Goal: Task Accomplishment & Management: Manage account settings

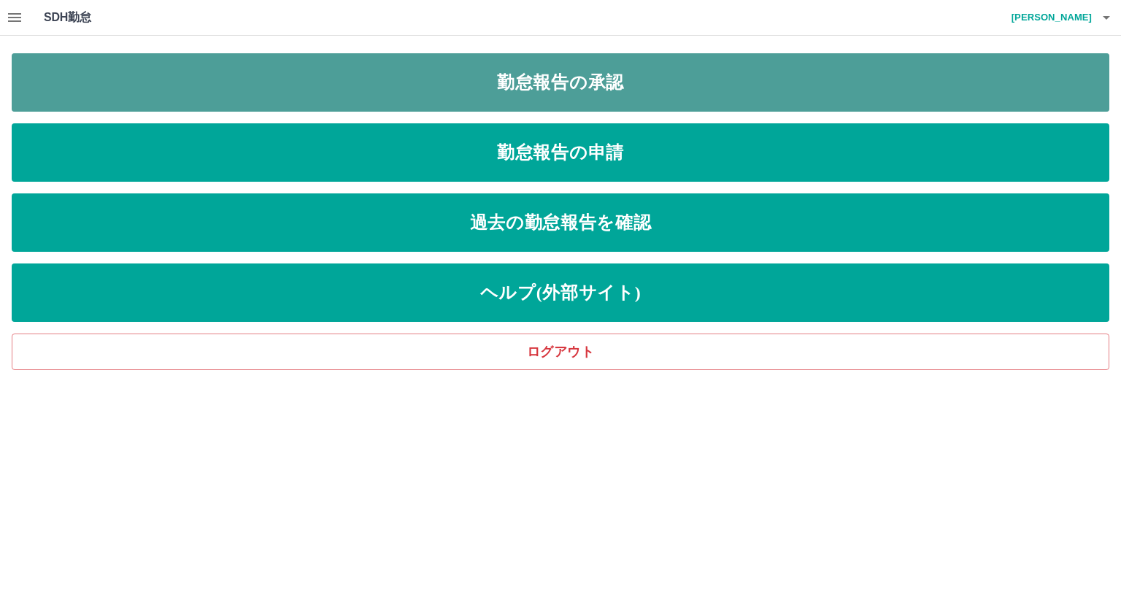
click at [588, 86] on link "勤怠報告の承認" at bounding box center [560, 82] width 1097 height 58
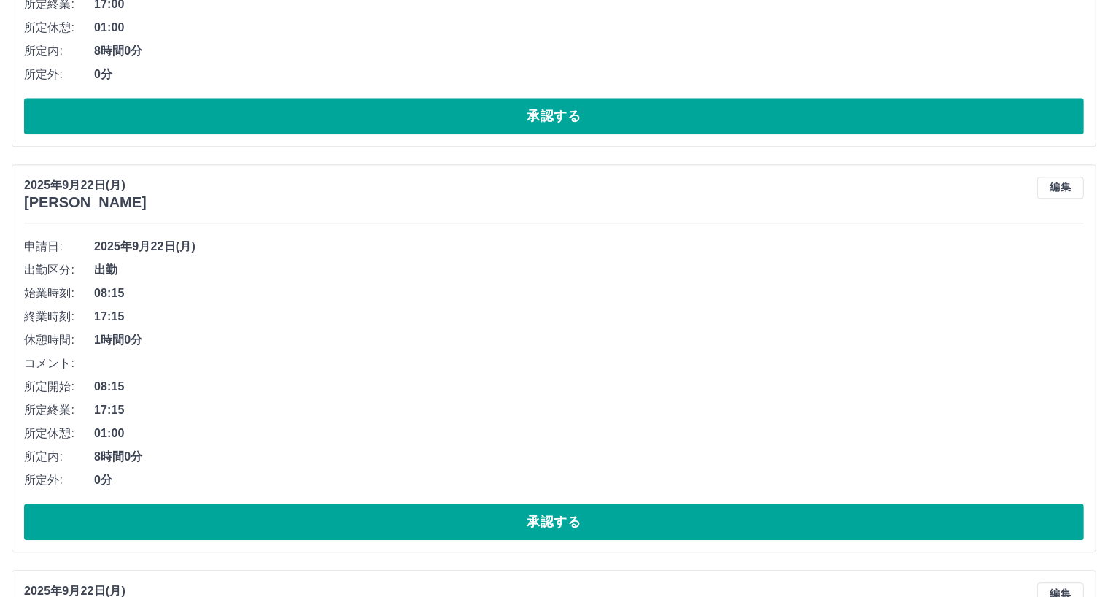
scroll to position [3720, 0]
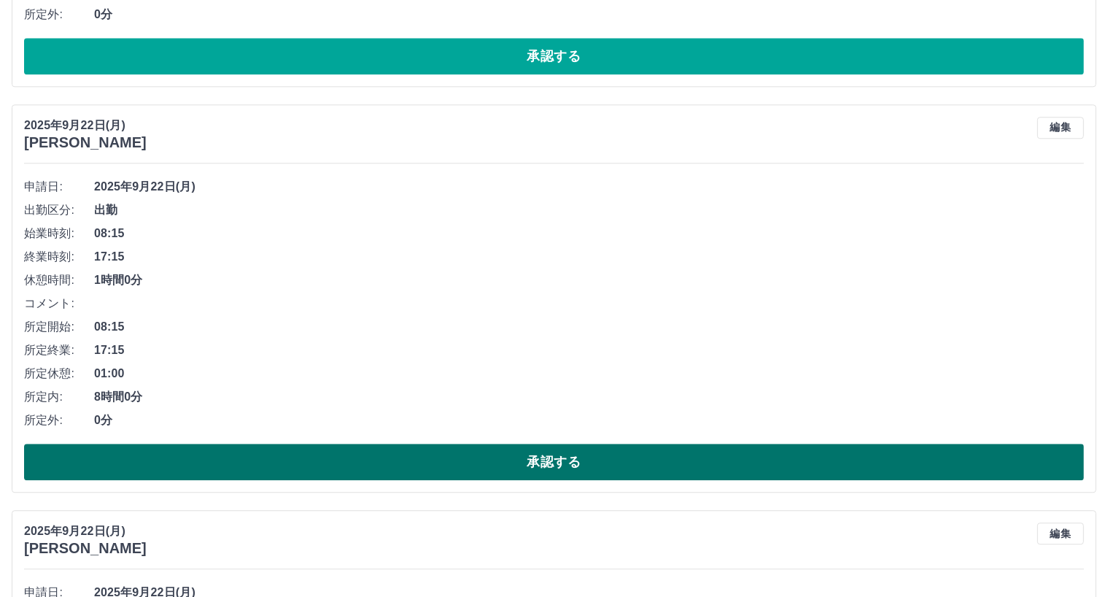
click at [554, 463] on button "承認する" at bounding box center [554, 462] width 1060 height 36
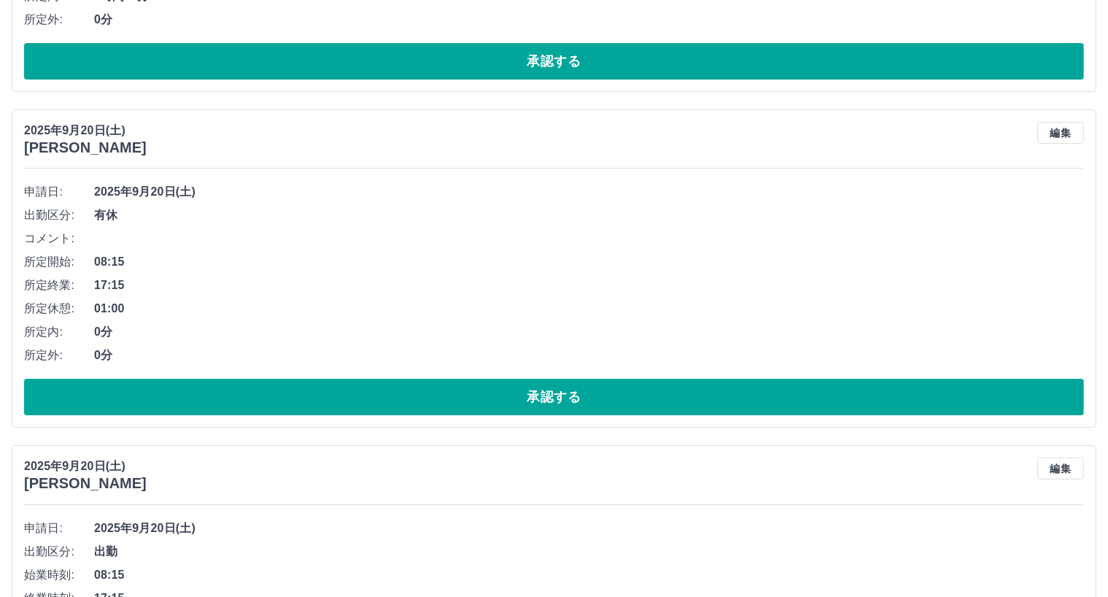
scroll to position [5398, 0]
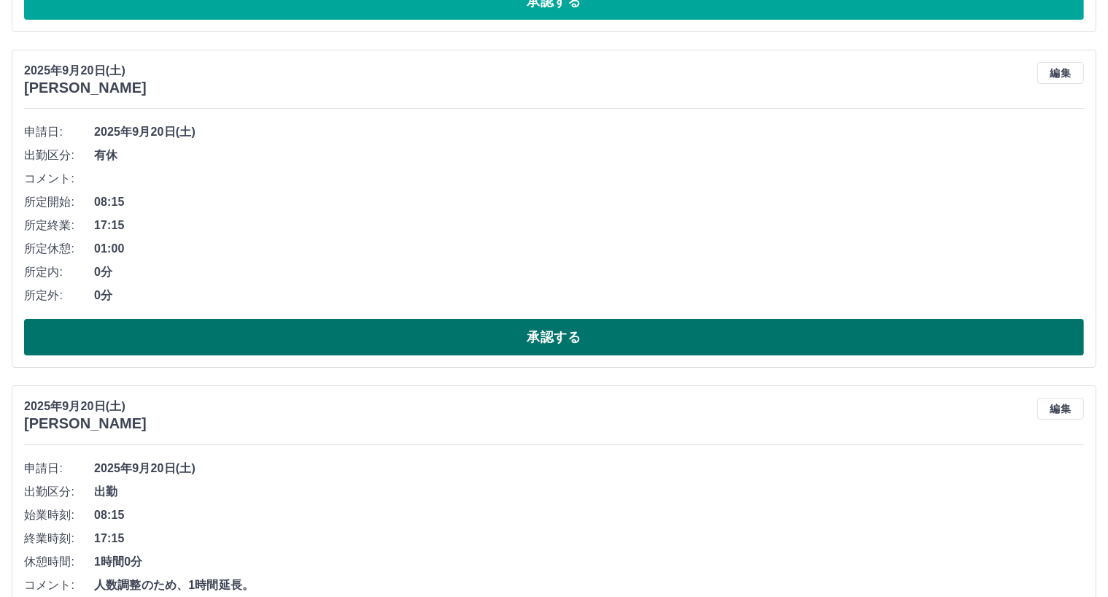
click at [559, 336] on button "承認する" at bounding box center [554, 337] width 1060 height 36
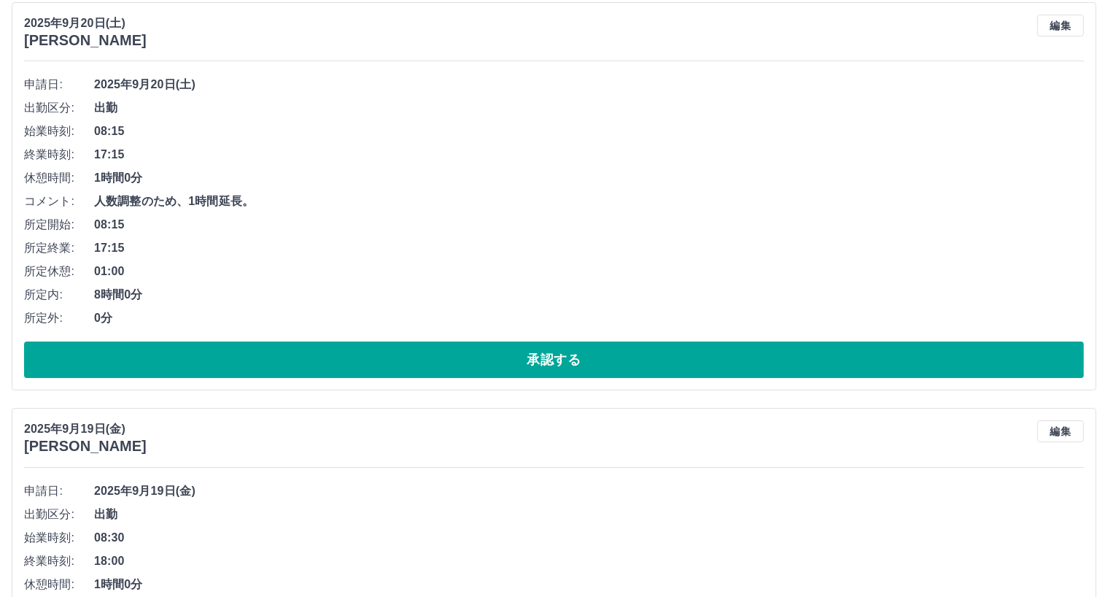
scroll to position [5471, 0]
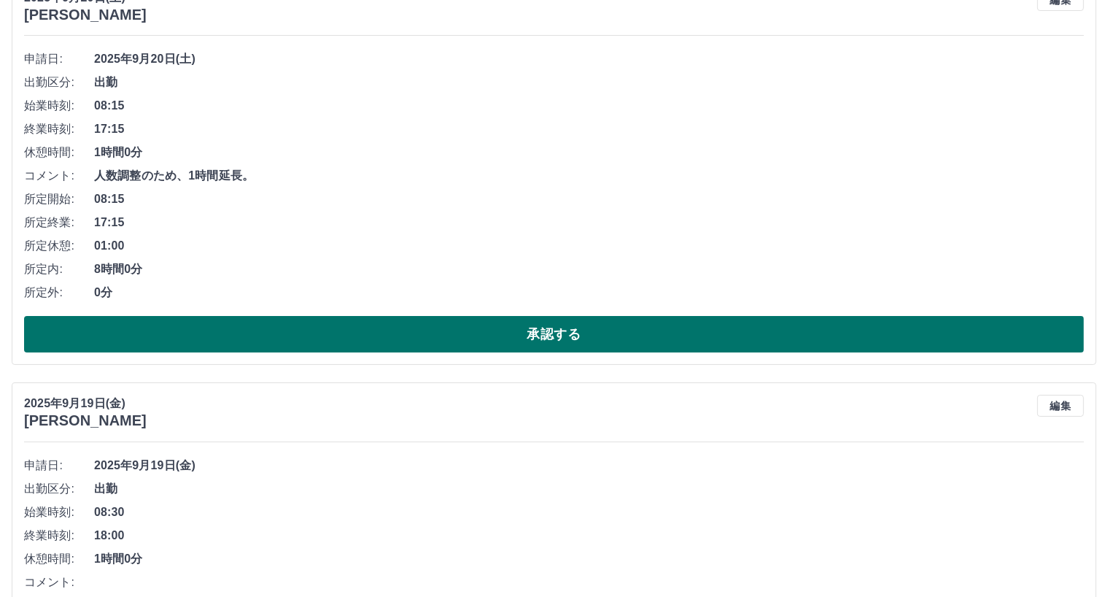
click at [546, 338] on button "承認する" at bounding box center [554, 334] width 1060 height 36
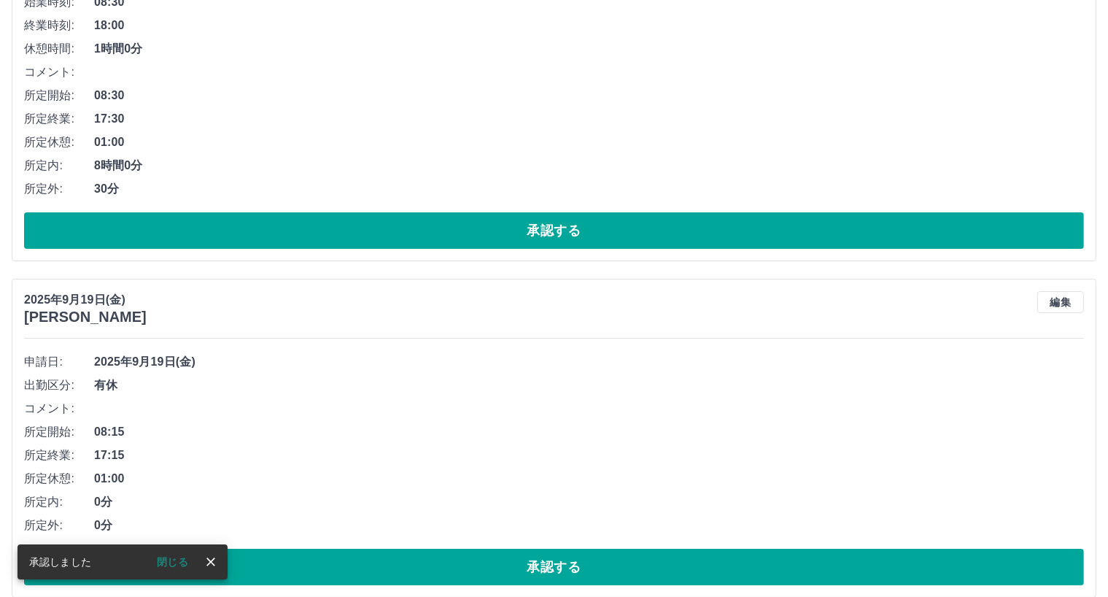
scroll to position [5358, 0]
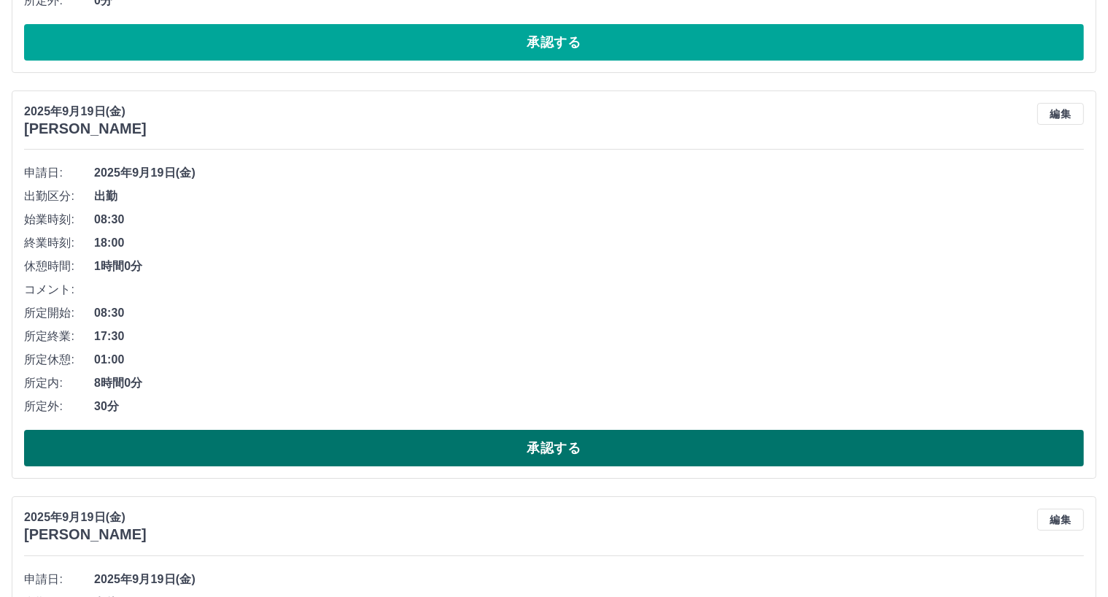
click at [554, 448] on button "承認する" at bounding box center [554, 448] width 1060 height 36
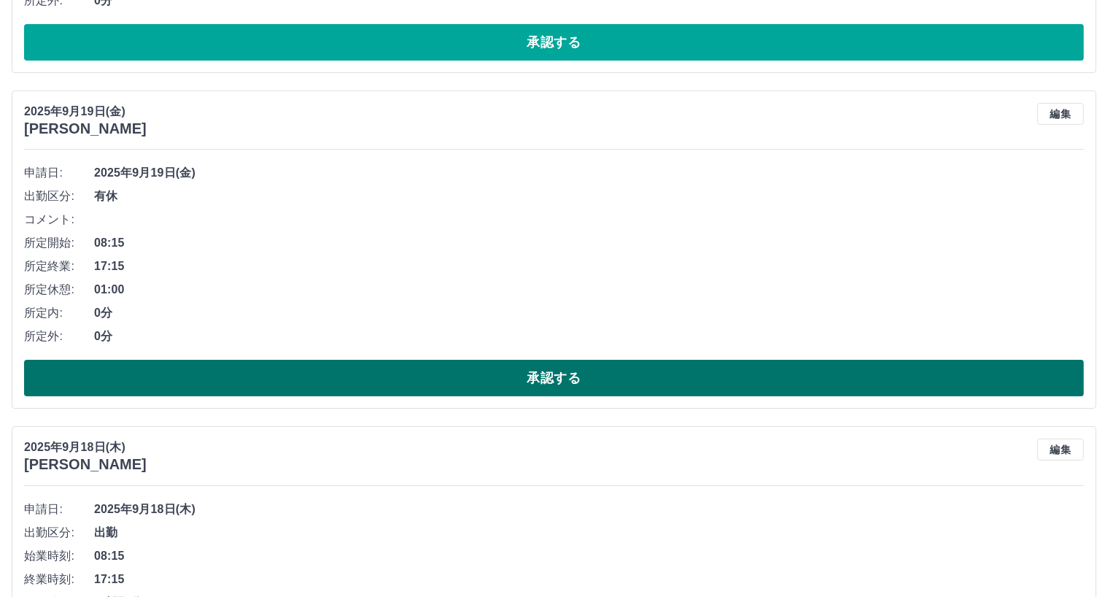
click at [543, 373] on button "承認する" at bounding box center [554, 378] width 1060 height 36
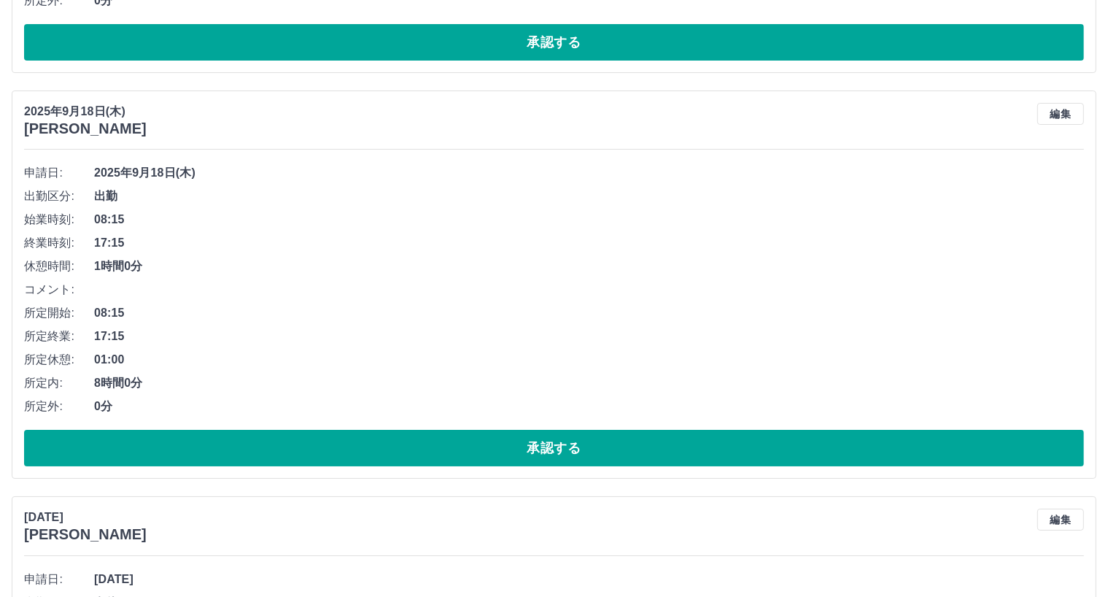
click at [560, 430] on div "申請日: [DATE] 出勤区分: 出勤 始業時刻: 08:15 終業時刻: 17:15 休憩時間: 1時間0分 コメント: 所定開始: 08:15 所定終業…" at bounding box center [554, 313] width 1060 height 305
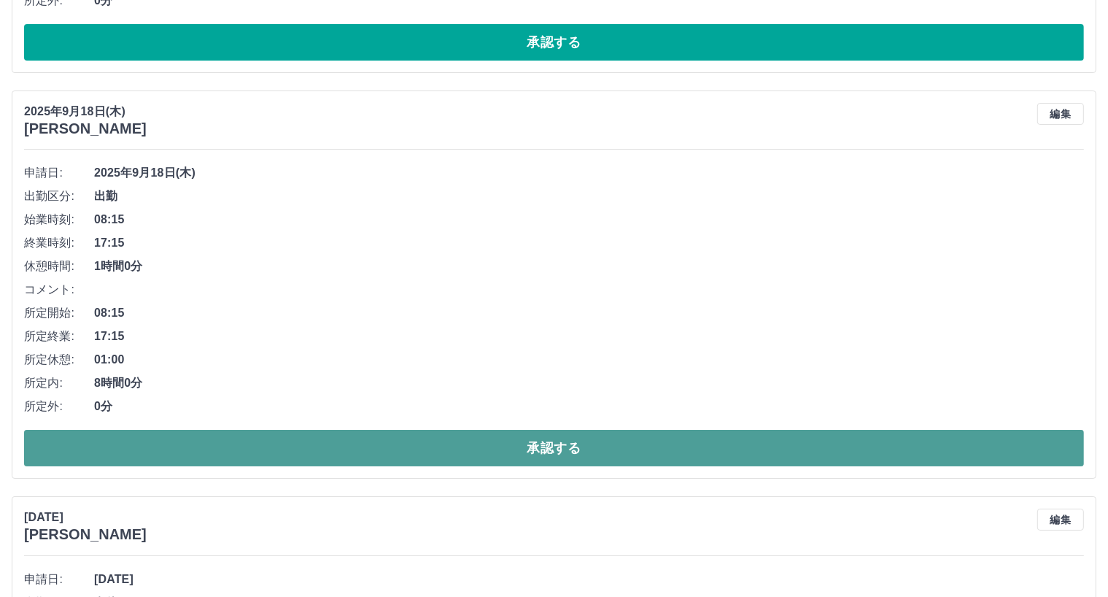
click at [554, 441] on button "承認する" at bounding box center [554, 448] width 1060 height 36
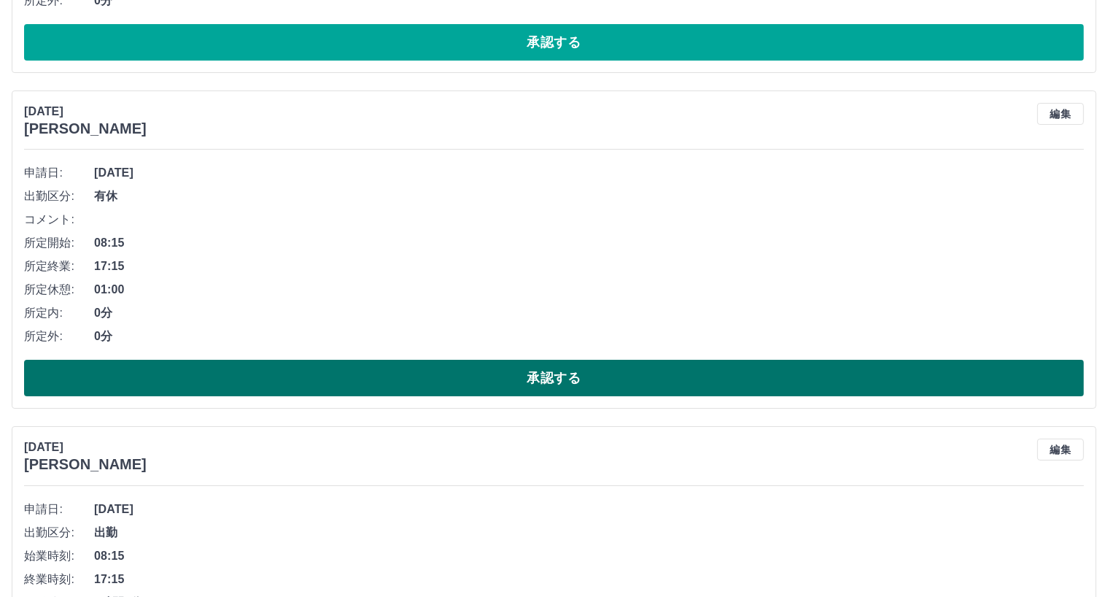
click at [543, 380] on button "承認する" at bounding box center [554, 378] width 1060 height 36
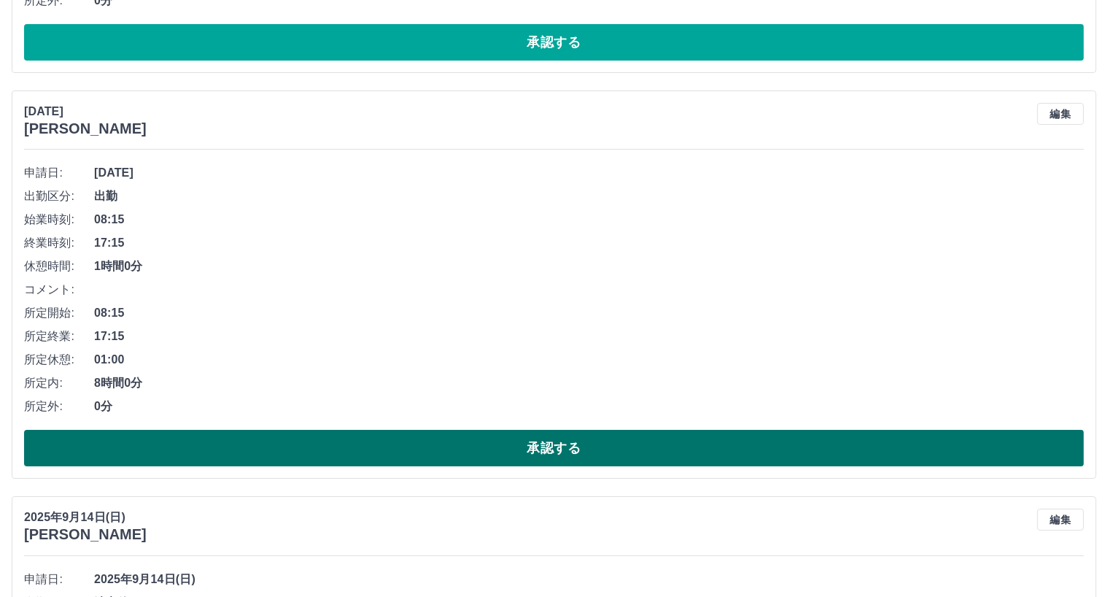
click at [550, 446] on button "承認する" at bounding box center [554, 448] width 1060 height 36
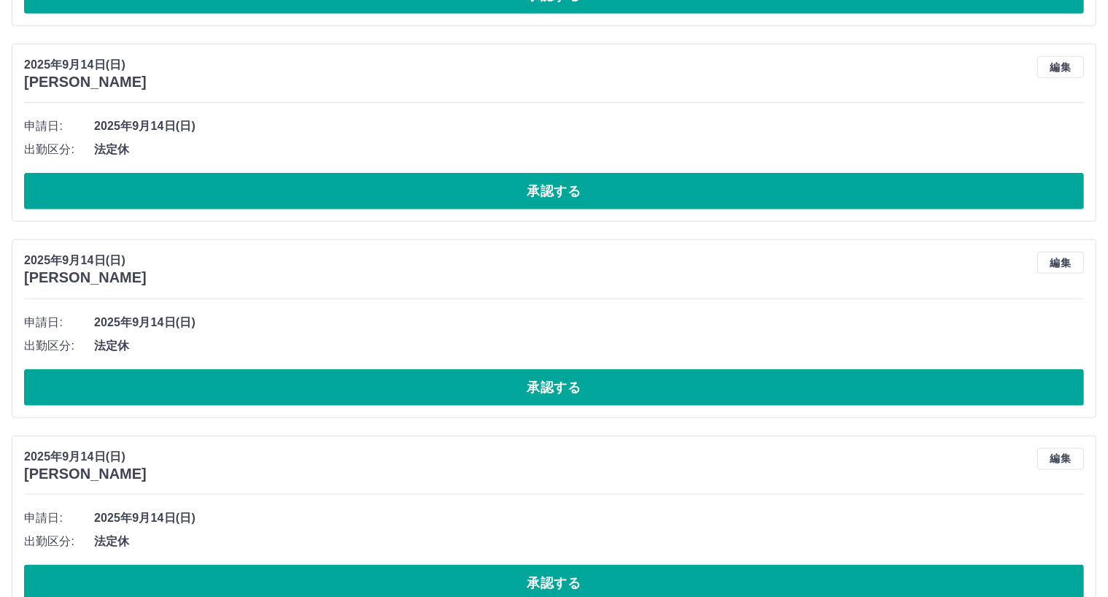
scroll to position [7256, 0]
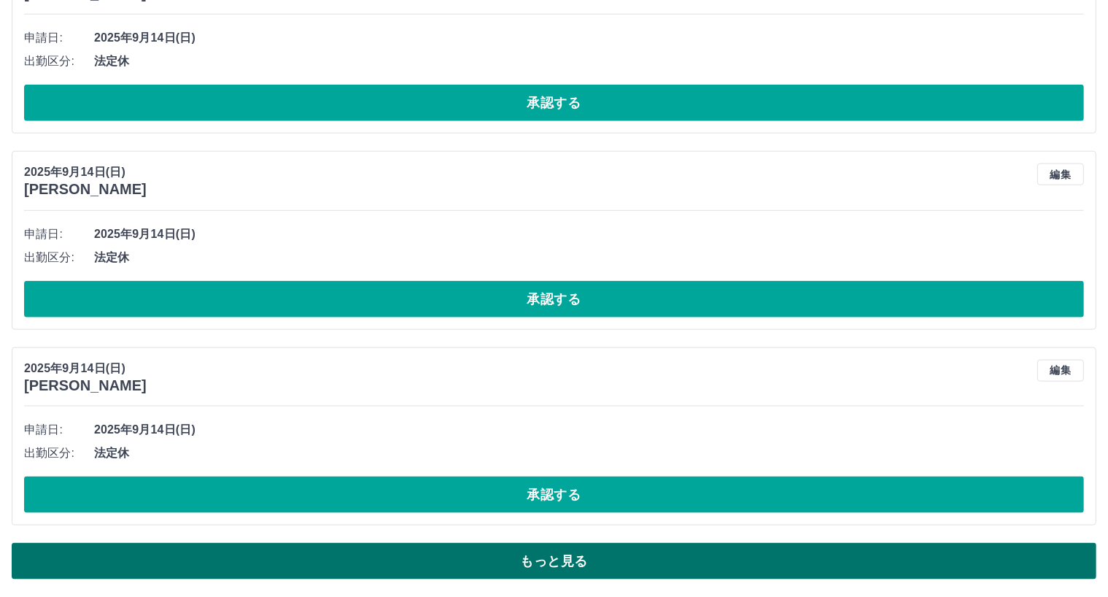
click at [581, 564] on button "もっと見る" at bounding box center [554, 561] width 1085 height 36
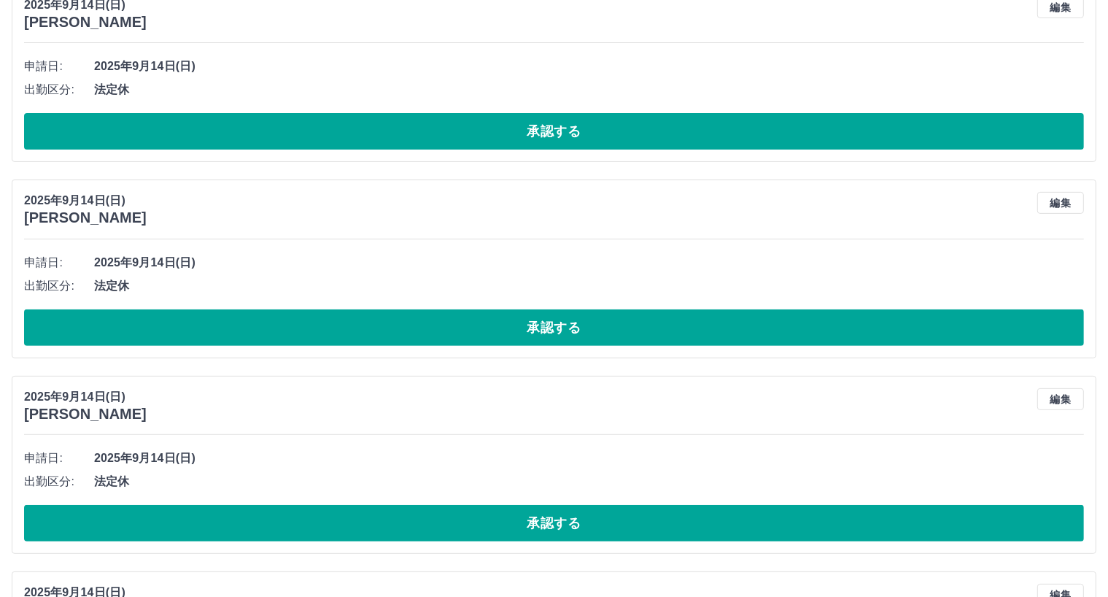
scroll to position [11585, 0]
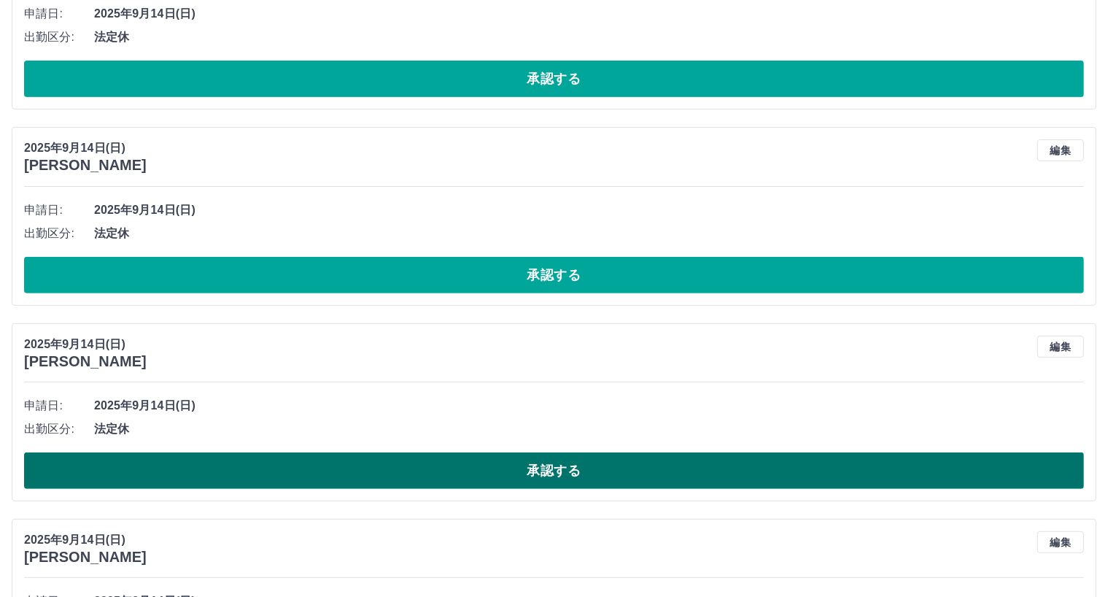
click at [566, 471] on button "承認する" at bounding box center [554, 470] width 1060 height 36
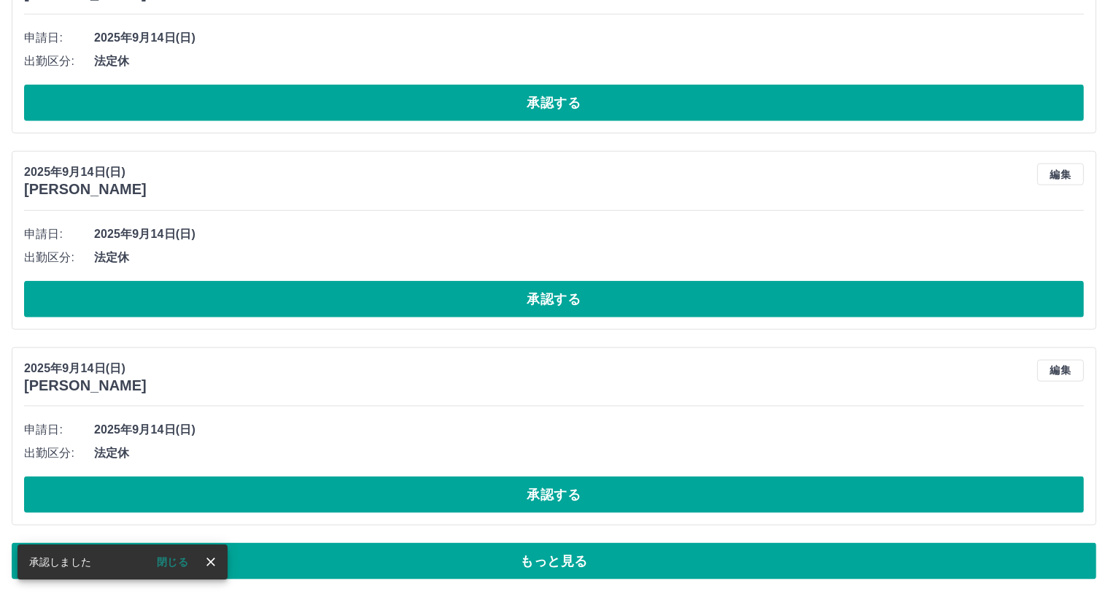
scroll to position [7256, 0]
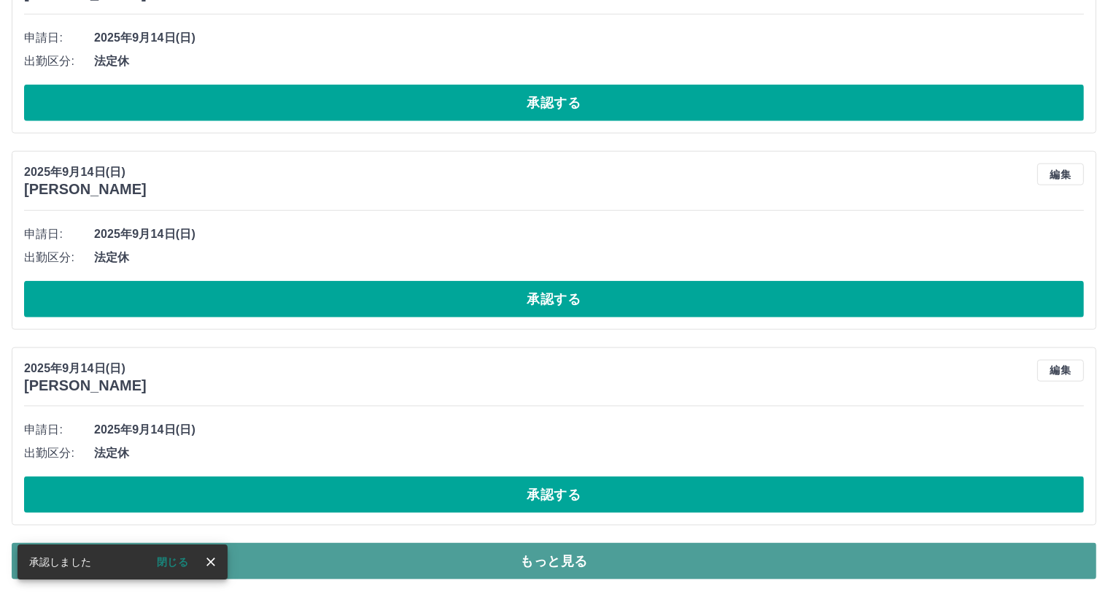
click at [557, 555] on button "もっと見る" at bounding box center [554, 561] width 1085 height 36
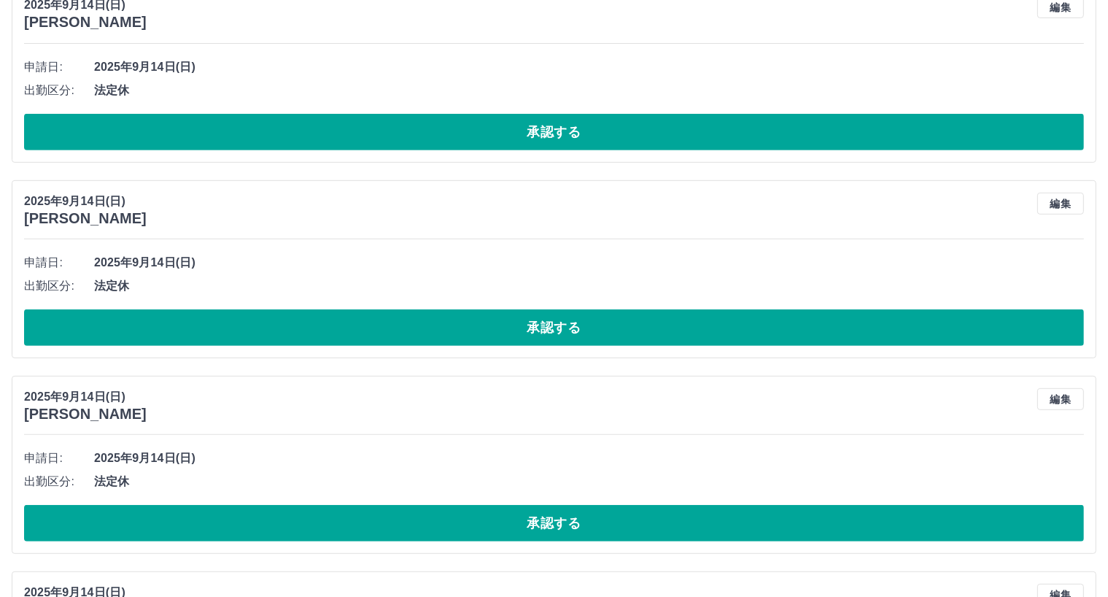
scroll to position [11675, 0]
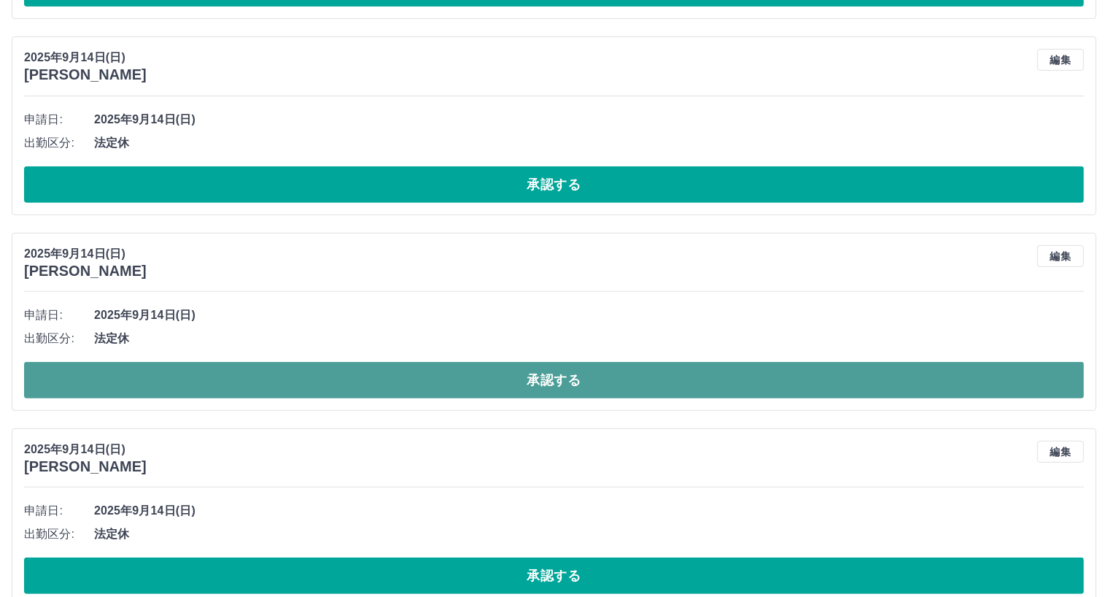
click at [543, 376] on button "承認する" at bounding box center [554, 380] width 1060 height 36
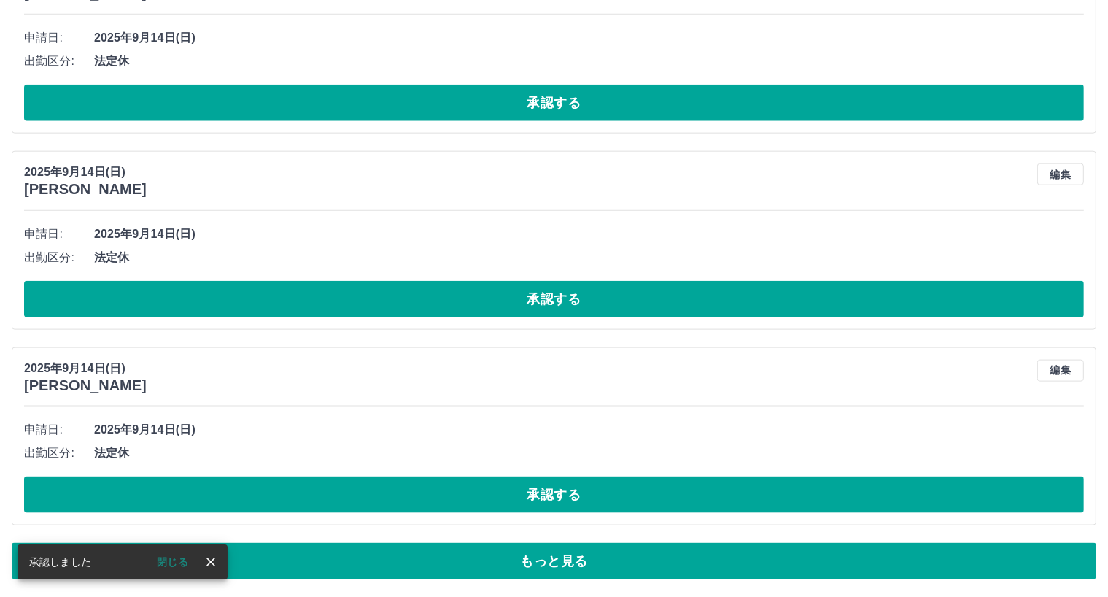
scroll to position [7256, 0]
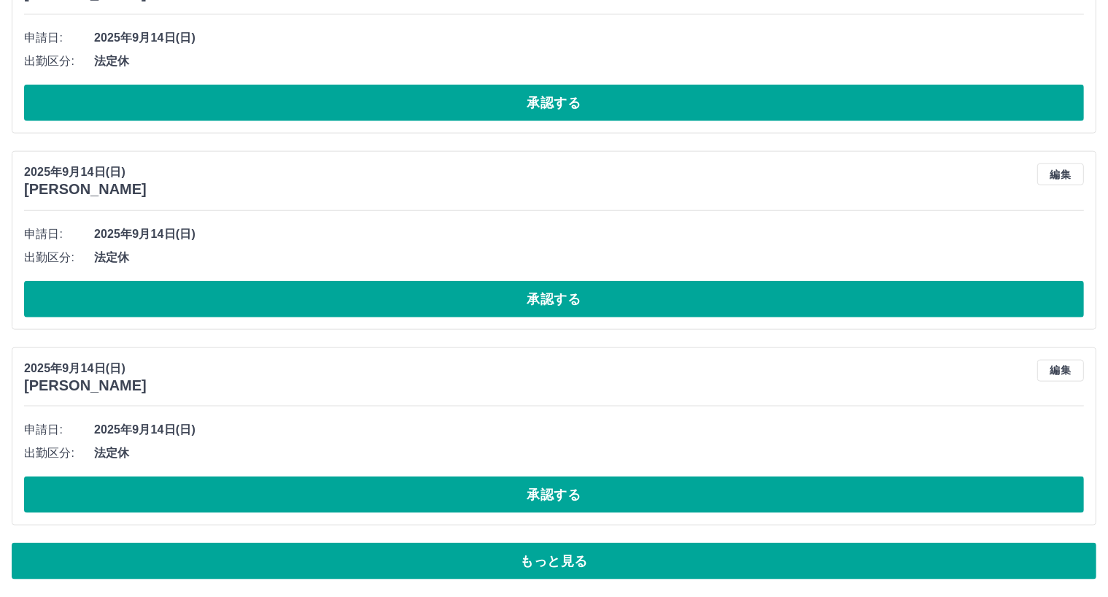
click at [573, 557] on button "もっと見る" at bounding box center [554, 561] width 1085 height 36
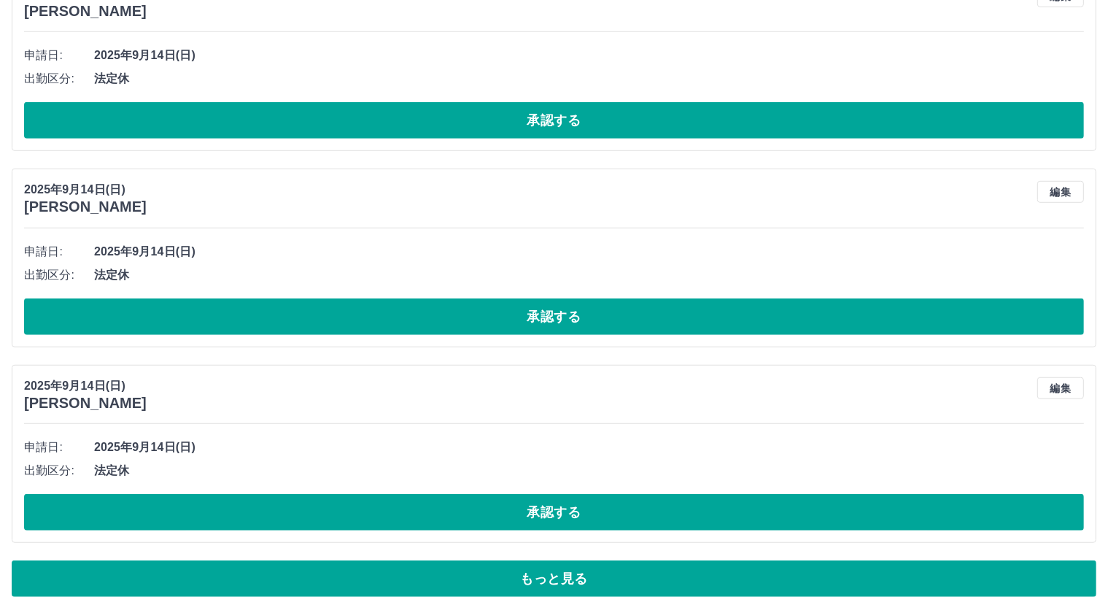
scroll to position [12150, 0]
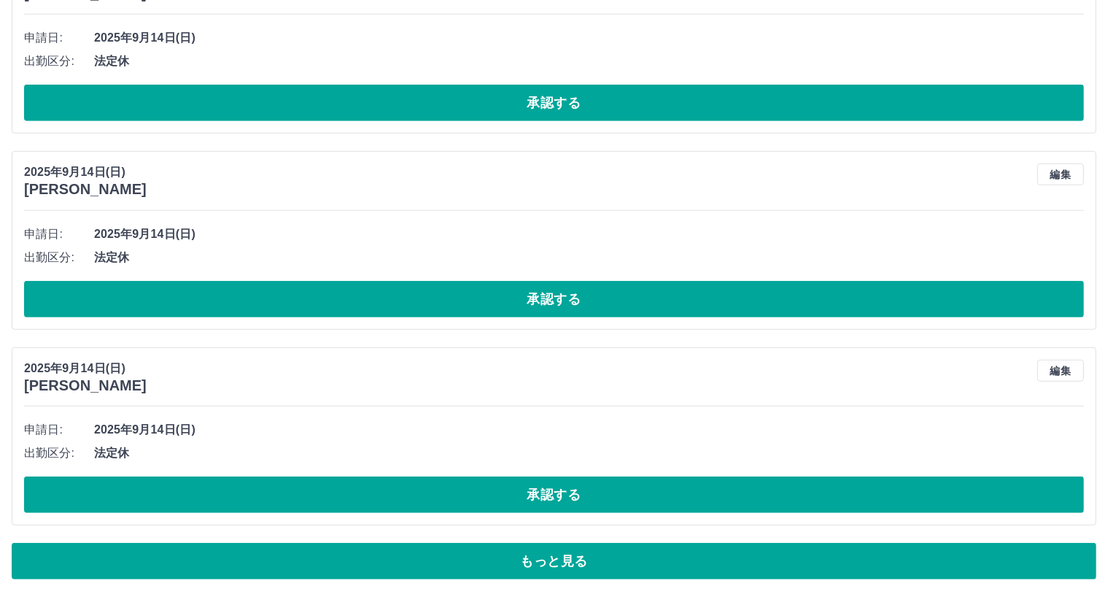
click at [562, 565] on button "もっと見る" at bounding box center [554, 561] width 1085 height 36
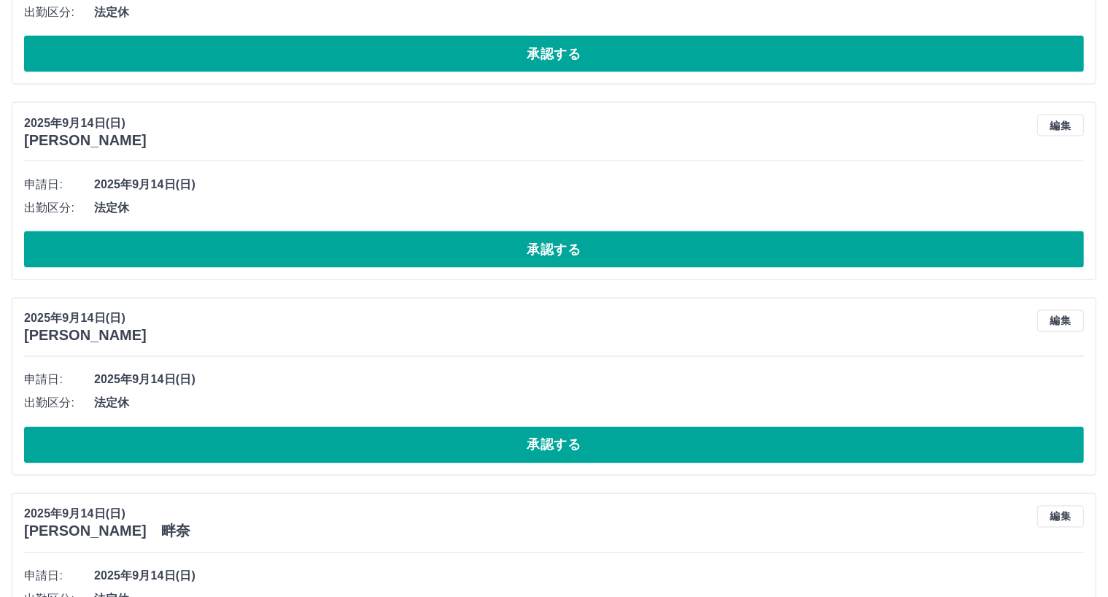
scroll to position [13585, 0]
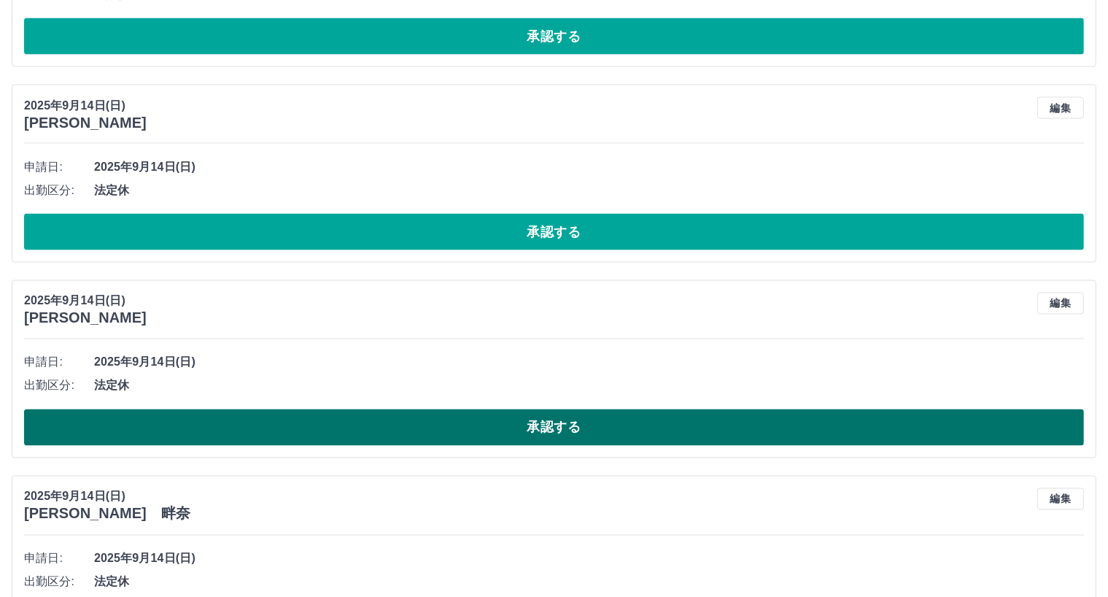
click at [561, 426] on button "承認する" at bounding box center [554, 427] width 1060 height 36
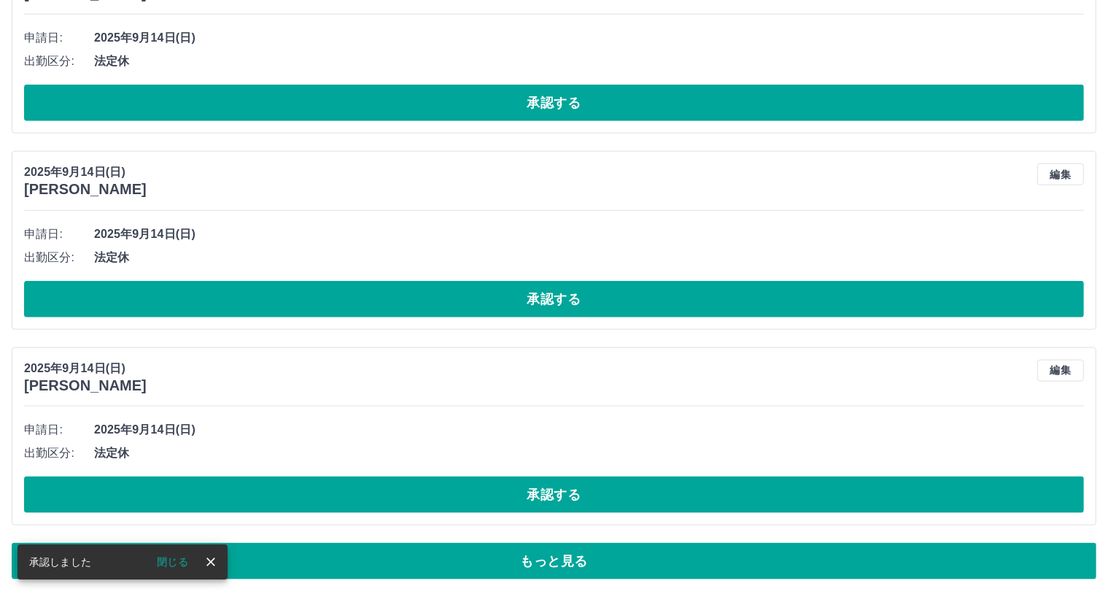
scroll to position [7256, 0]
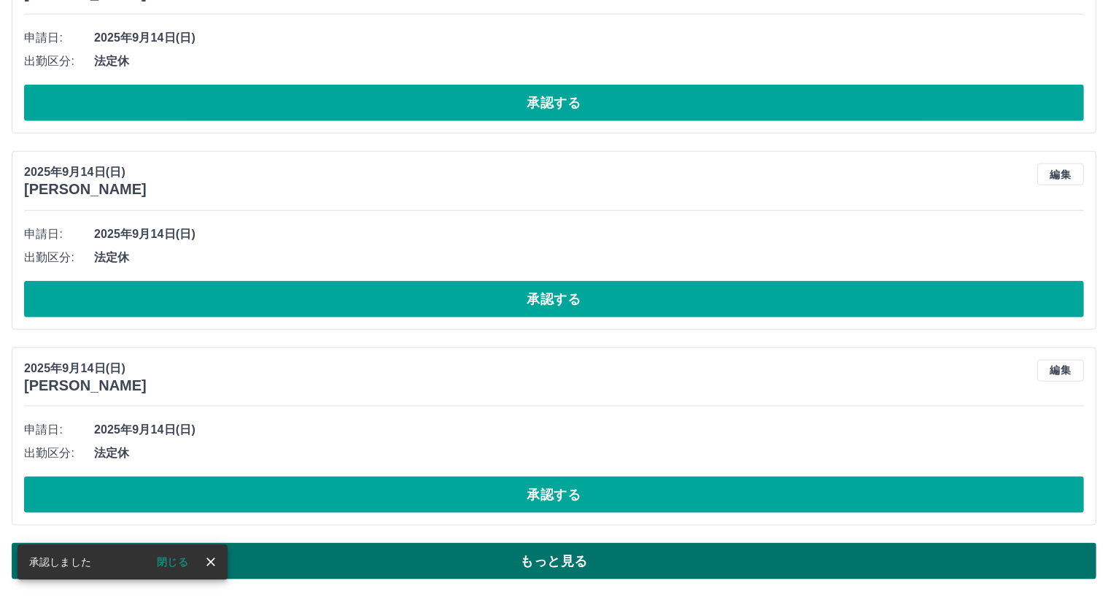
click at [565, 558] on button "もっと見る" at bounding box center [554, 561] width 1085 height 36
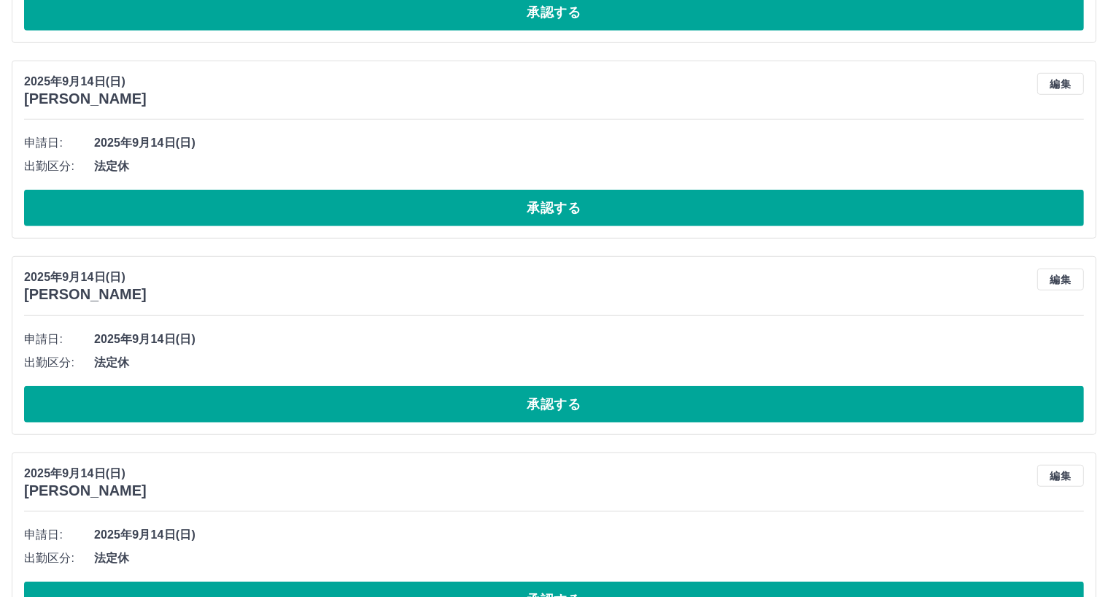
scroll to position [12150, 0]
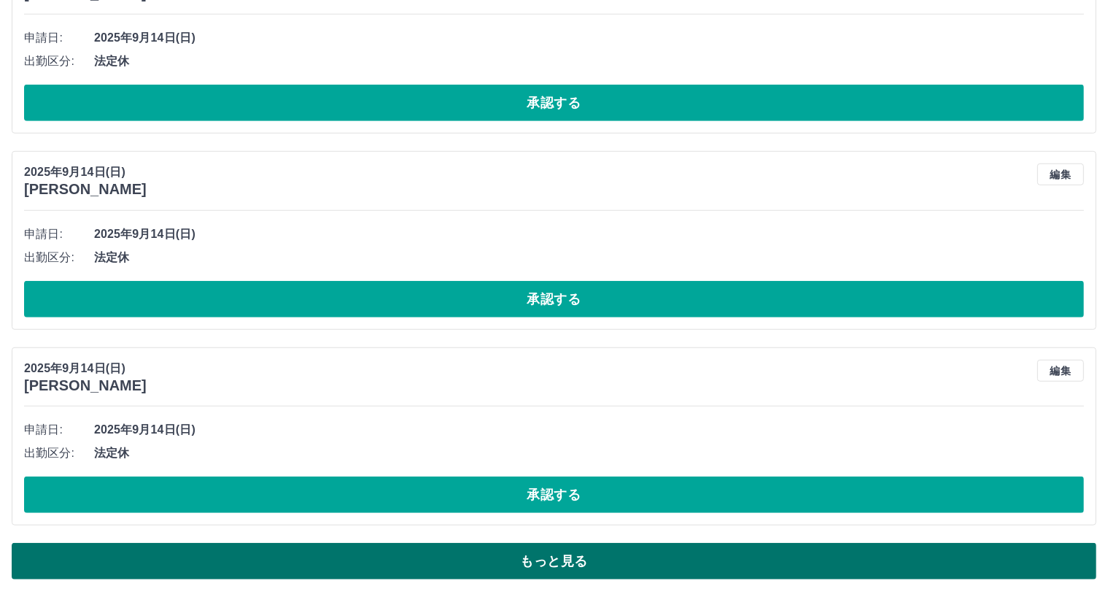
click at [570, 561] on button "もっと見る" at bounding box center [554, 561] width 1085 height 36
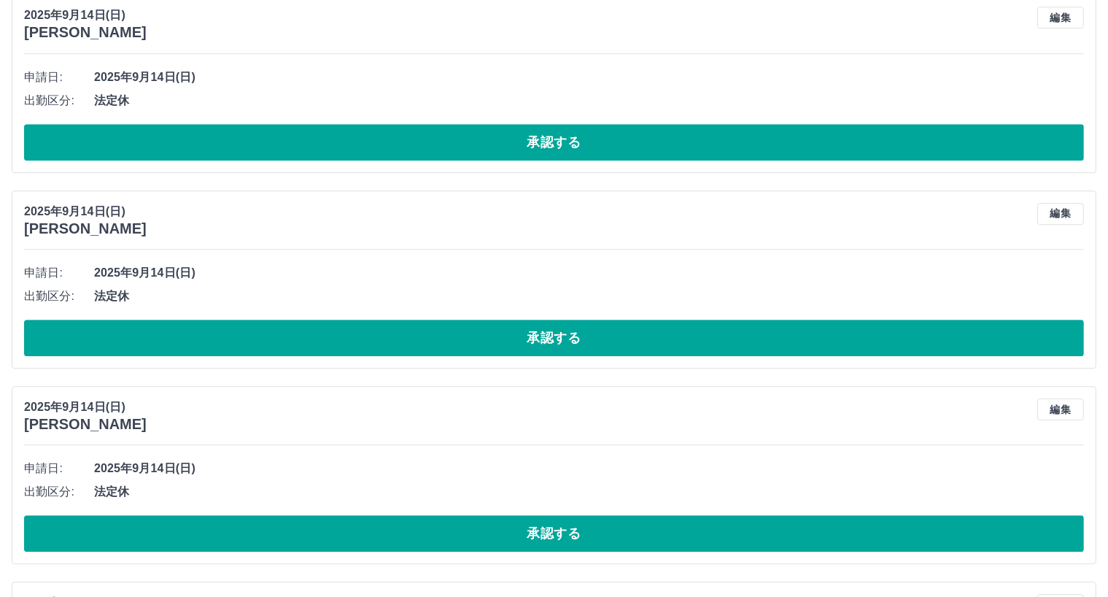
scroll to position [15313, 0]
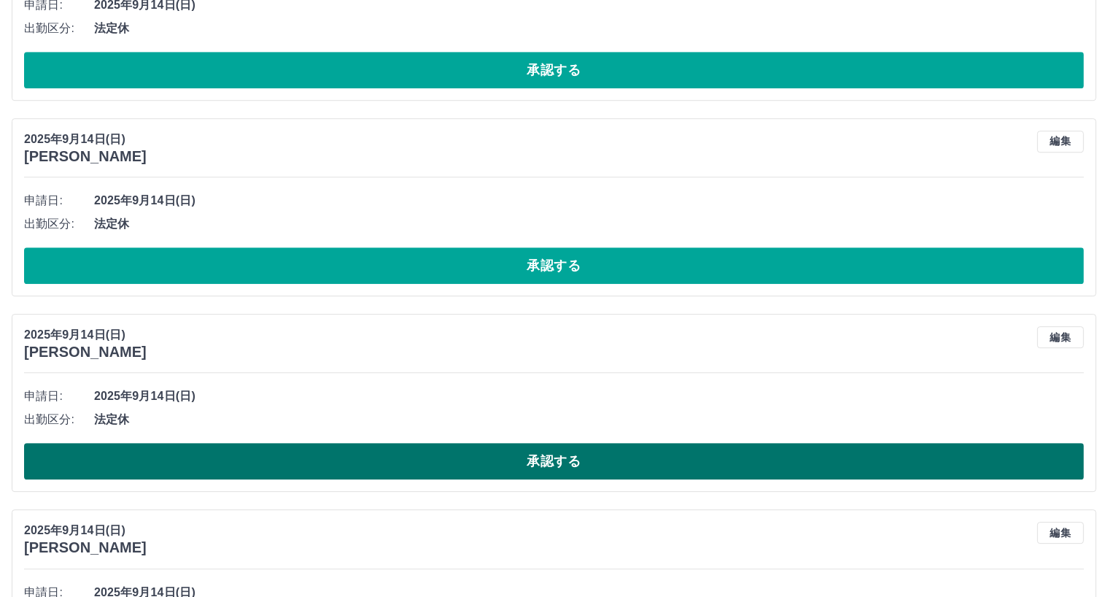
click at [549, 463] on button "承認する" at bounding box center [554, 461] width 1060 height 36
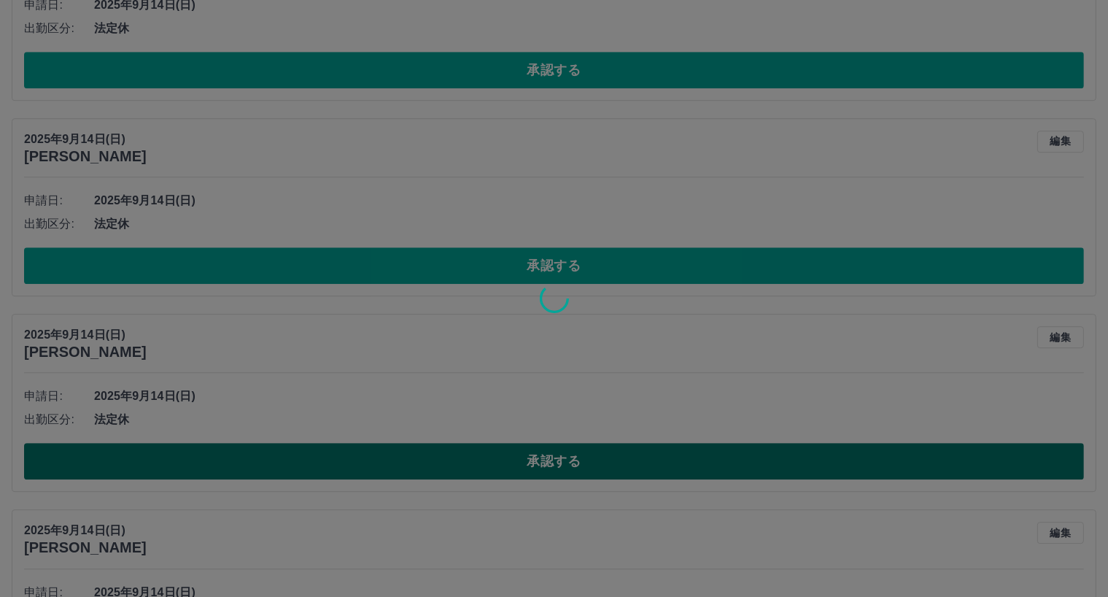
scroll to position [7256, 0]
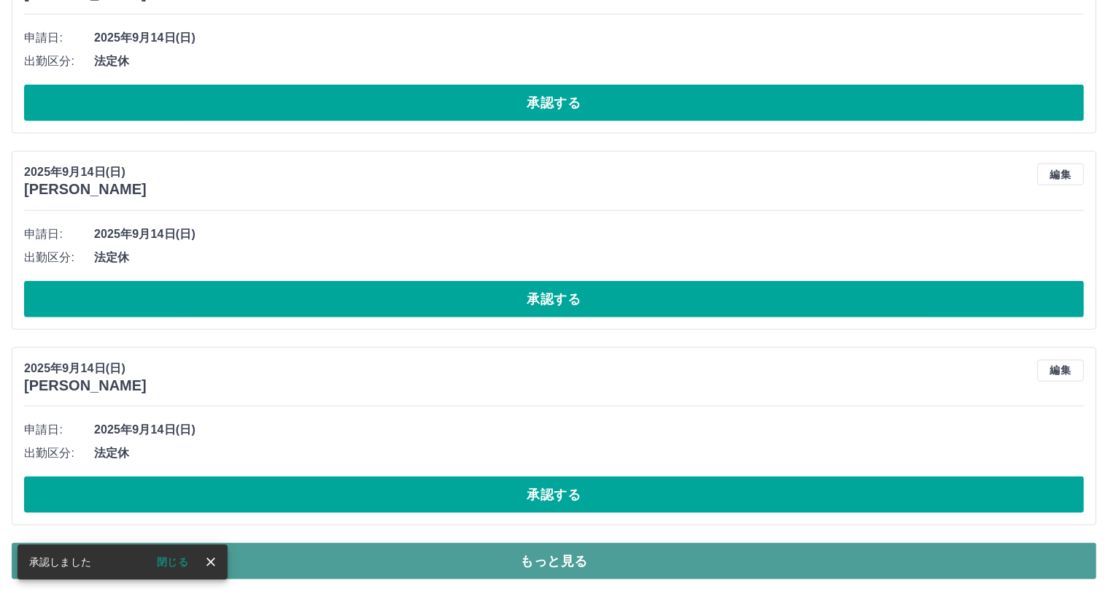
click at [549, 562] on button "もっと見る" at bounding box center [554, 561] width 1085 height 36
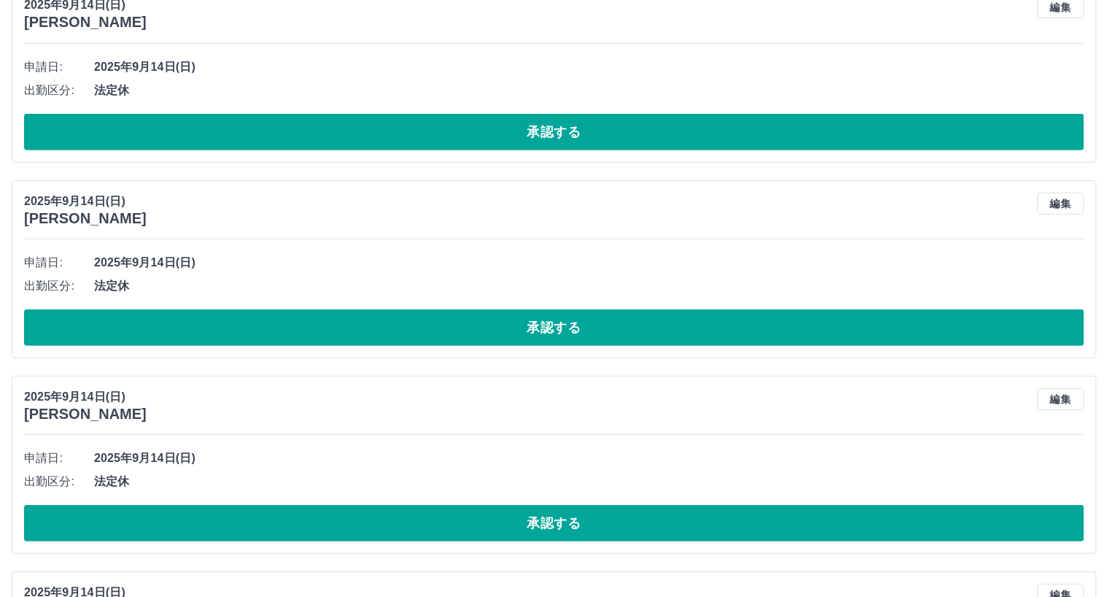
scroll to position [12150, 0]
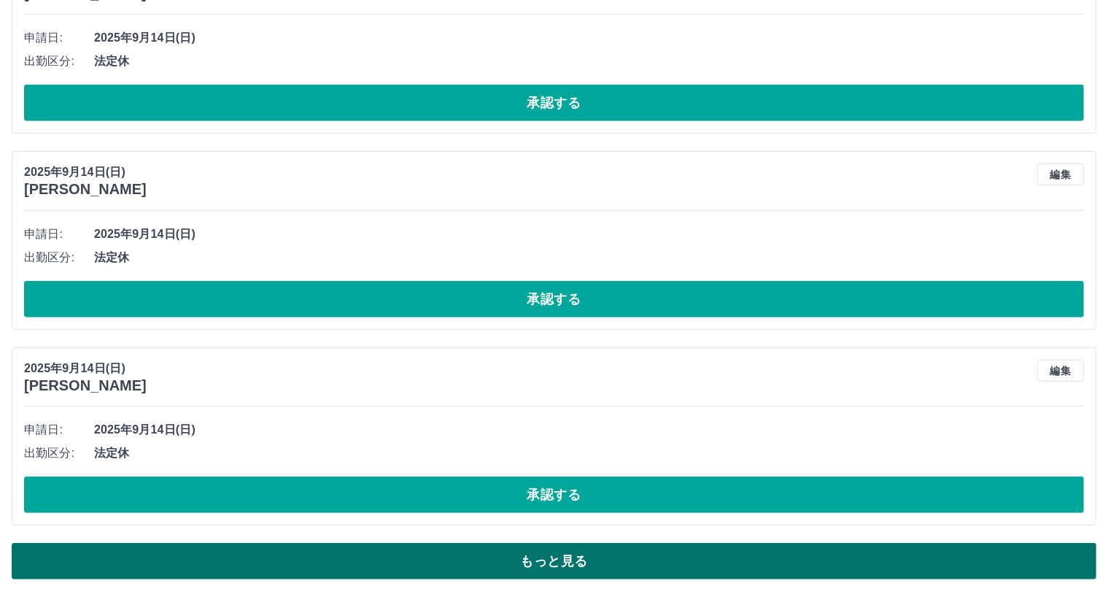
click at [575, 561] on button "もっと見る" at bounding box center [554, 561] width 1085 height 36
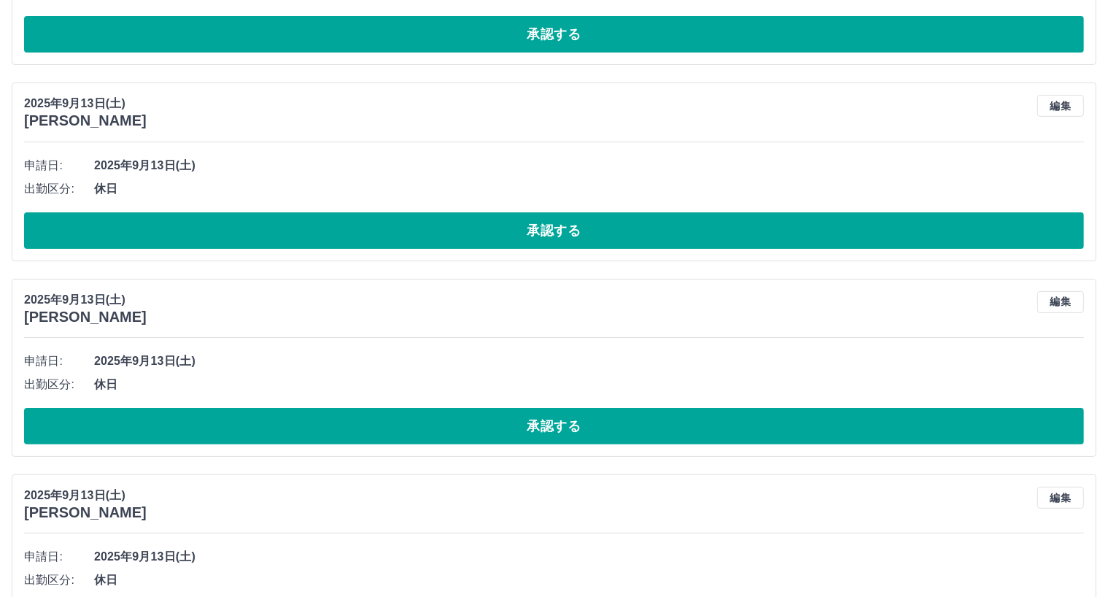
scroll to position [17043, 0]
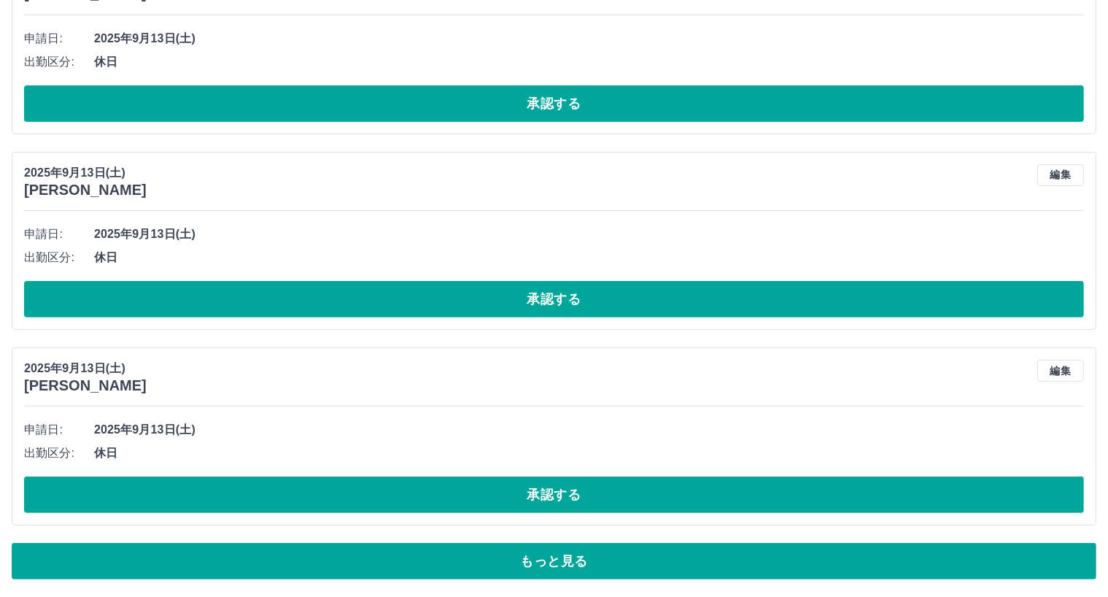
click at [578, 562] on button "もっと見る" at bounding box center [554, 561] width 1085 height 36
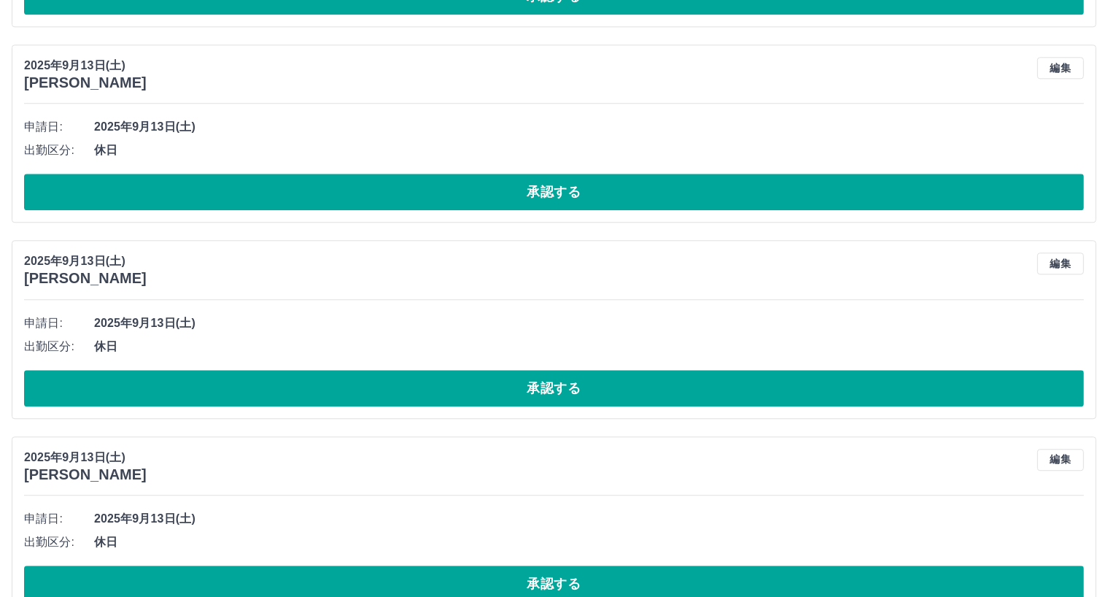
scroll to position [20349, 0]
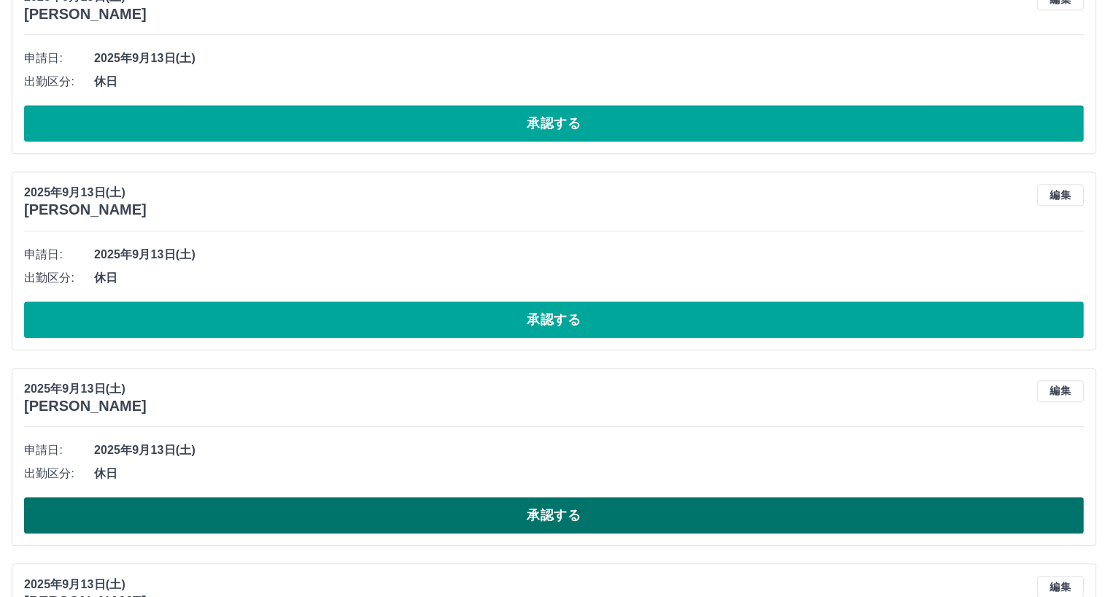
click at [560, 514] on button "承認する" at bounding box center [554, 515] width 1060 height 36
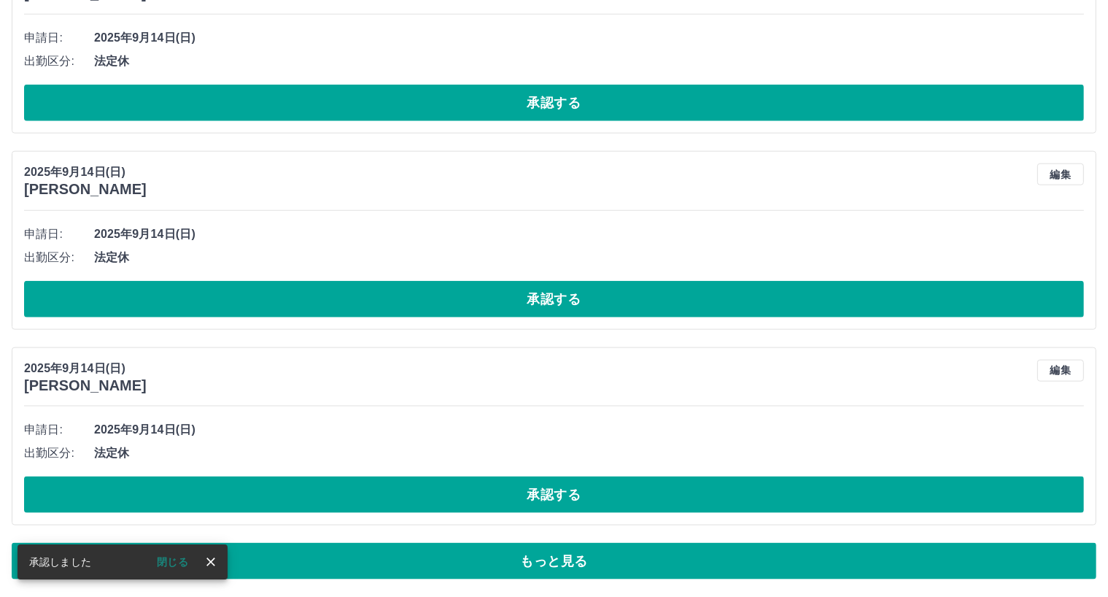
scroll to position [7256, 0]
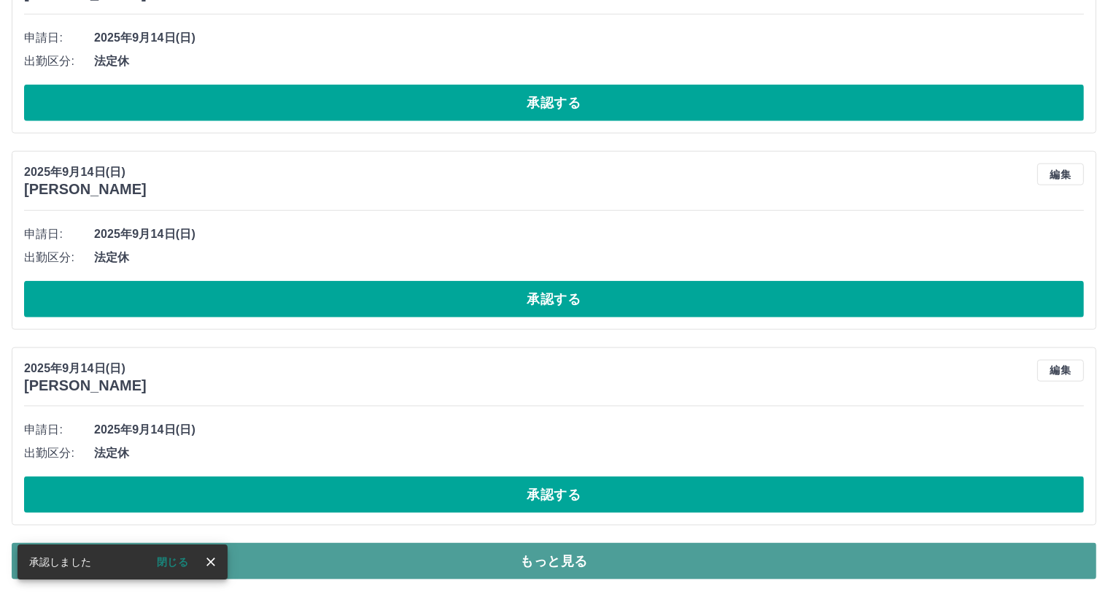
drag, startPoint x: 575, startPoint y: 557, endPoint x: 591, endPoint y: 552, distance: 16.8
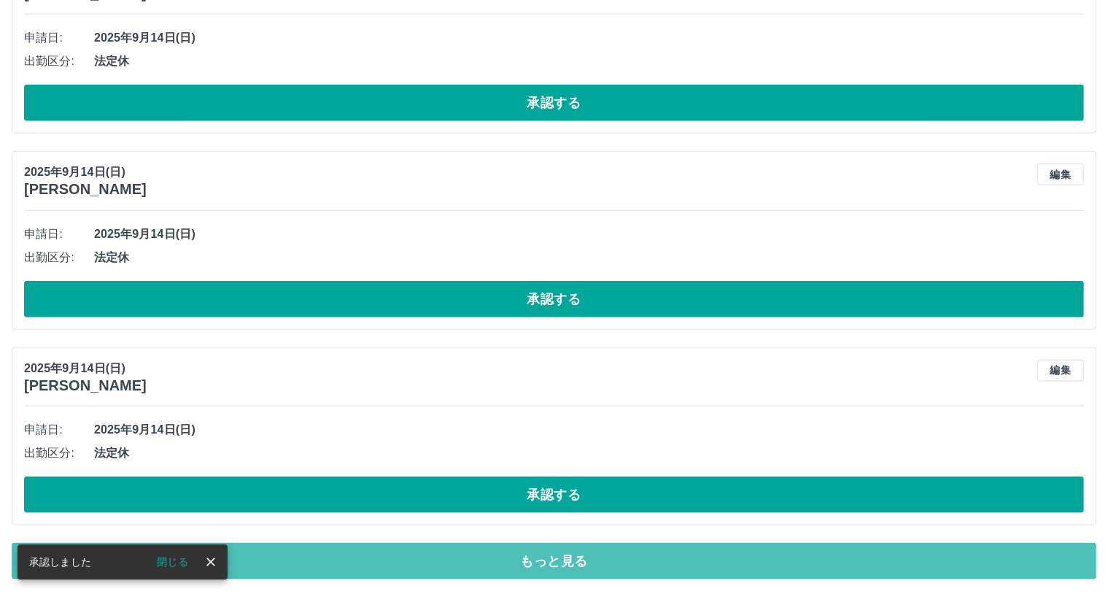
click at [575, 557] on button "もっと見る" at bounding box center [554, 561] width 1085 height 36
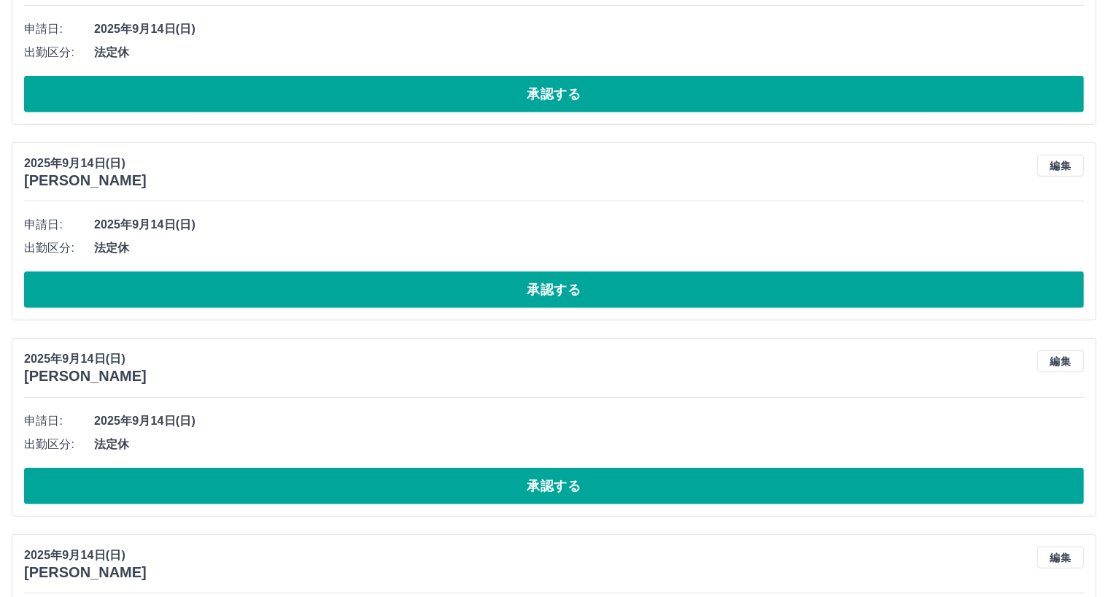
scroll to position [12150, 0]
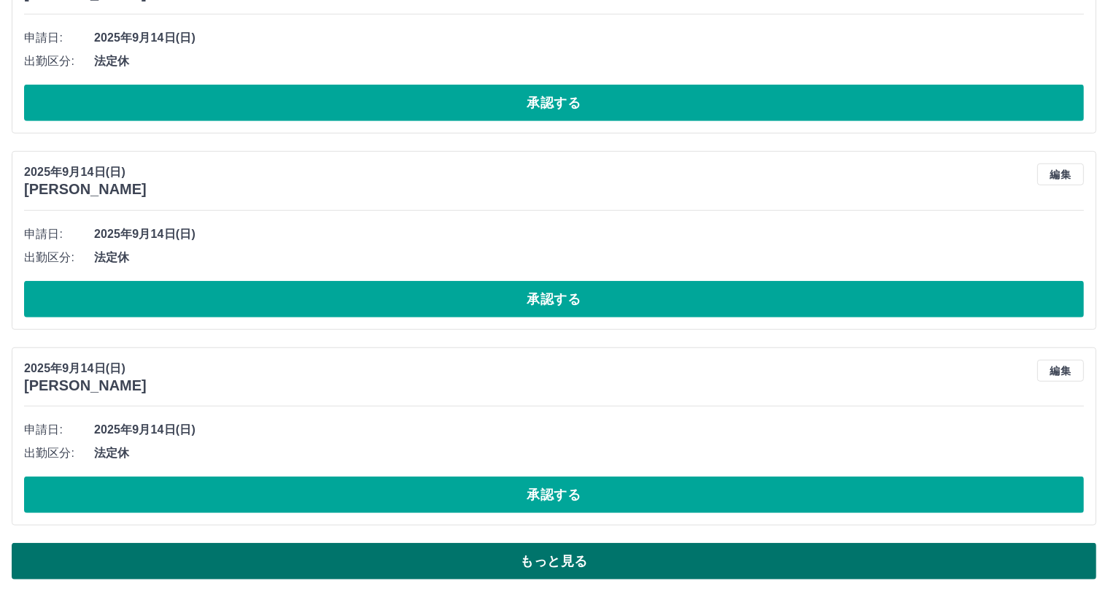
click at [569, 562] on button "もっと見る" at bounding box center [554, 561] width 1085 height 36
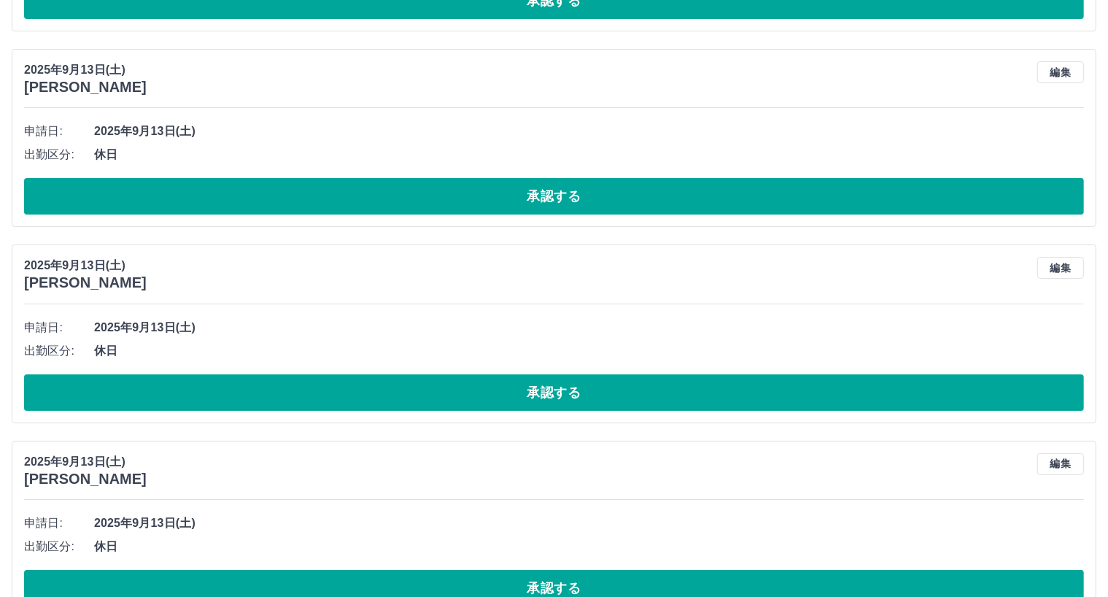
scroll to position [17043, 0]
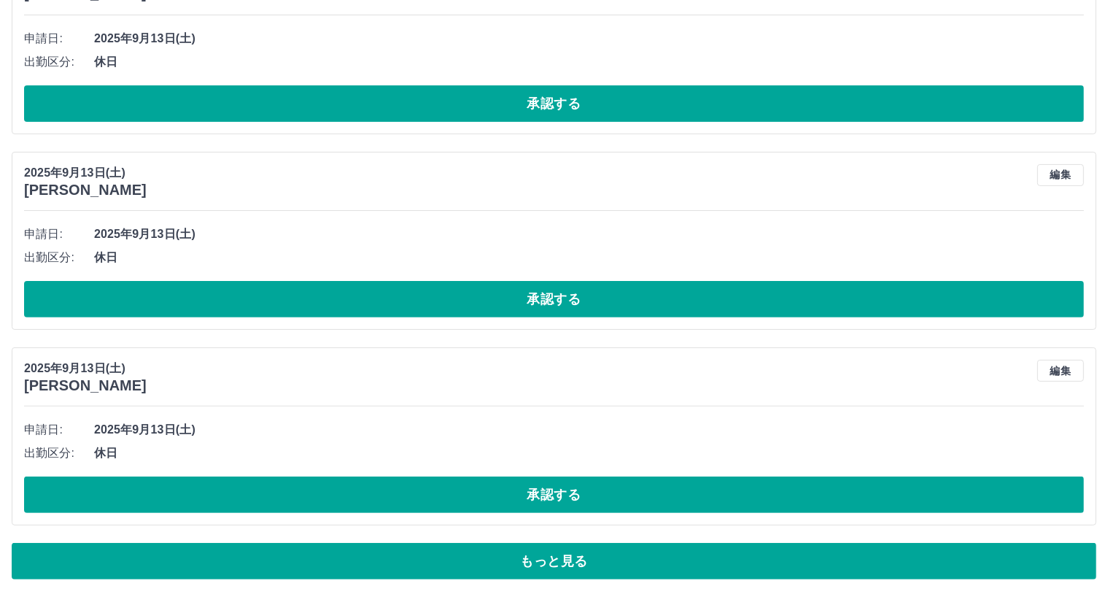
drag, startPoint x: 574, startPoint y: 564, endPoint x: 781, endPoint y: 579, distance: 207.0
click at [576, 565] on button "もっと見る" at bounding box center [554, 561] width 1085 height 36
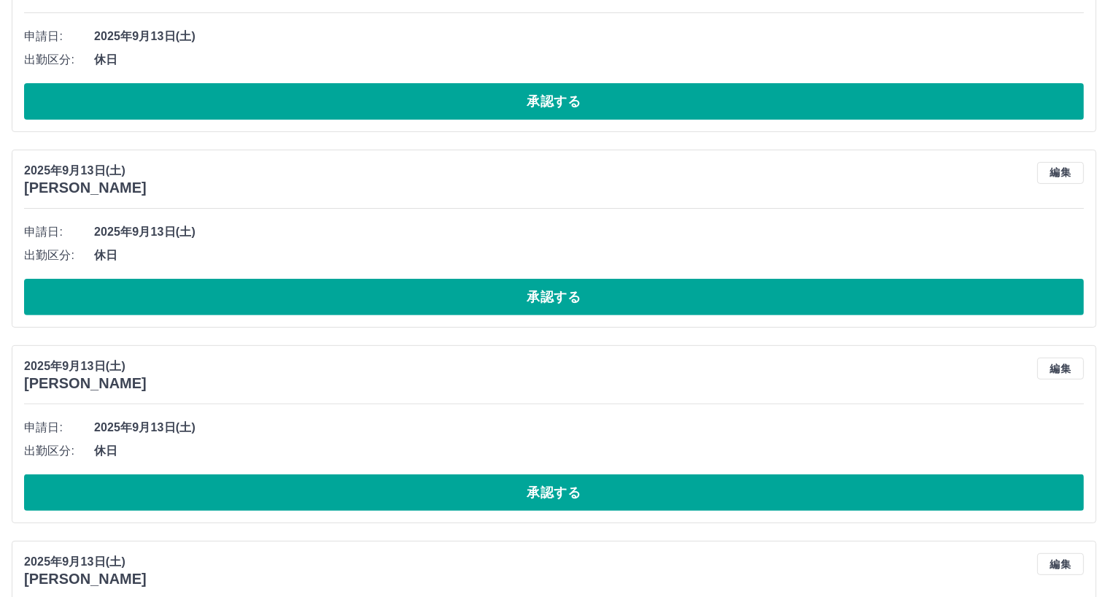
click at [750, 398] on div "[DATE] [PERSON_NAME] 編集 申請日: [DATE] 出勤区分: 休日 承認する" at bounding box center [554, 434] width 1085 height 178
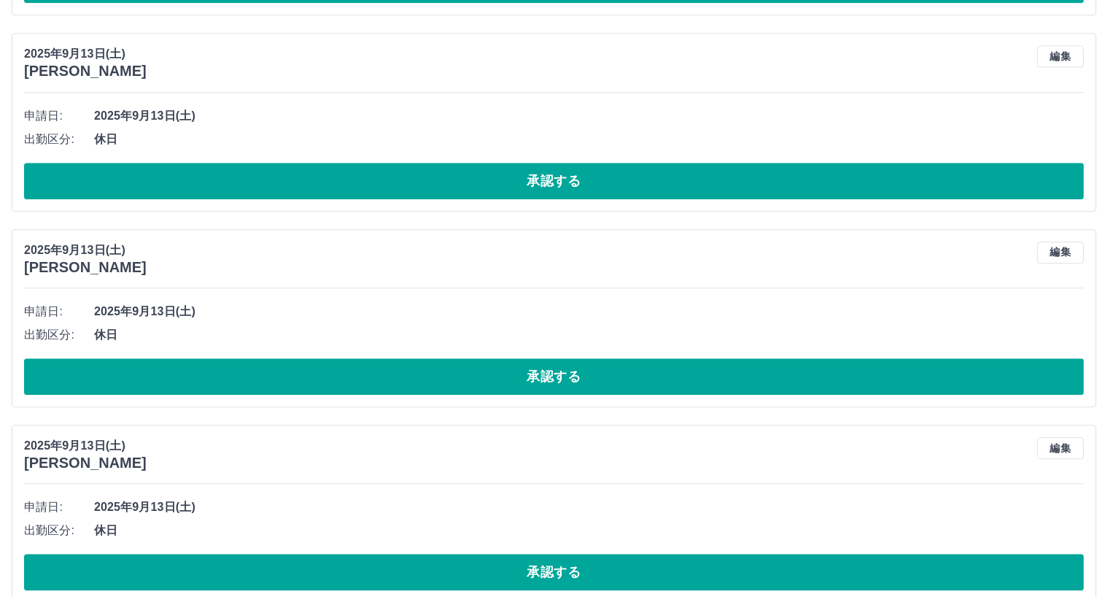
scroll to position [20533, 0]
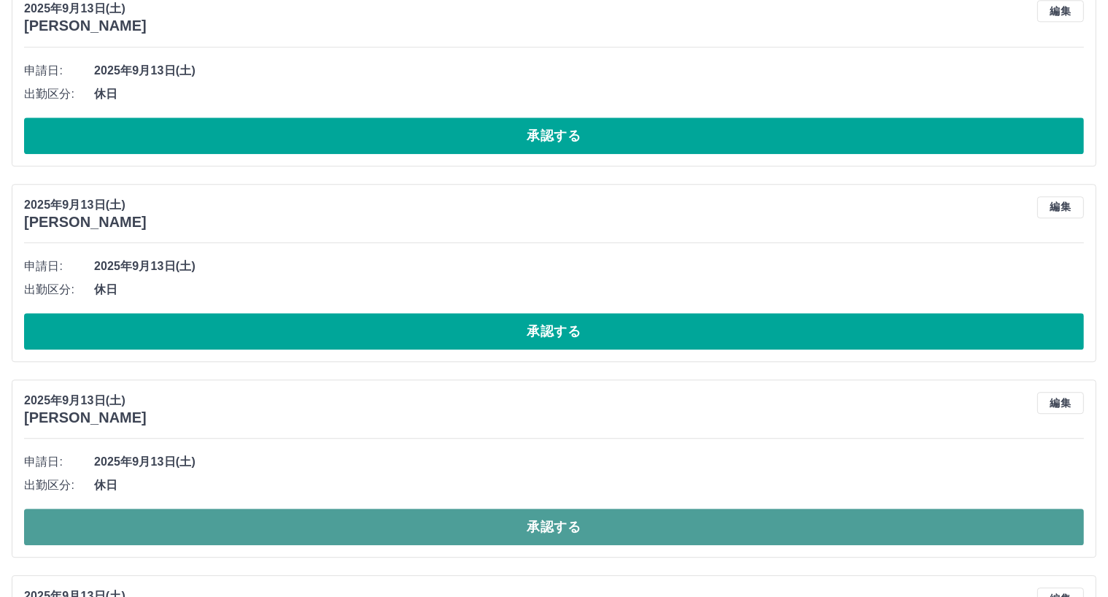
click at [554, 530] on button "承認する" at bounding box center [554, 526] width 1060 height 36
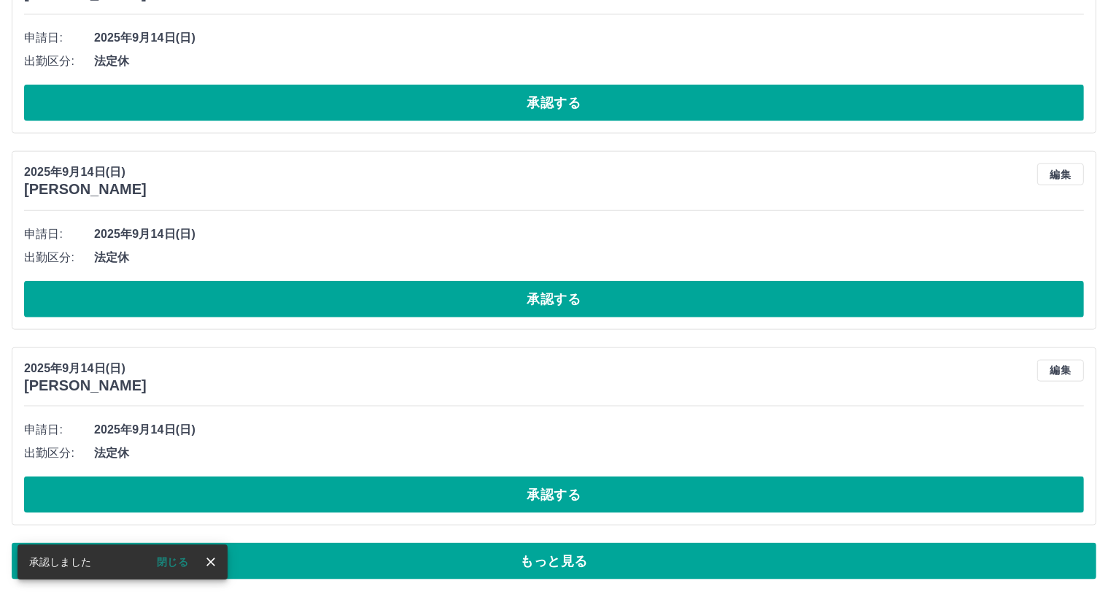
scroll to position [7256, 0]
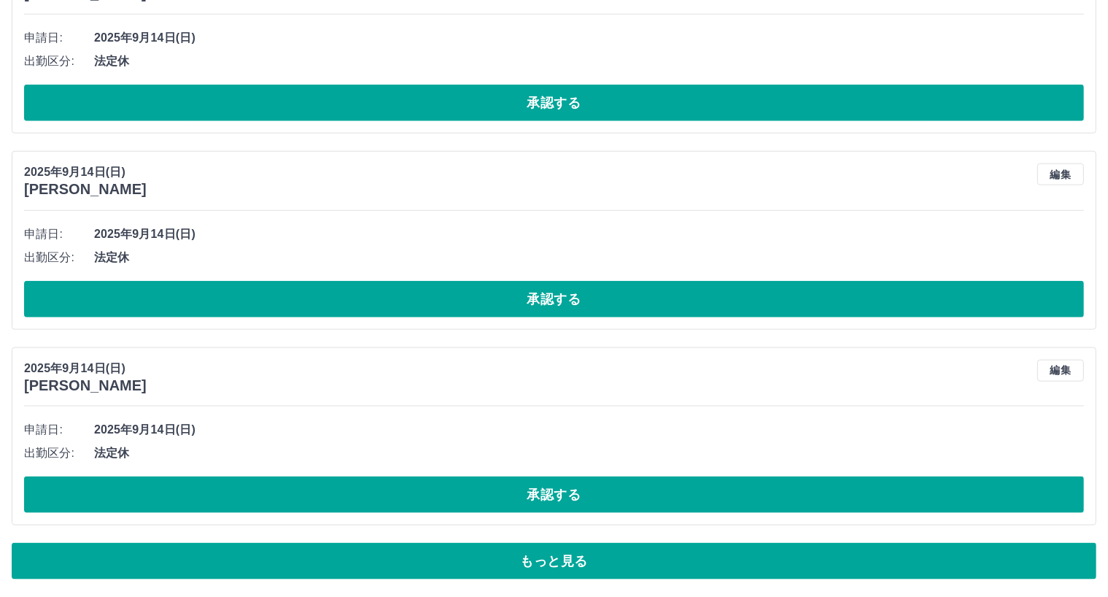
drag, startPoint x: 565, startPoint y: 564, endPoint x: 567, endPoint y: 551, distance: 13.2
click at [566, 561] on button "もっと見る" at bounding box center [554, 561] width 1085 height 36
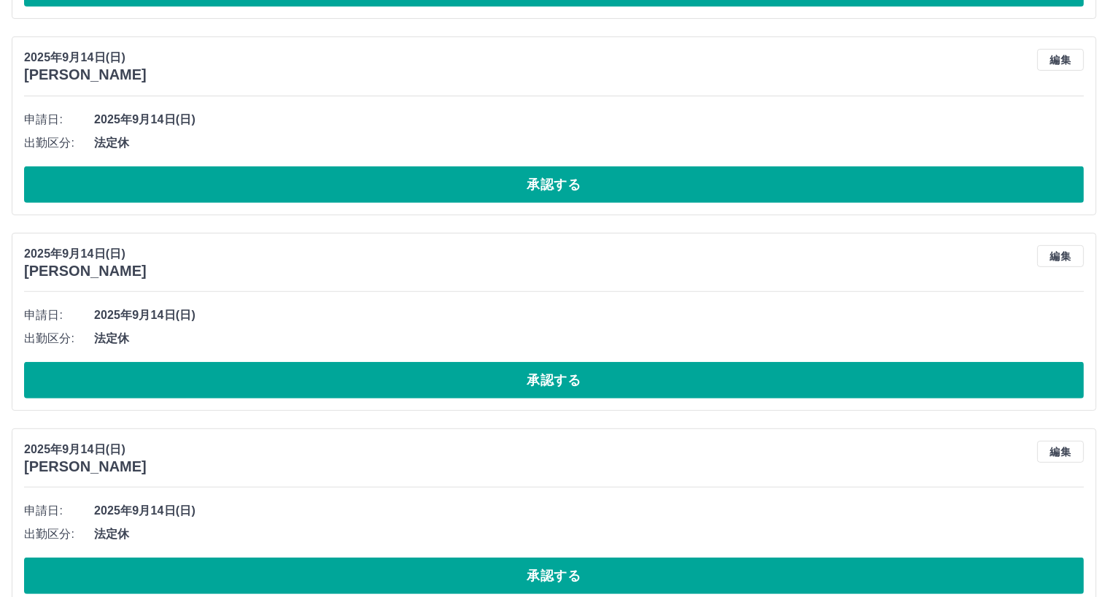
scroll to position [12150, 0]
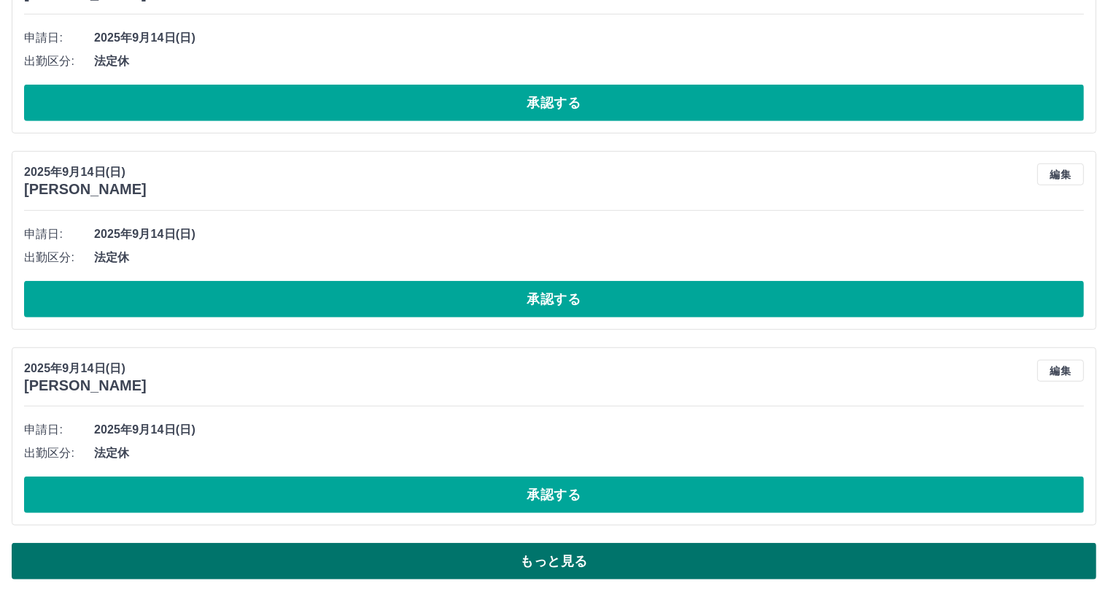
click at [562, 554] on button "もっと見る" at bounding box center [554, 561] width 1085 height 36
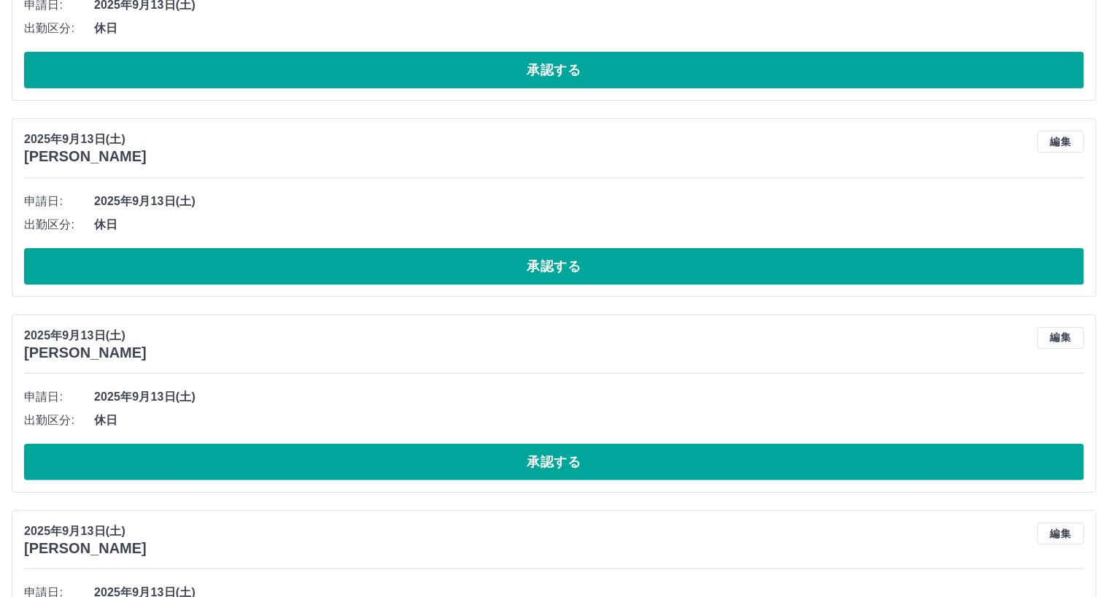
scroll to position [17043, 0]
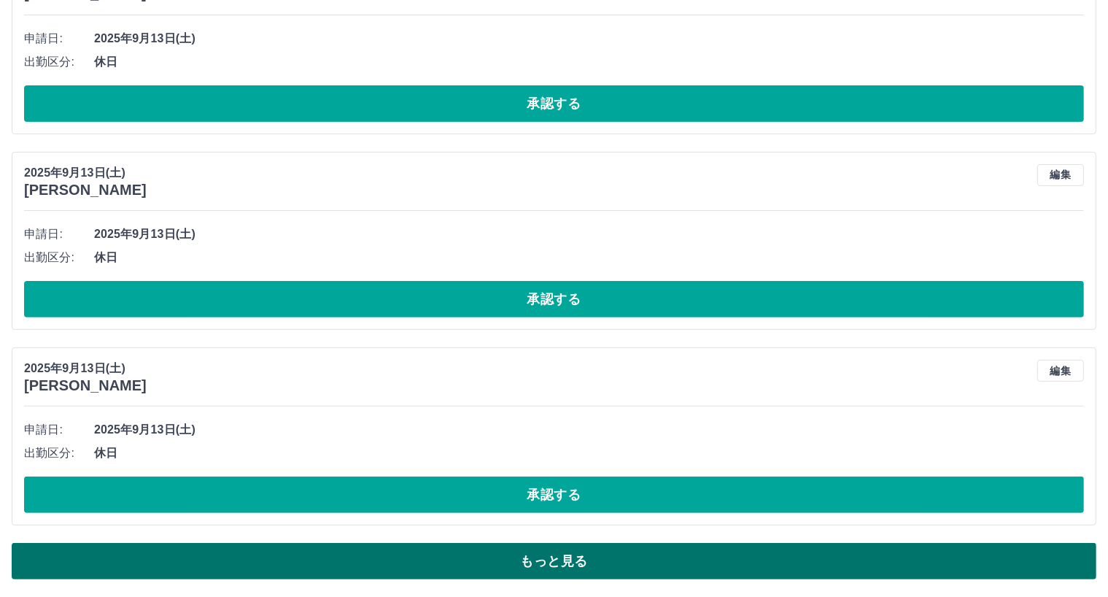
click at [574, 559] on button "もっと見る" at bounding box center [554, 561] width 1085 height 36
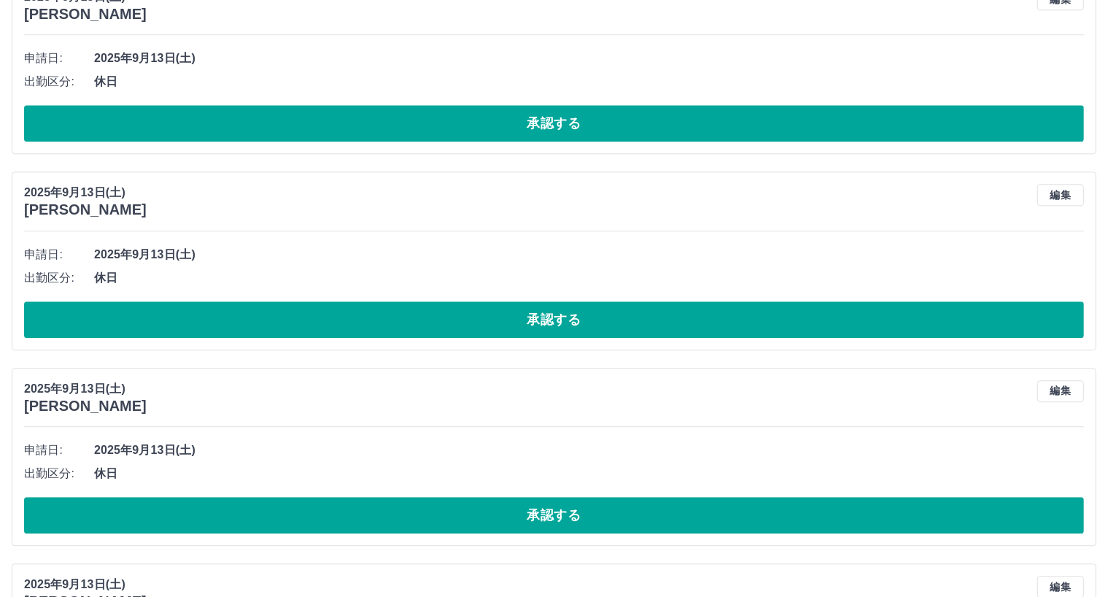
scroll to position [20579, 0]
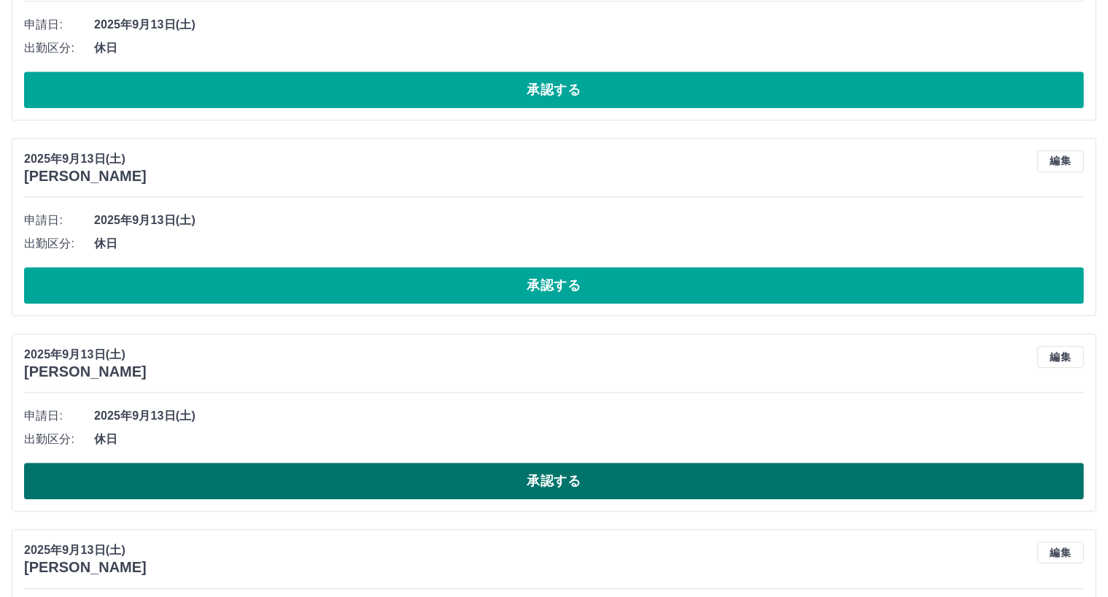
click at [559, 484] on button "承認する" at bounding box center [554, 481] width 1060 height 36
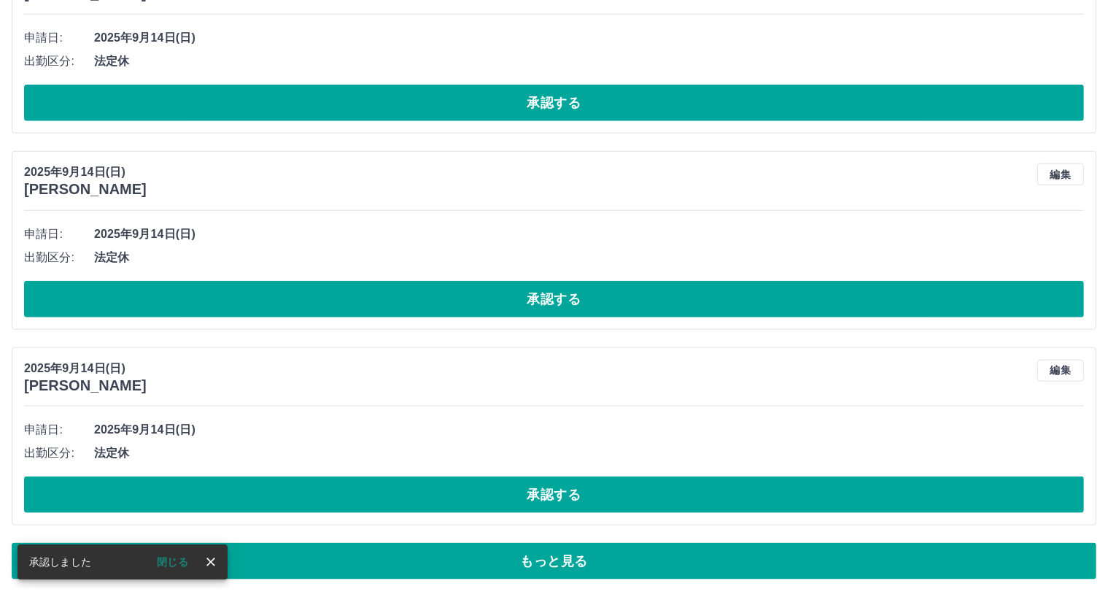
scroll to position [7256, 0]
drag, startPoint x: 557, startPoint y: 566, endPoint x: 557, endPoint y: 558, distance: 8.1
click at [560, 558] on button "もっと見る" at bounding box center [554, 561] width 1085 height 36
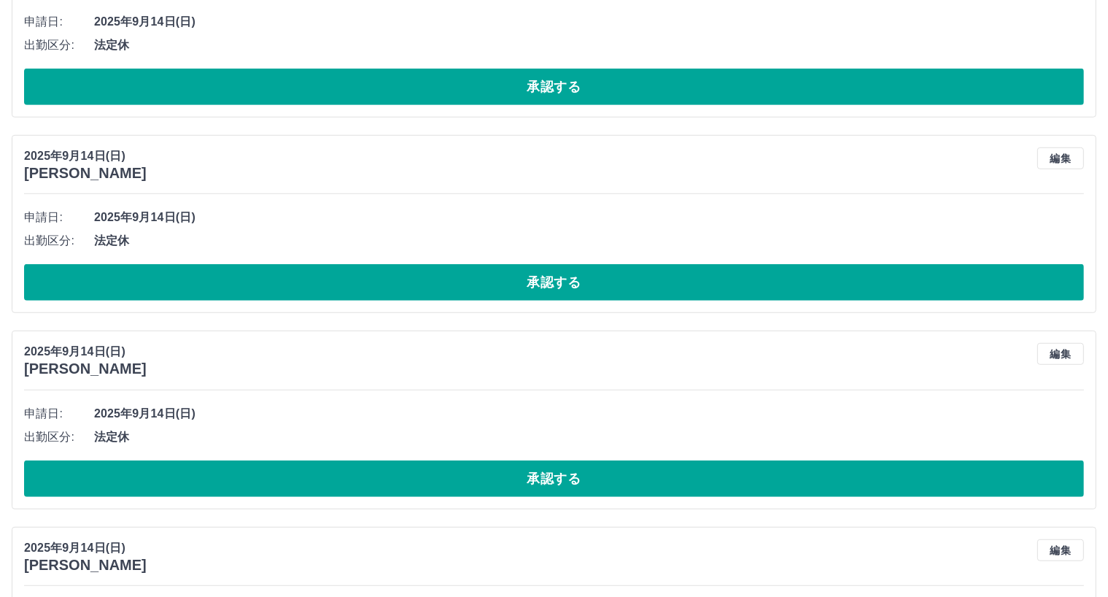
scroll to position [12150, 0]
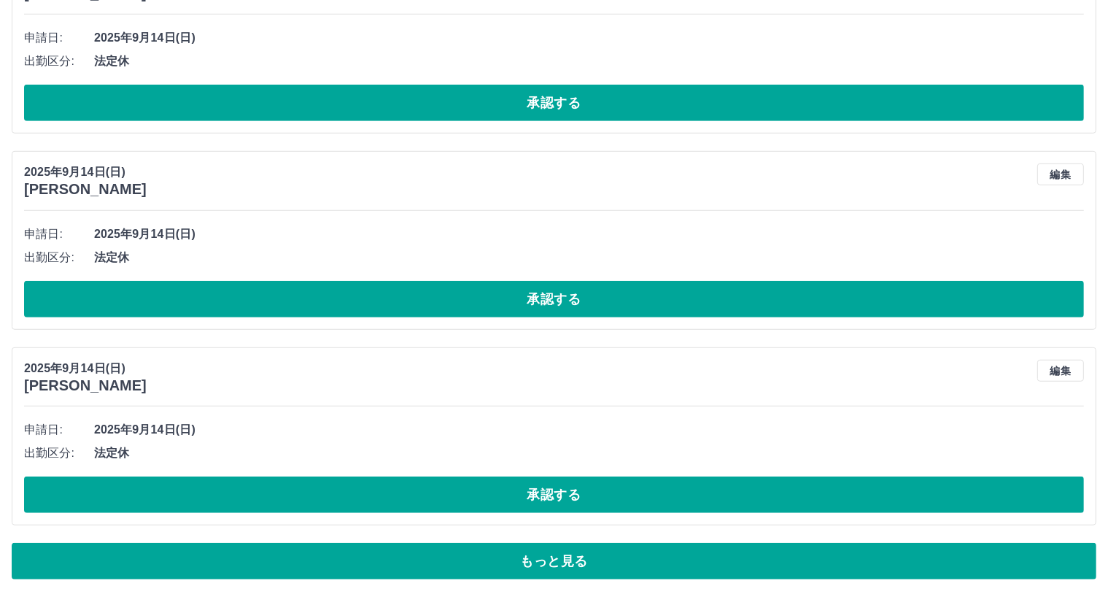
click at [543, 560] on button "もっと見る" at bounding box center [554, 561] width 1085 height 36
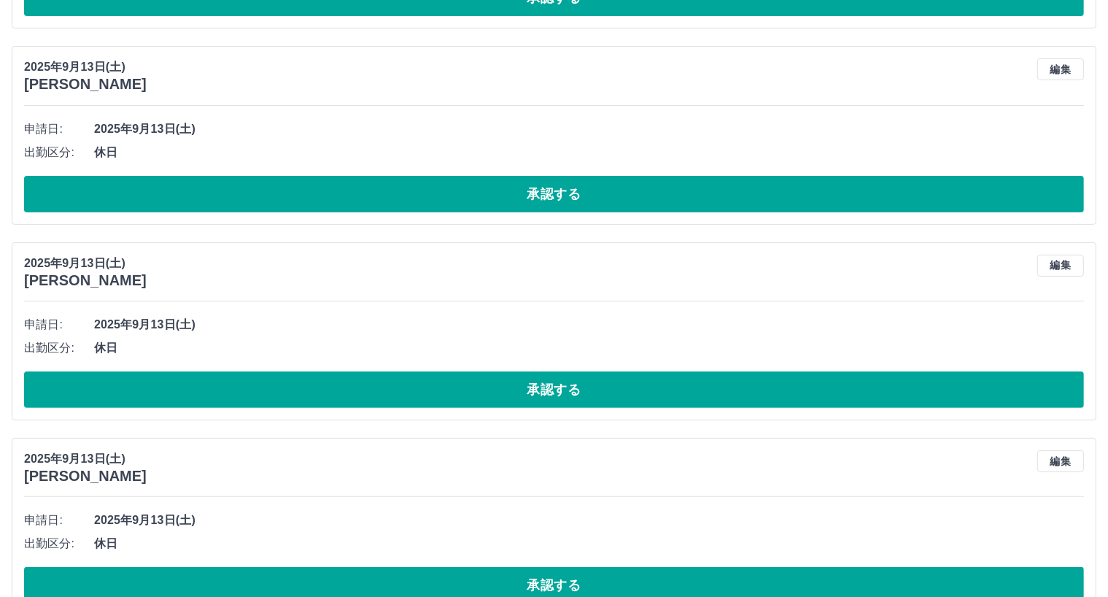
scroll to position [17043, 0]
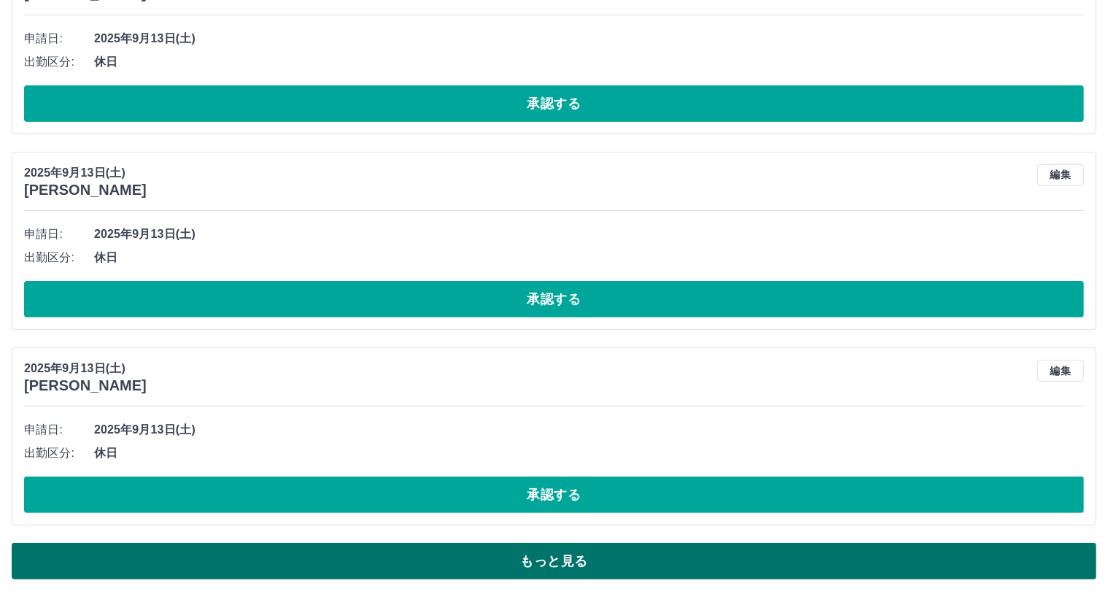
click at [557, 553] on button "もっと見る" at bounding box center [554, 561] width 1085 height 36
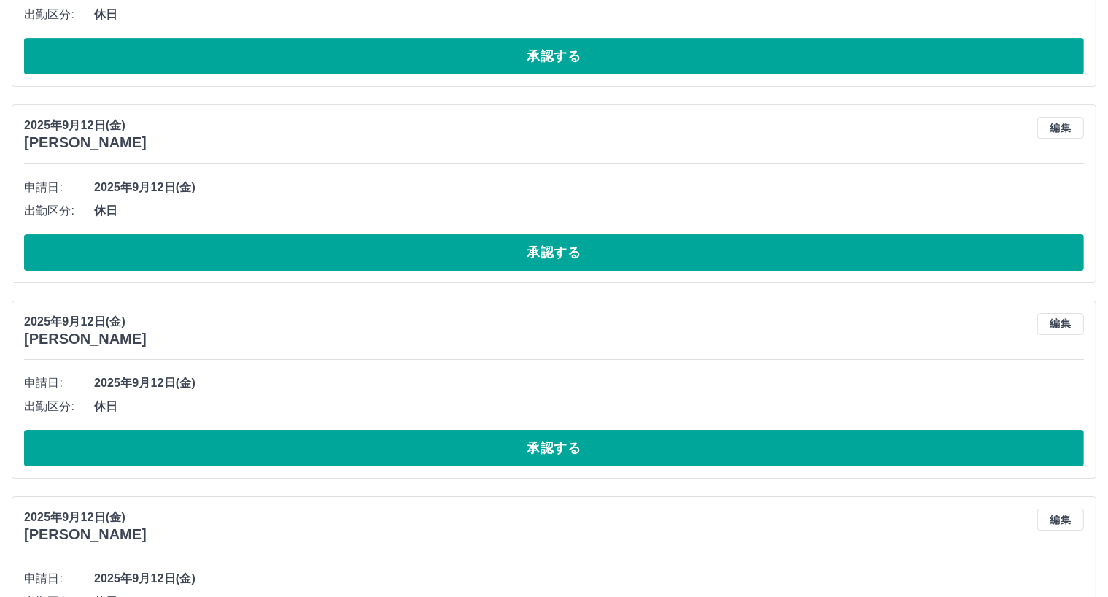
scroll to position [21430, 0]
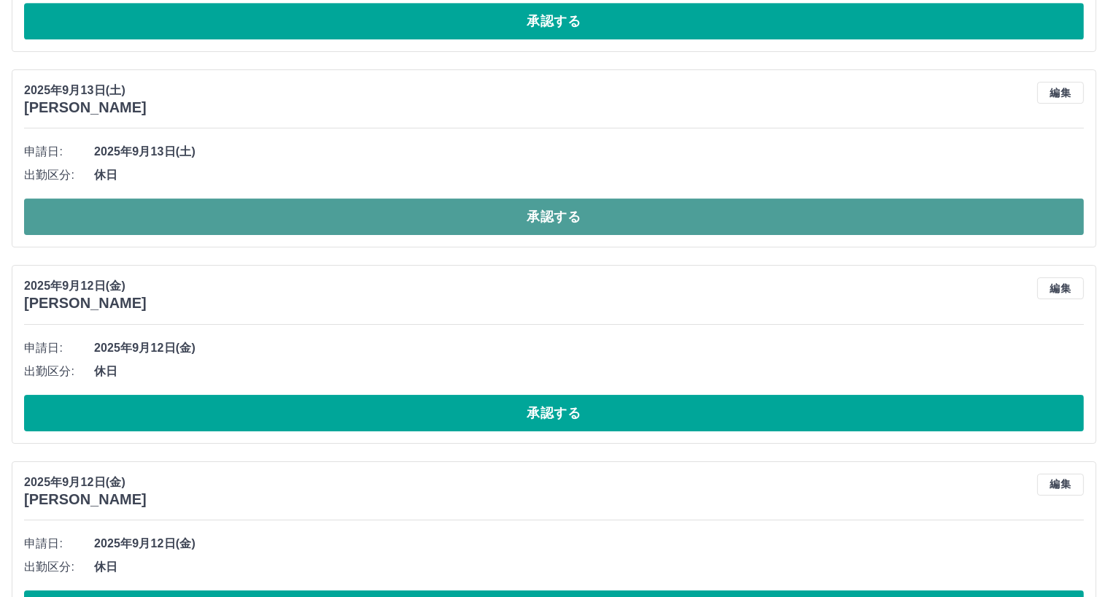
click at [546, 215] on button "承認する" at bounding box center [554, 216] width 1060 height 36
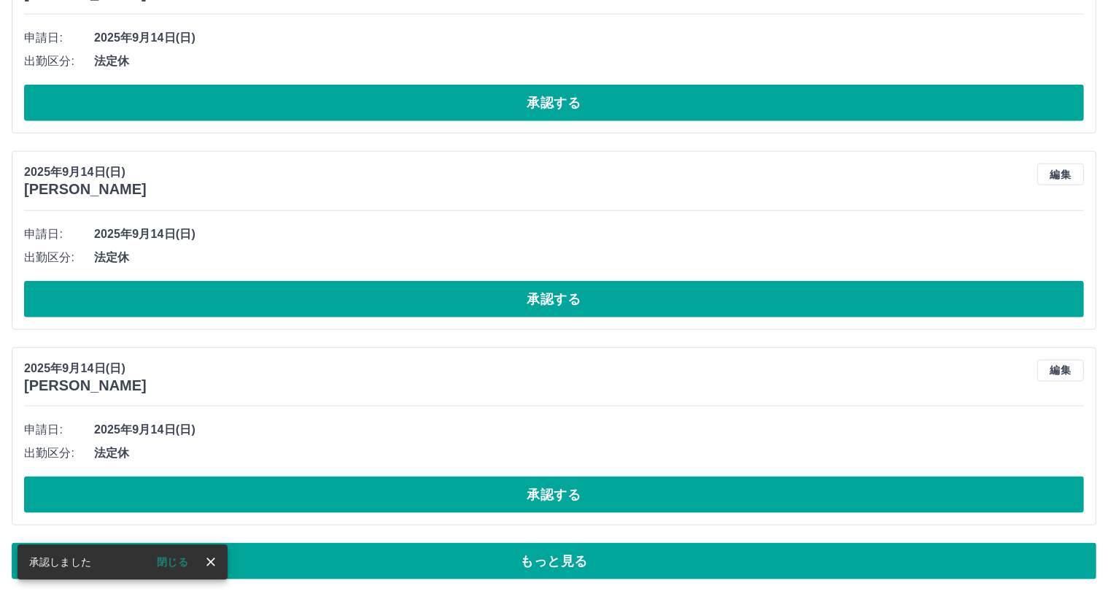
scroll to position [7256, 0]
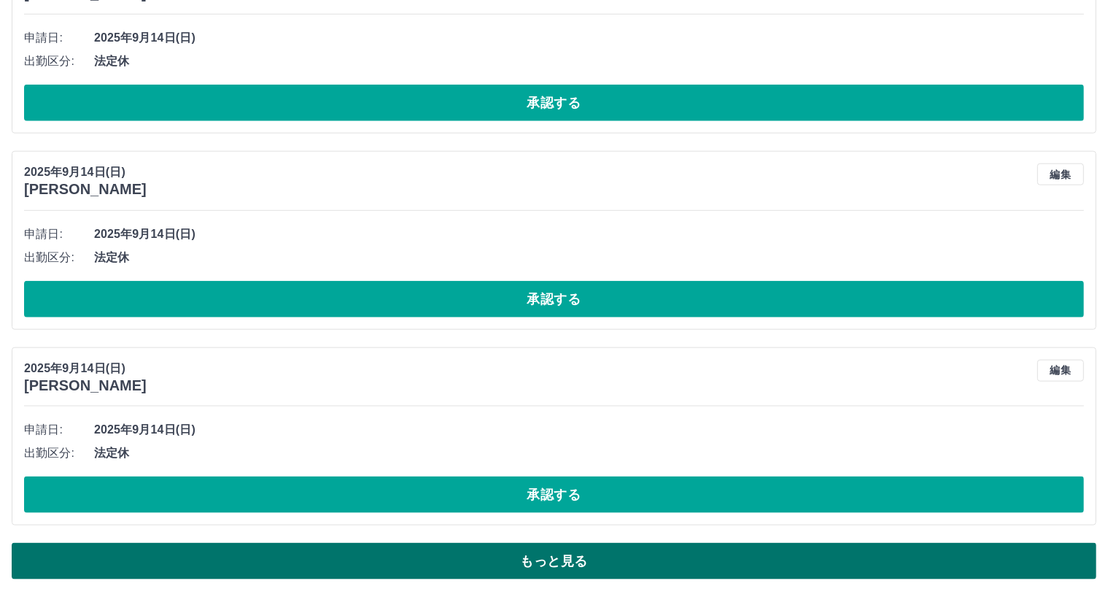
click at [578, 555] on button "もっと見る" at bounding box center [554, 561] width 1085 height 36
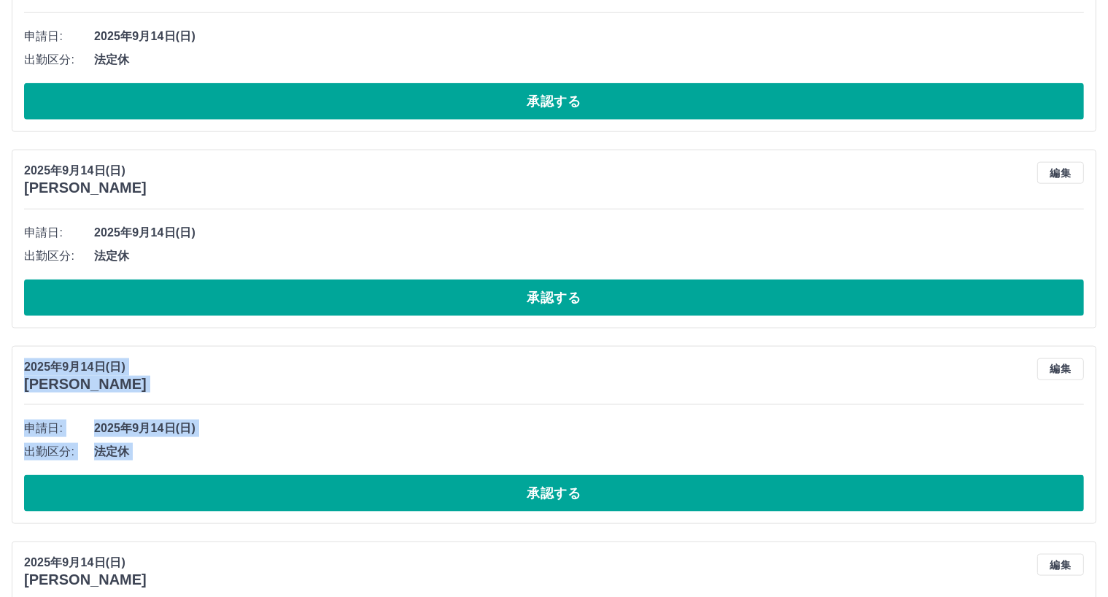
drag, startPoint x: 1107, startPoint y: 354, endPoint x: 1099, endPoint y: 603, distance: 248.9
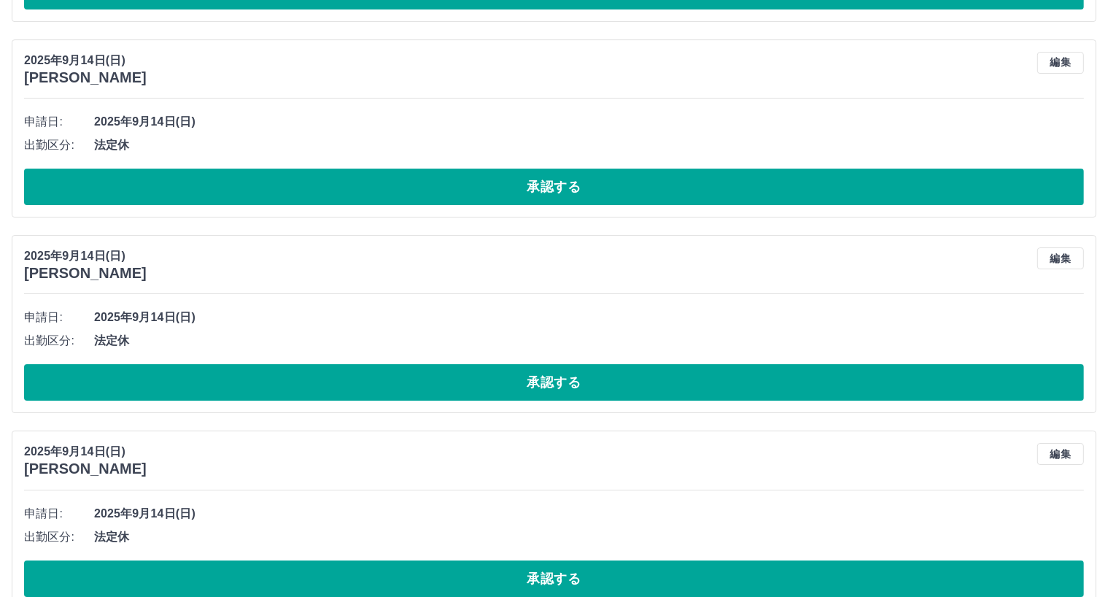
scroll to position [12150, 0]
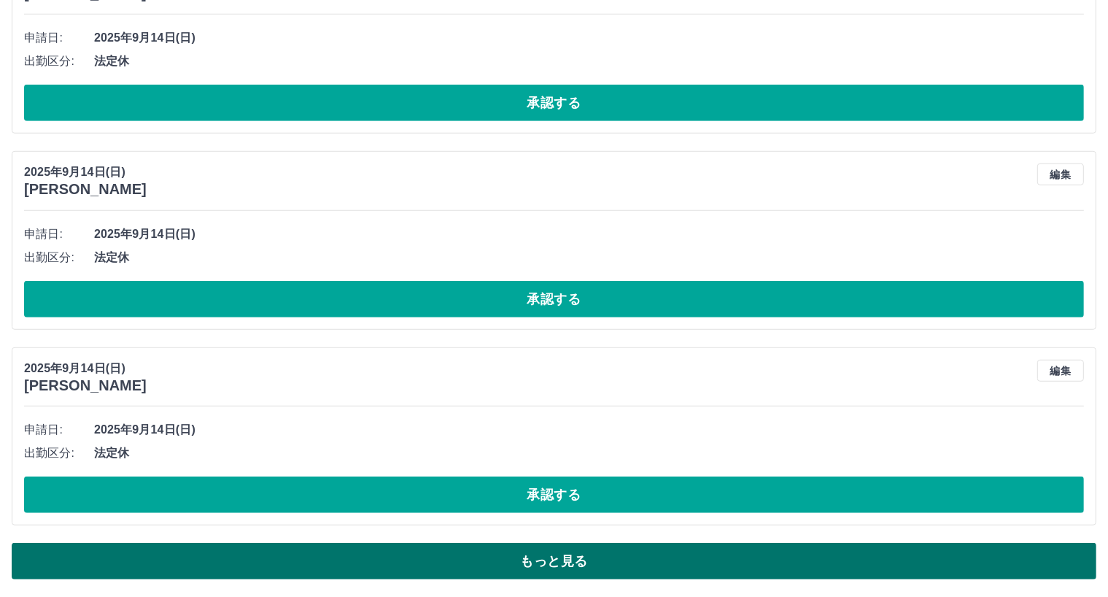
click at [553, 557] on button "もっと見る" at bounding box center [554, 561] width 1085 height 36
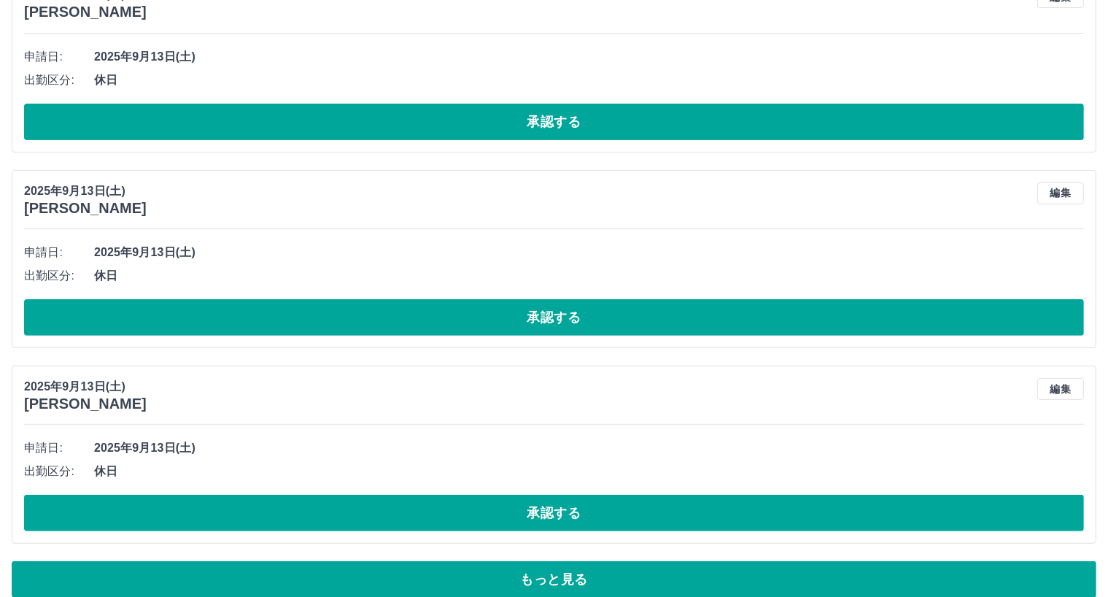
scroll to position [17043, 0]
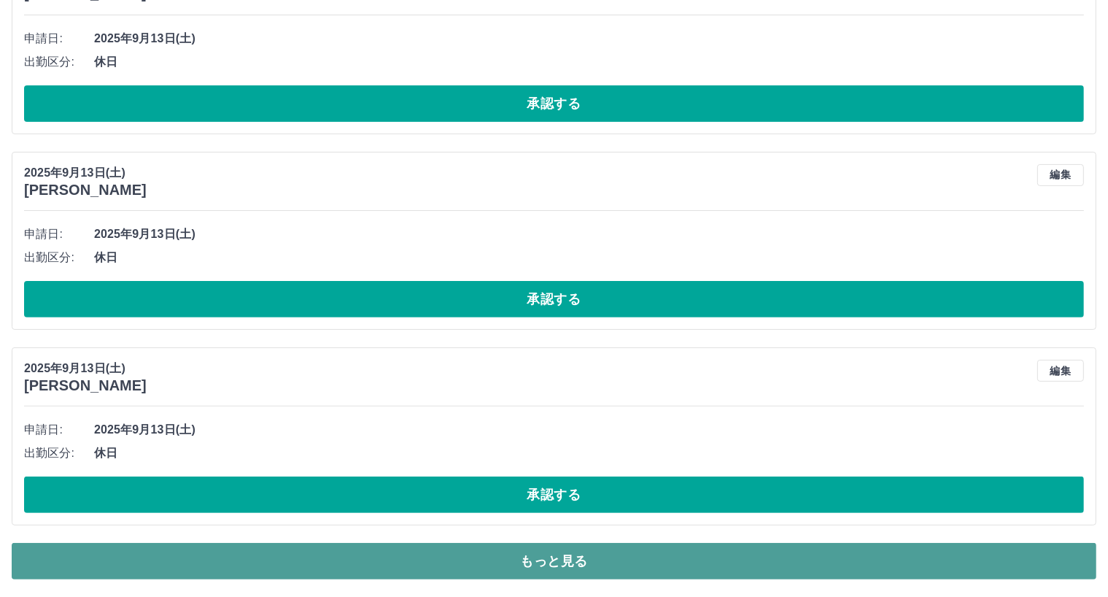
click at [563, 556] on button "もっと見る" at bounding box center [554, 561] width 1085 height 36
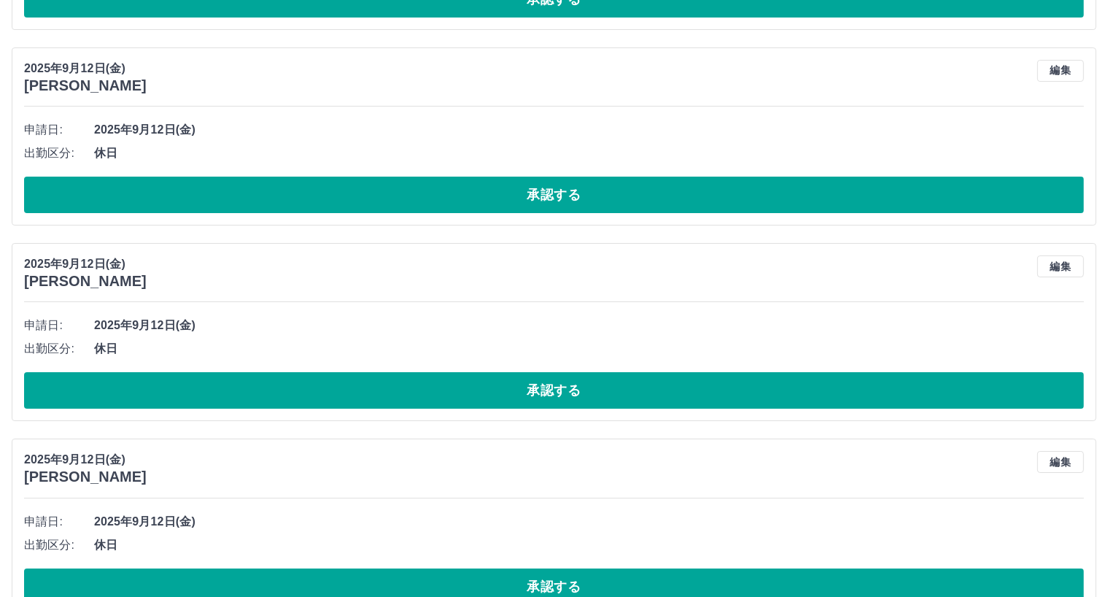
scroll to position [21938, 0]
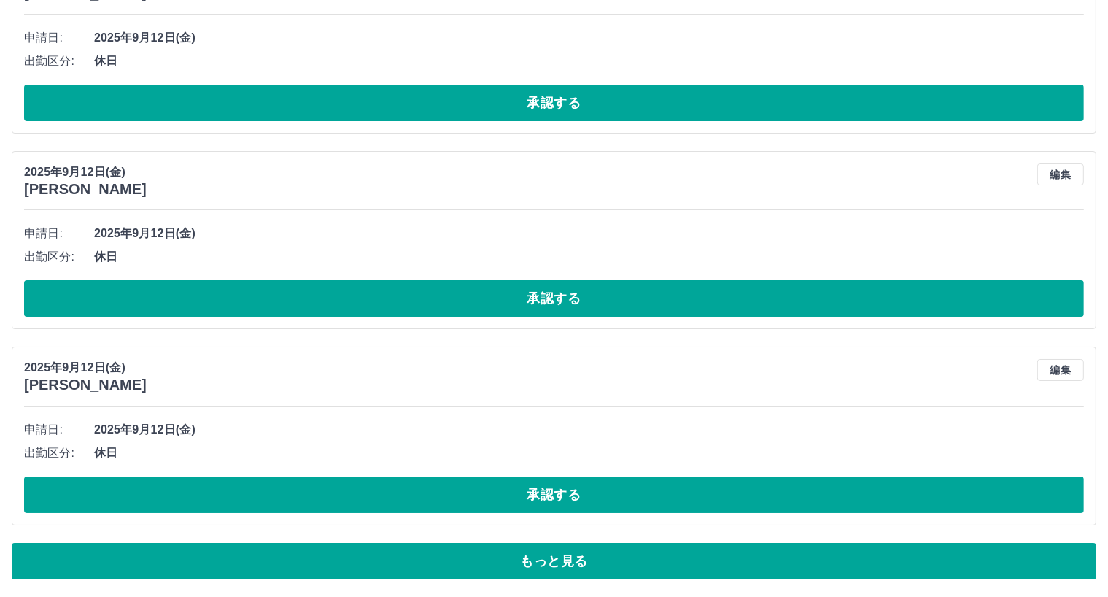
drag, startPoint x: 548, startPoint y: 552, endPoint x: 554, endPoint y: 546, distance: 8.3
click at [549, 552] on button "もっと見る" at bounding box center [554, 561] width 1085 height 36
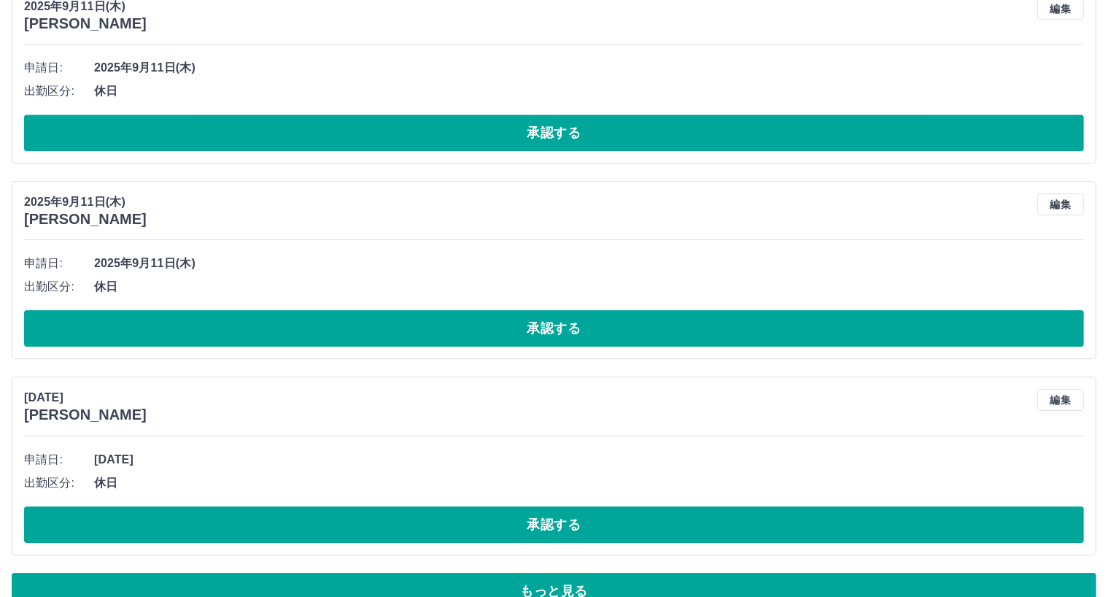
scroll to position [26831, 0]
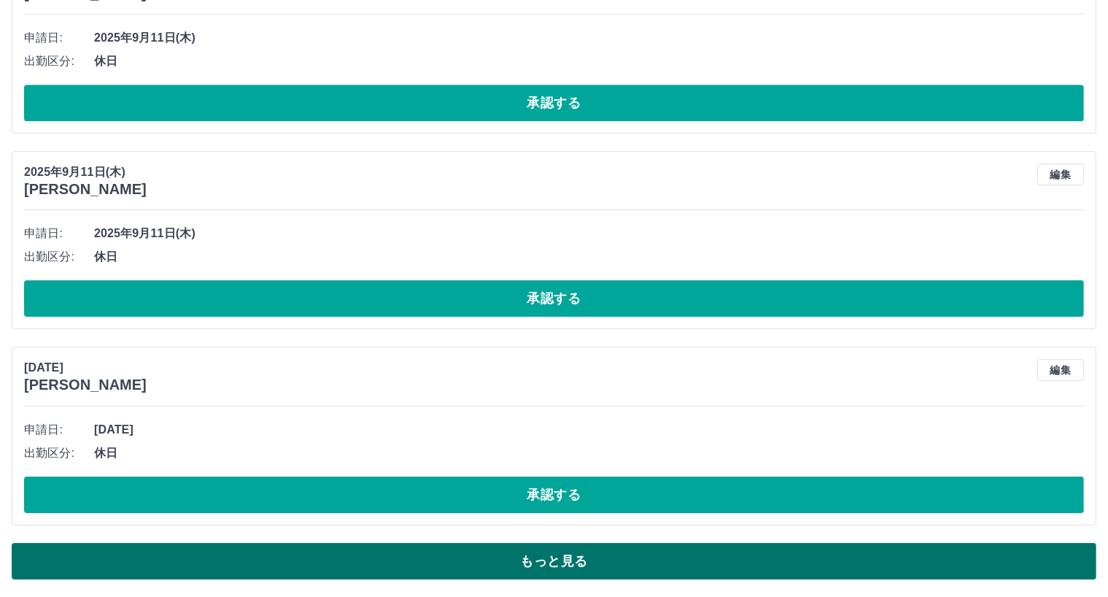
click at [569, 563] on button "もっと見る" at bounding box center [554, 561] width 1085 height 36
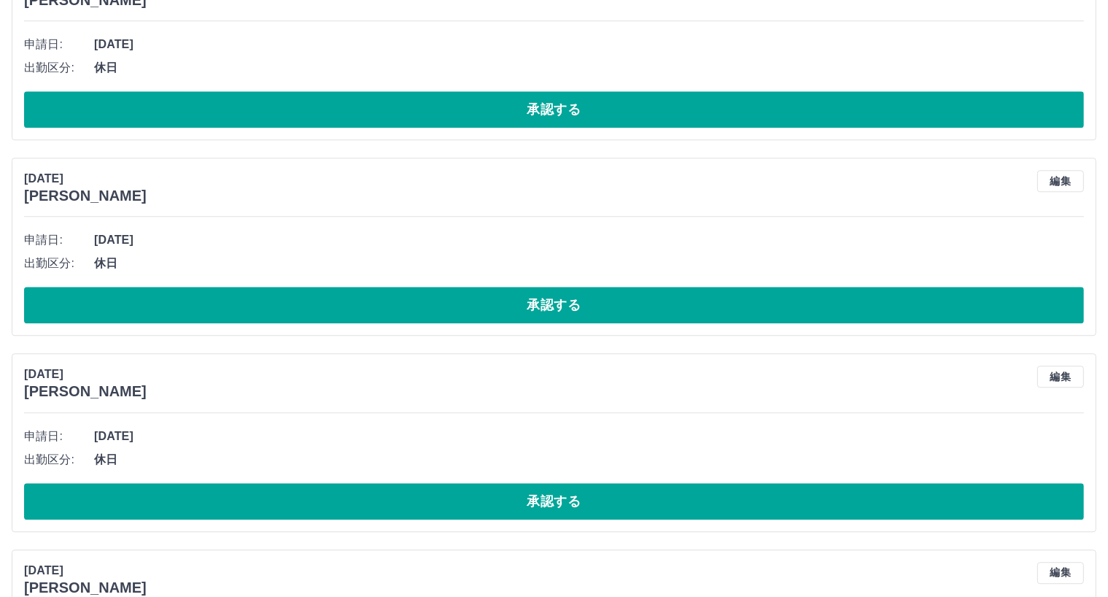
scroll to position [31725, 0]
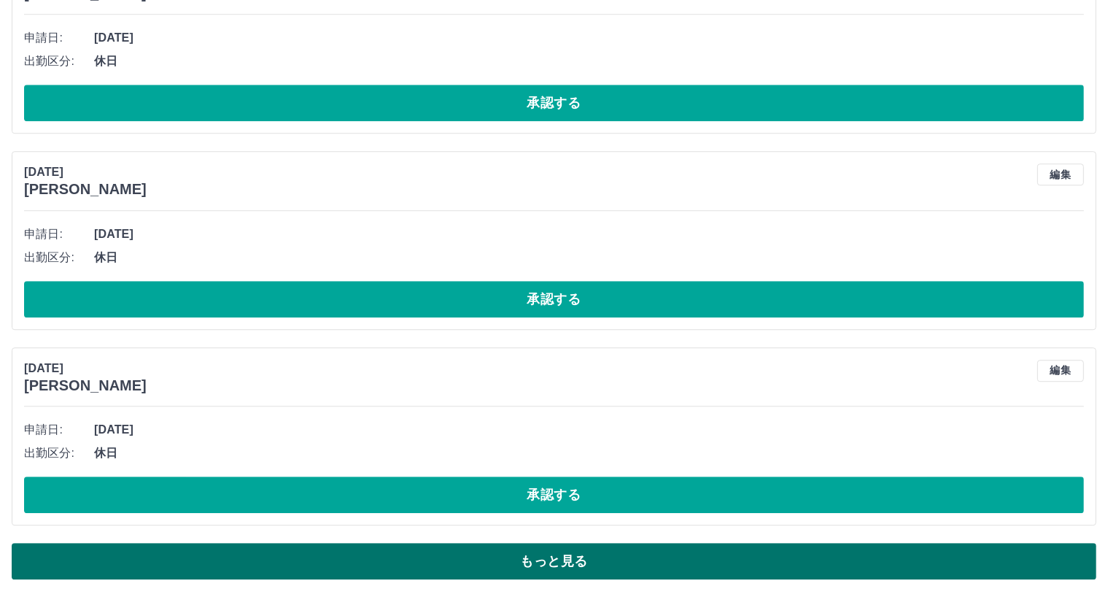
click at [563, 555] on button "もっと見る" at bounding box center [554, 561] width 1085 height 36
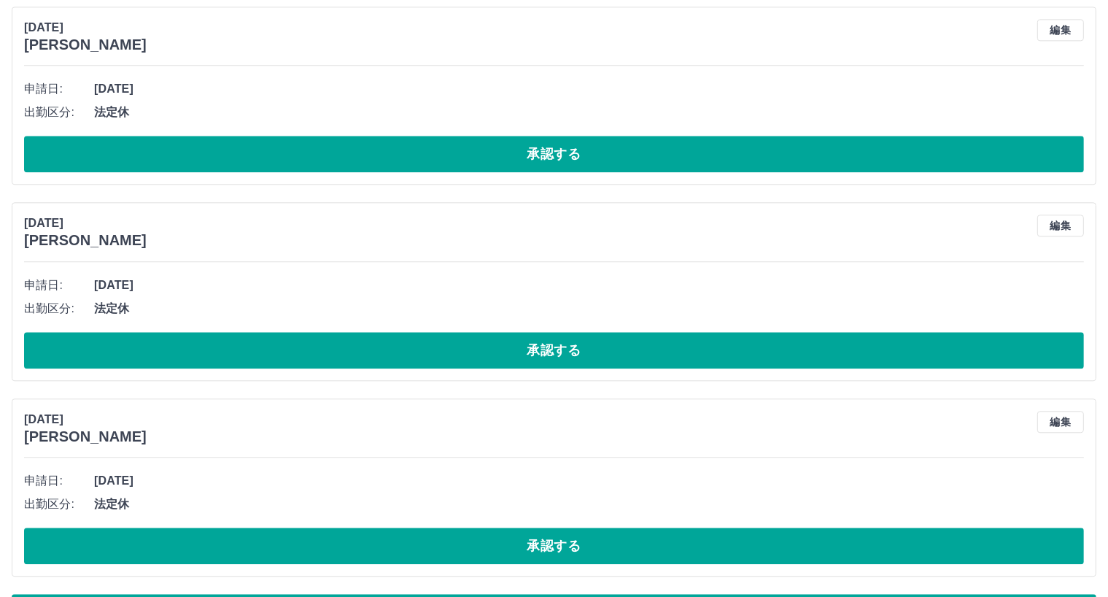
scroll to position [36828, 0]
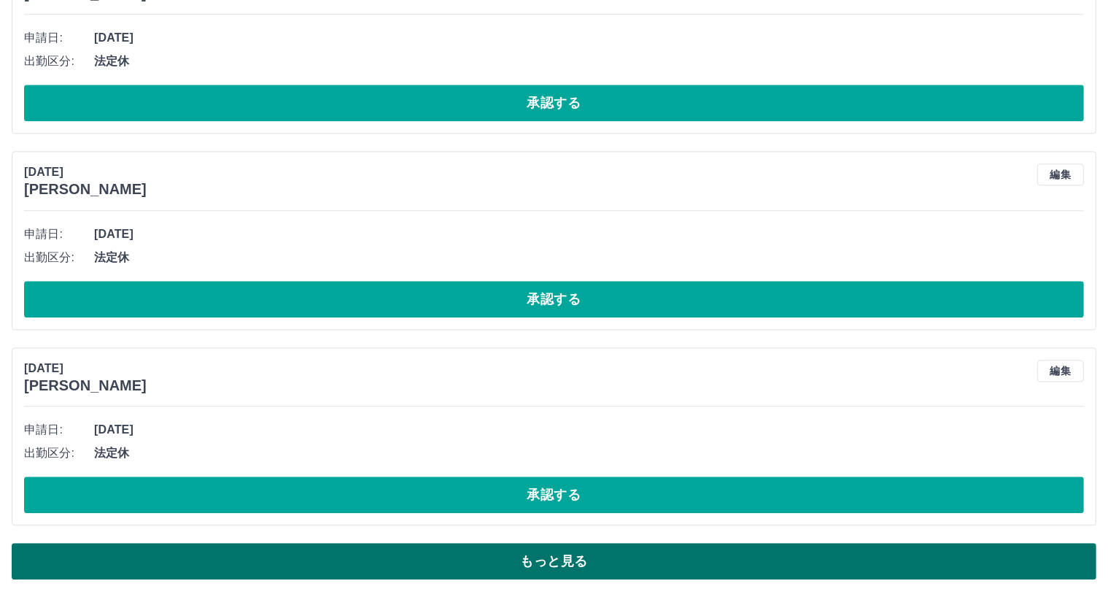
click at [563, 568] on button "もっと見る" at bounding box center [554, 561] width 1085 height 36
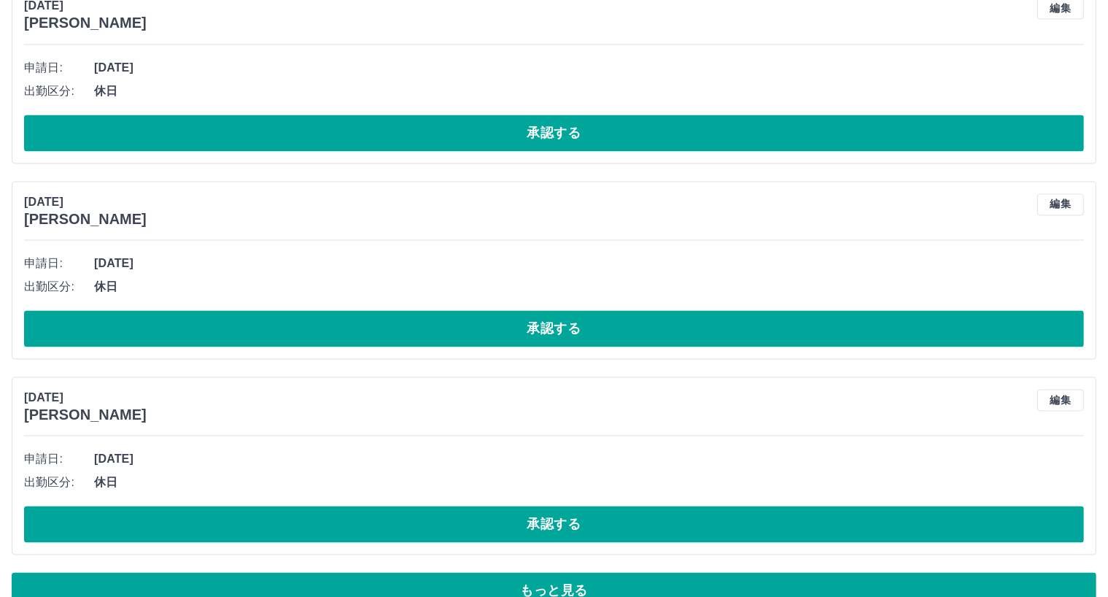
scroll to position [41723, 0]
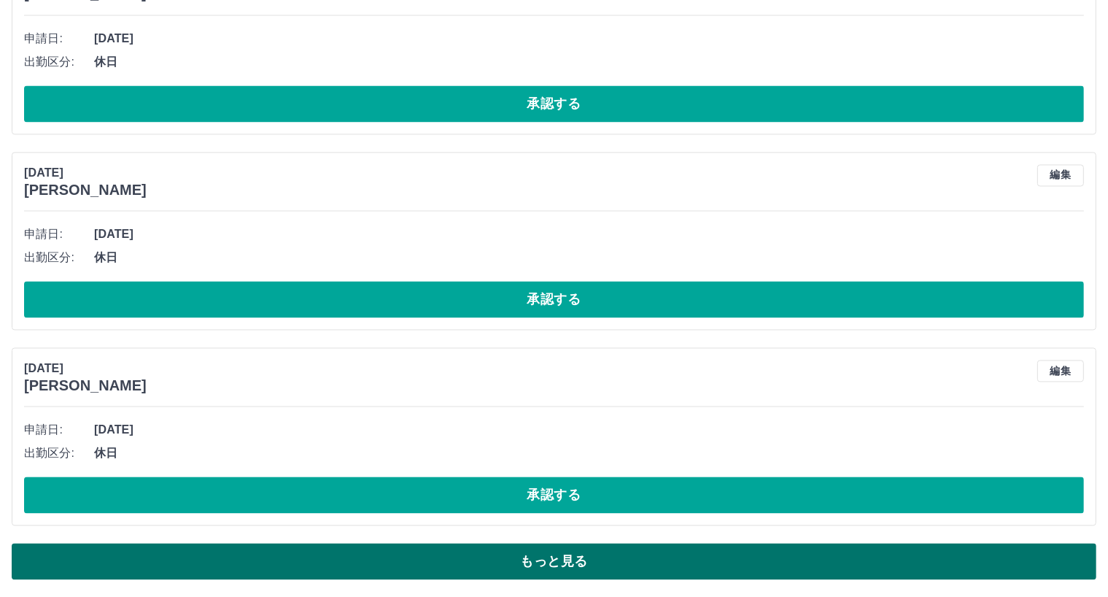
click at [561, 558] on button "もっと見る" at bounding box center [554, 561] width 1085 height 36
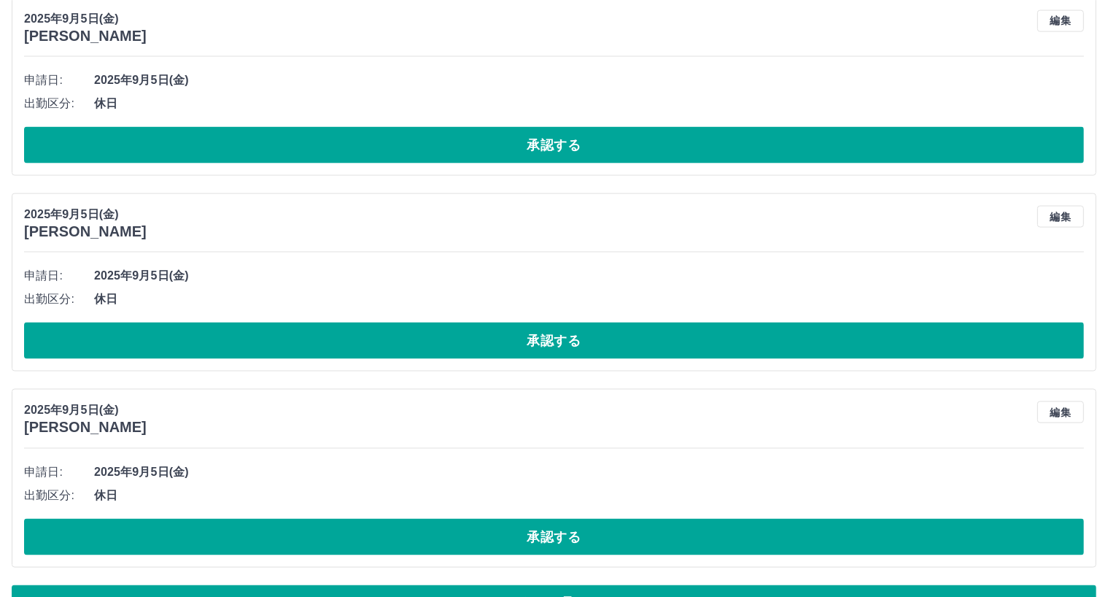
scroll to position [46617, 0]
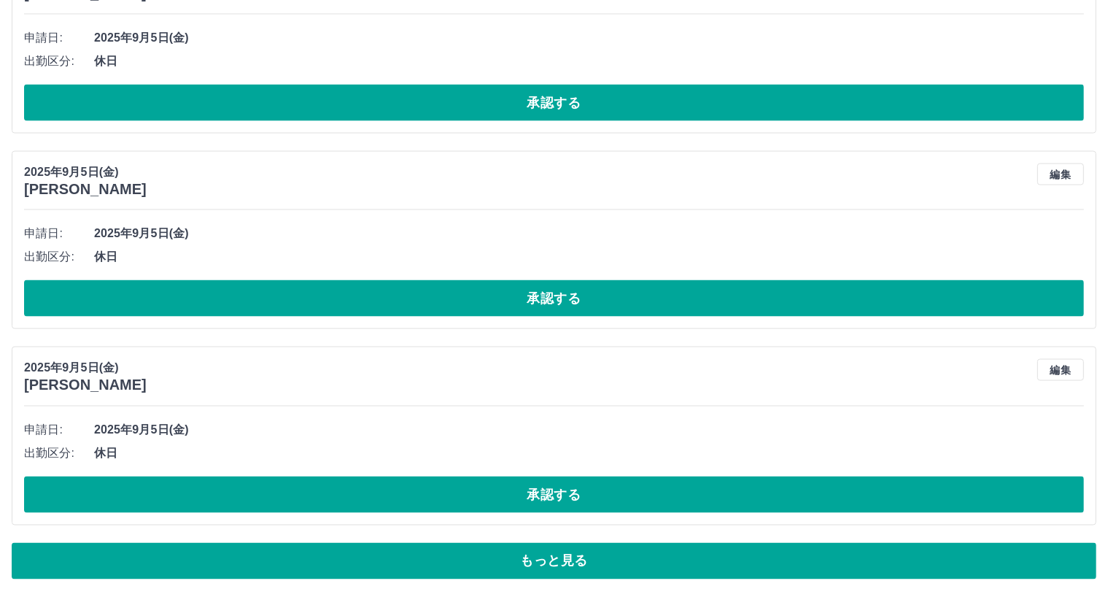
click at [559, 560] on button "もっと見る" at bounding box center [554, 561] width 1085 height 36
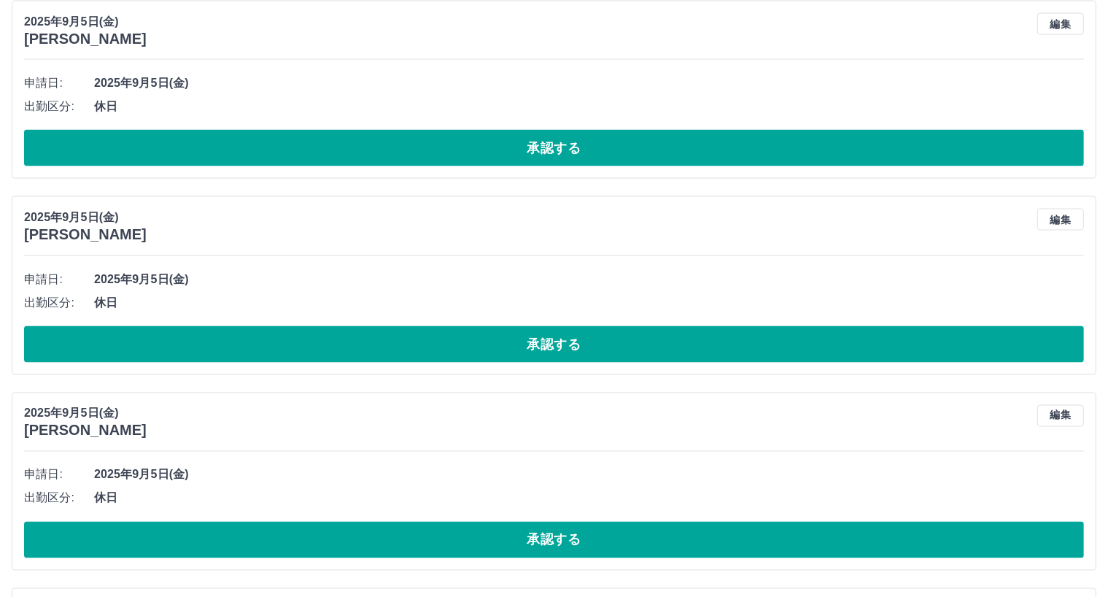
scroll to position [46818, 0]
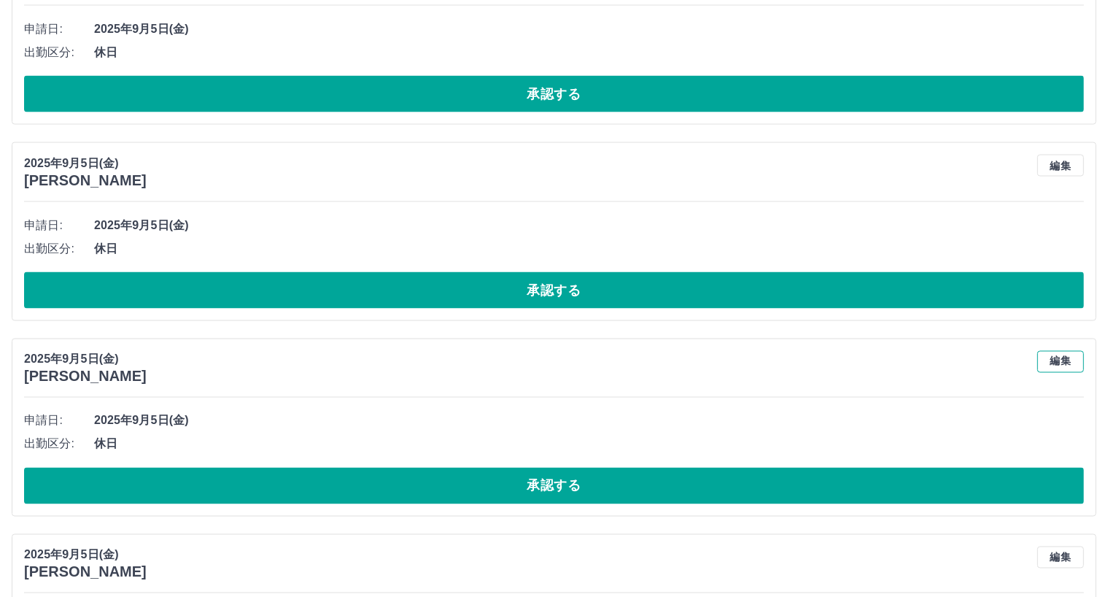
click at [1071, 356] on button "編集" at bounding box center [1060, 362] width 47 height 22
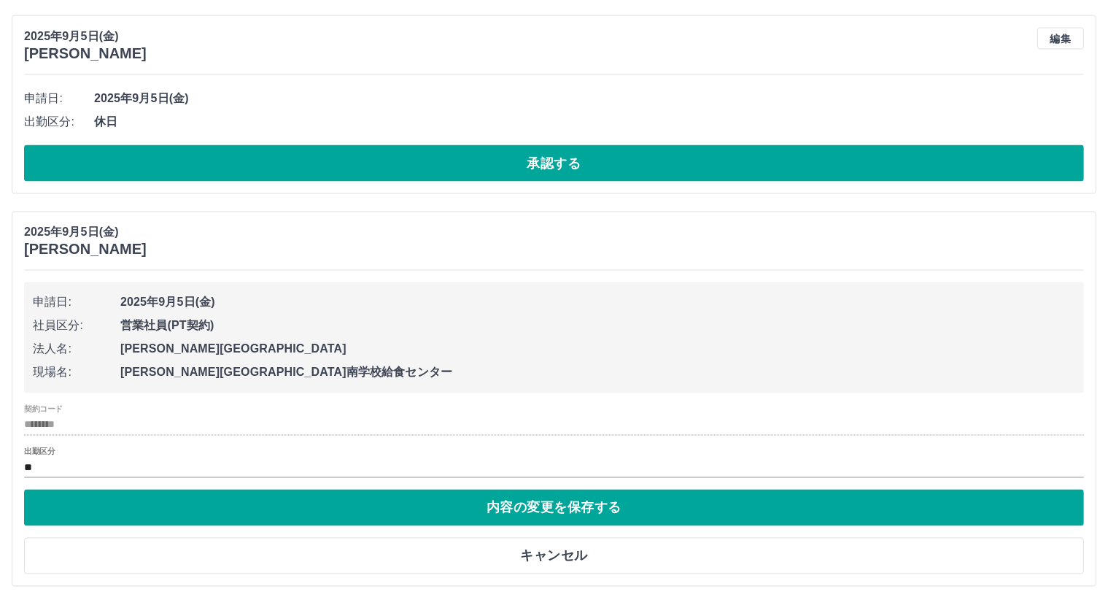
scroll to position [47037, 0]
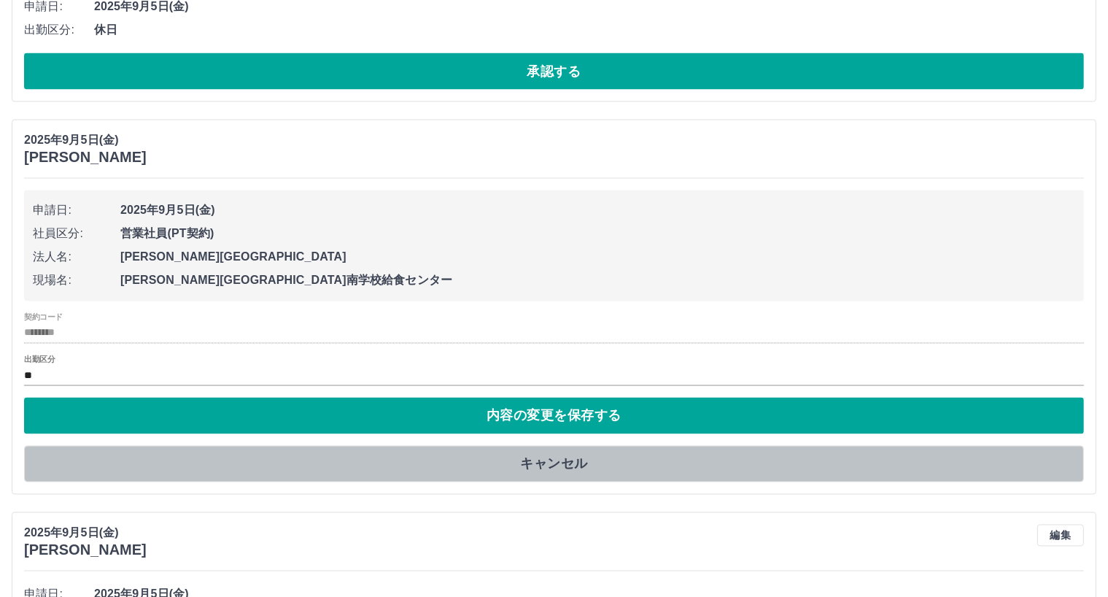
click at [552, 465] on button "キャンセル" at bounding box center [554, 464] width 1060 height 36
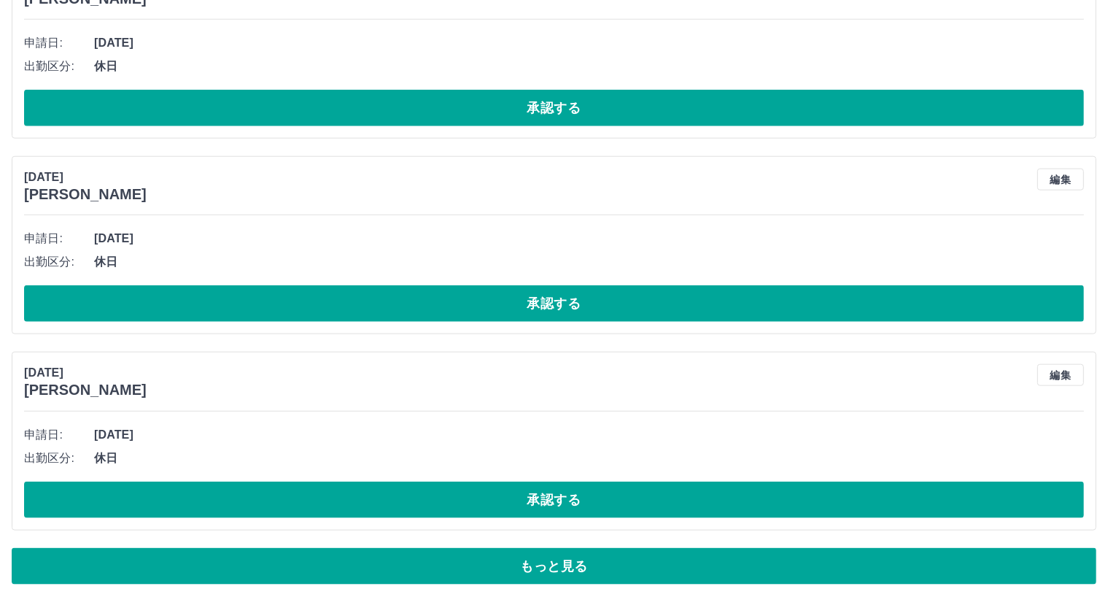
scroll to position [51511, 0]
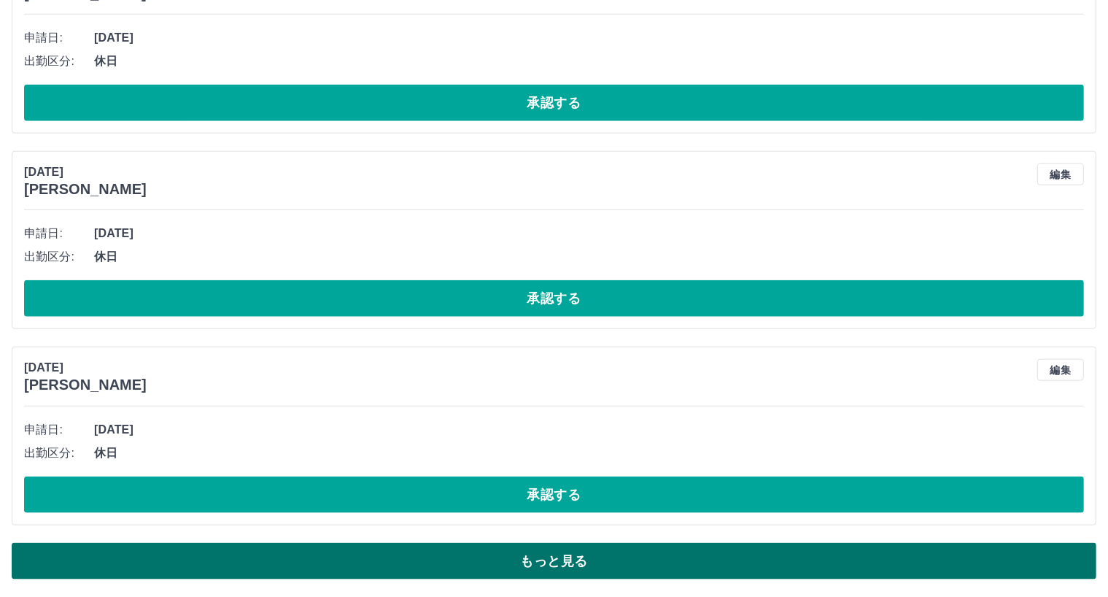
click at [576, 556] on button "もっと見る" at bounding box center [554, 561] width 1085 height 36
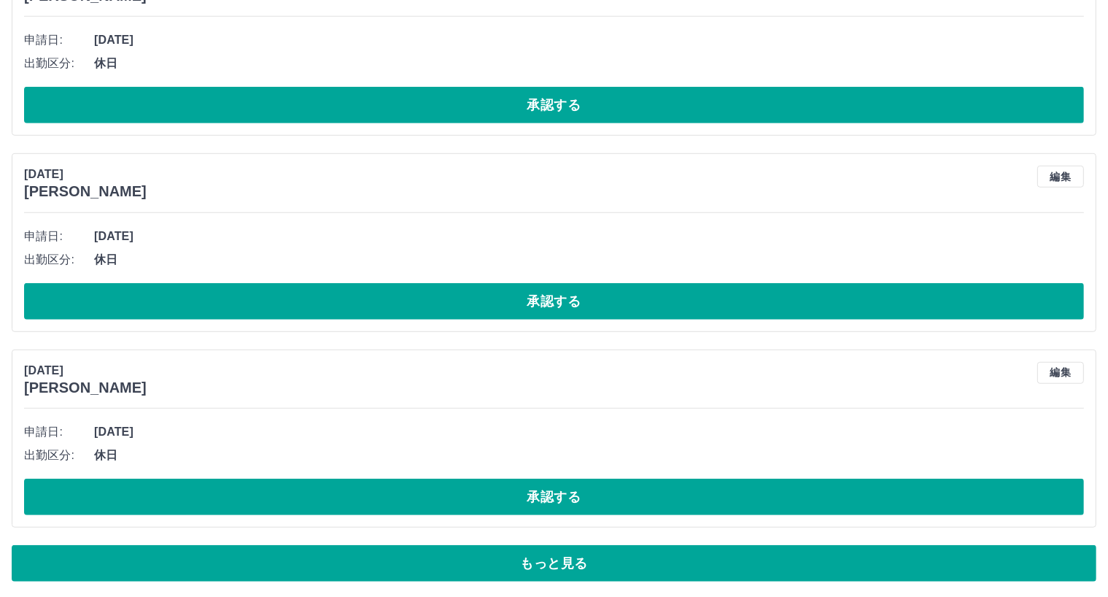
scroll to position [56405, 0]
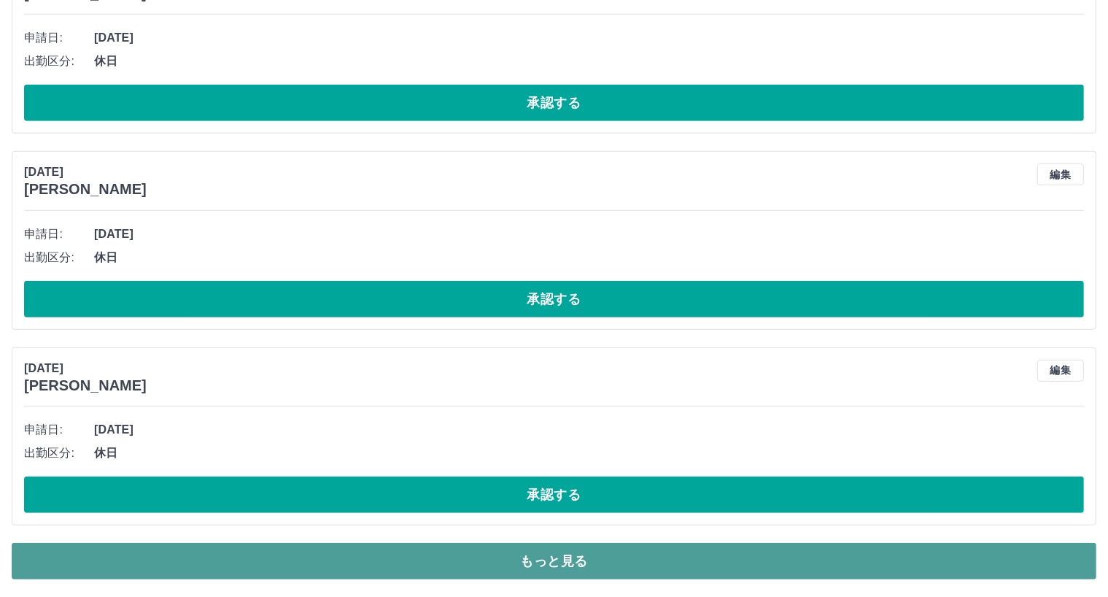
drag, startPoint x: 560, startPoint y: 561, endPoint x: 562, endPoint y: 545, distance: 16.2
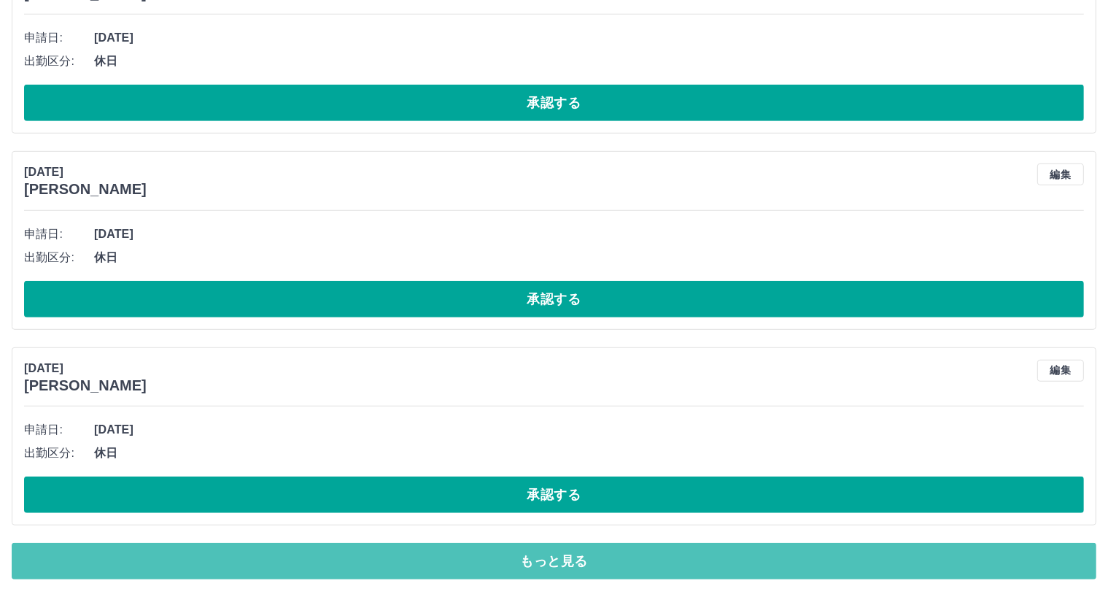
click at [560, 560] on button "もっと見る" at bounding box center [554, 561] width 1085 height 36
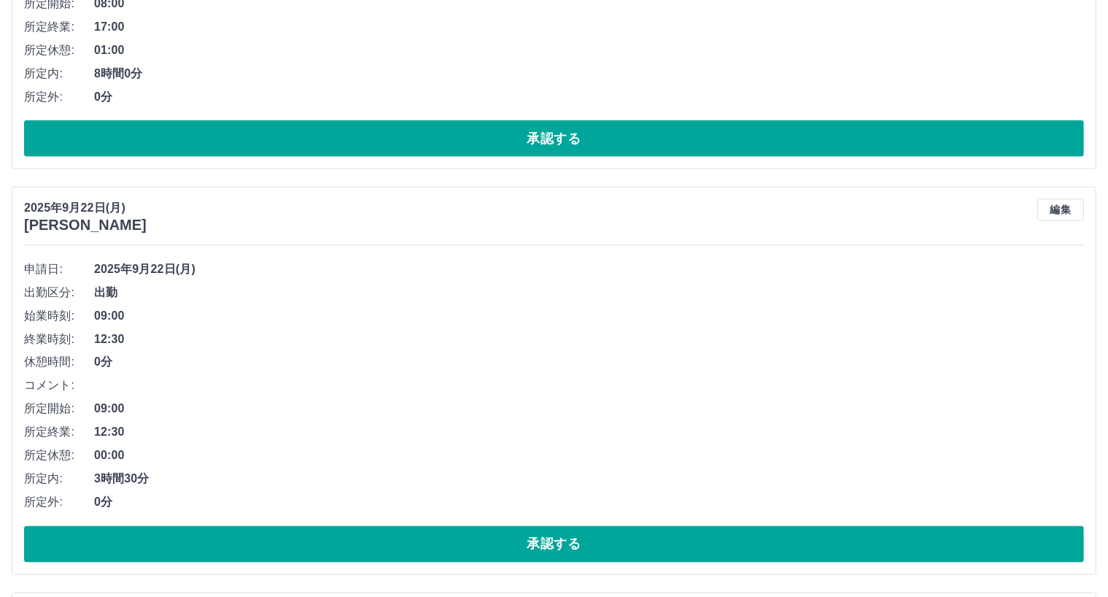
scroll to position [0, 0]
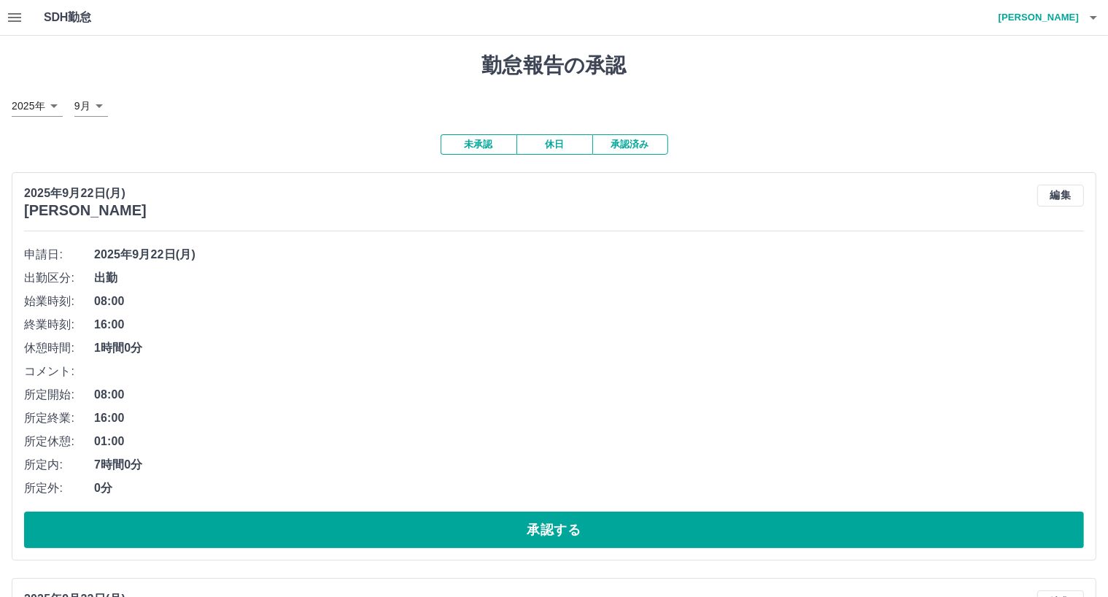
click at [9, 21] on icon "button" at bounding box center [14, 17] width 13 height 9
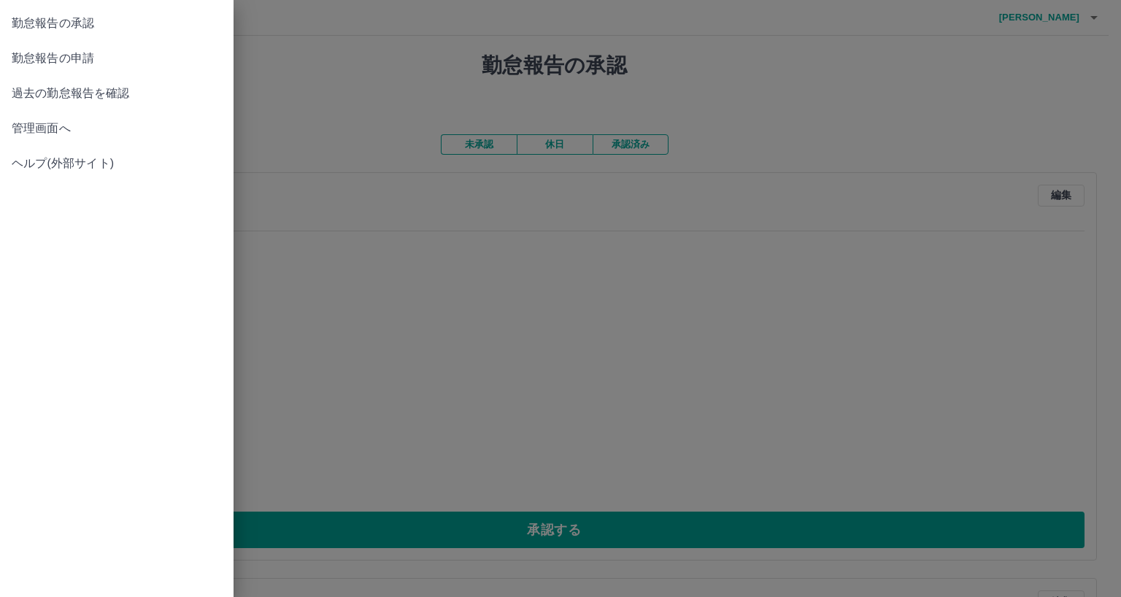
click at [23, 128] on span "管理画面へ" at bounding box center [117, 129] width 210 height 18
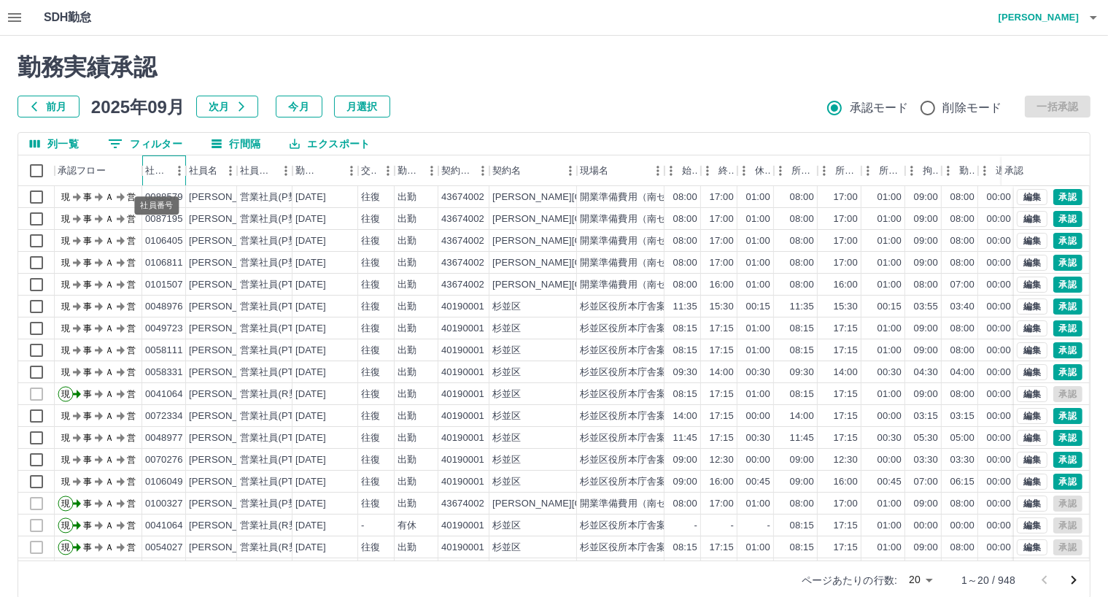
click at [162, 174] on div "社員番号" at bounding box center [156, 170] width 23 height 31
click at [117, 139] on icon "フィルター表示" at bounding box center [115, 143] width 13 height 9
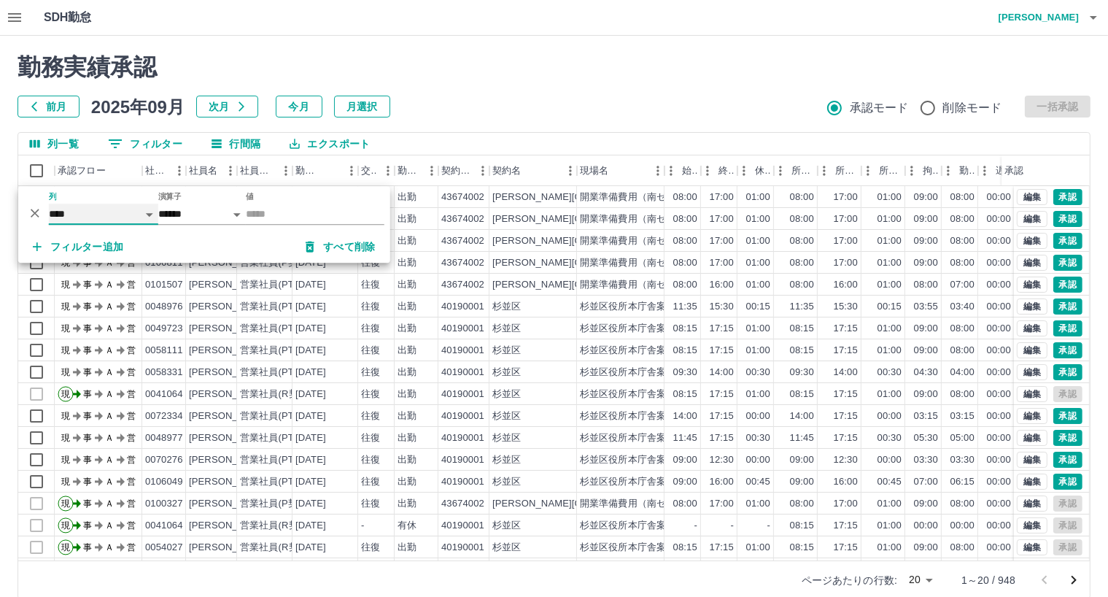
click at [67, 214] on select "**** *** **** *** *** **** ***** *** *** ** ** ** **** **** **** ** ** *** ****…" at bounding box center [103, 214] width 109 height 21
click at [49, 204] on select "**** *** **** *** *** **** ***** *** *** ** ** ** **** **** **** ** ** *** ****…" at bounding box center [103, 214] width 109 height 21
select select "**********"
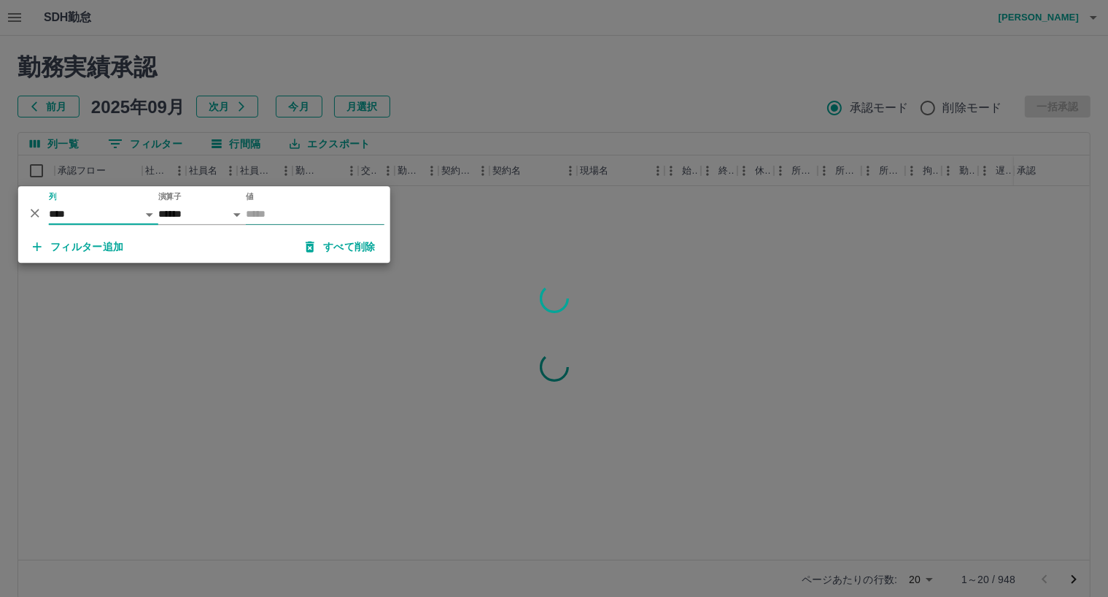
click at [271, 217] on input "値" at bounding box center [315, 214] width 139 height 21
type input "*"
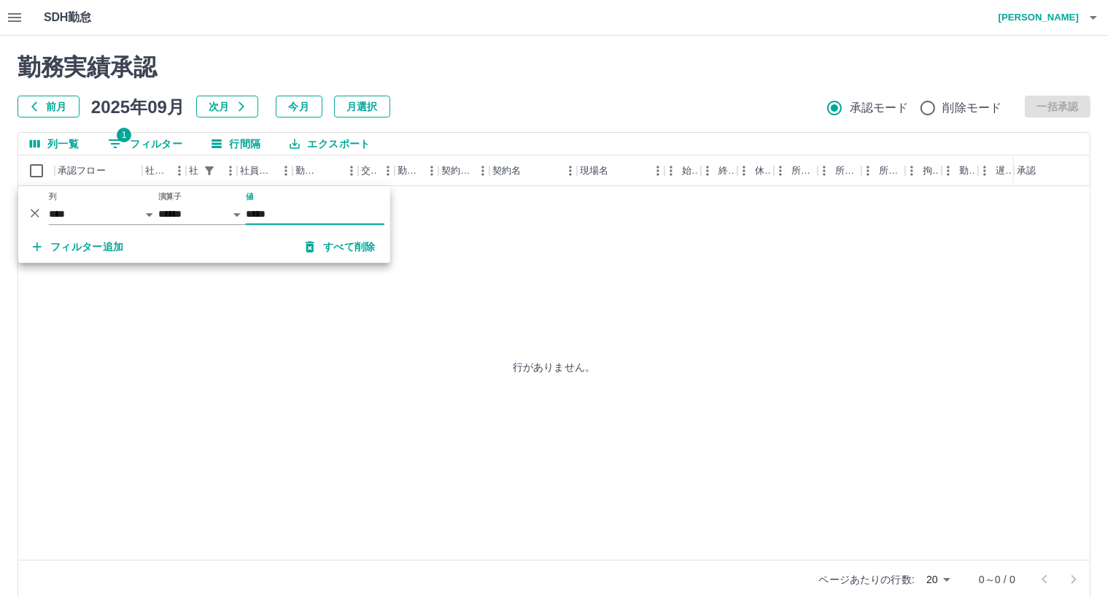
type input "*****"
click at [76, 219] on select "**** *** **** *** *** **** ***** *** *** ** ** ** **** **** **** ** ** *** ****…" at bounding box center [103, 214] width 109 height 21
click at [15, 18] on icon "button" at bounding box center [14, 17] width 13 height 9
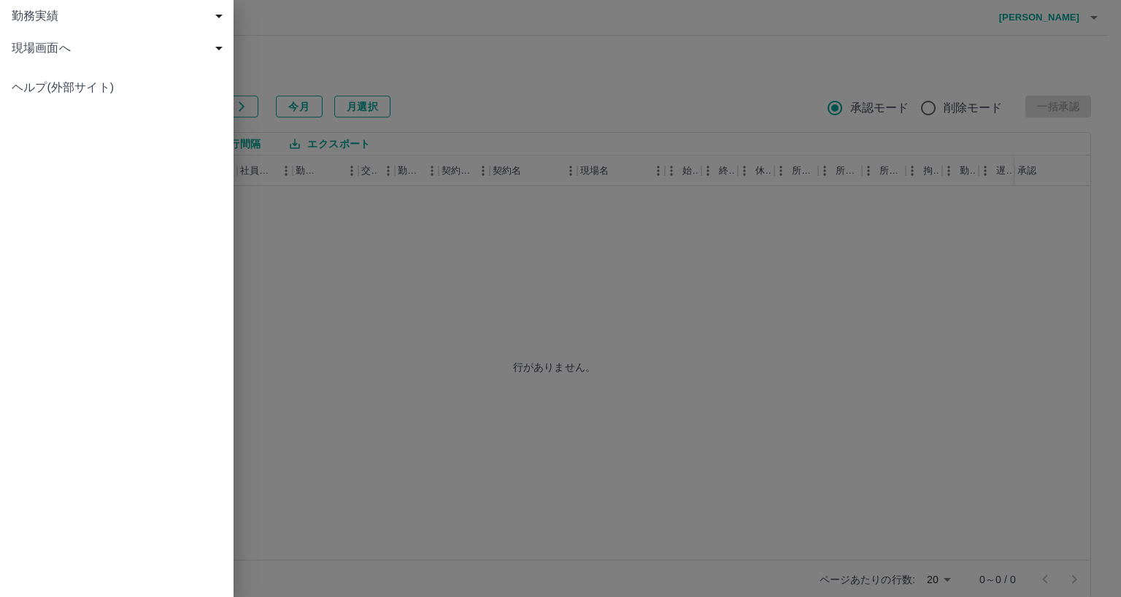
click at [403, 357] on div at bounding box center [560, 298] width 1121 height 597
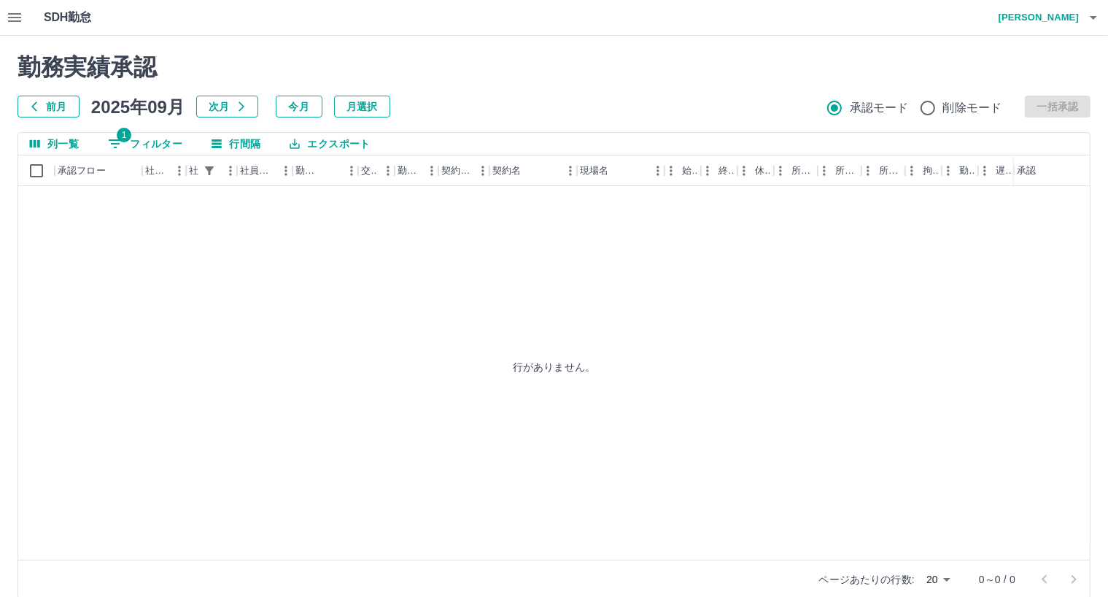
click at [129, 142] on button "1 フィルター" at bounding box center [145, 144] width 98 height 22
select select "**********"
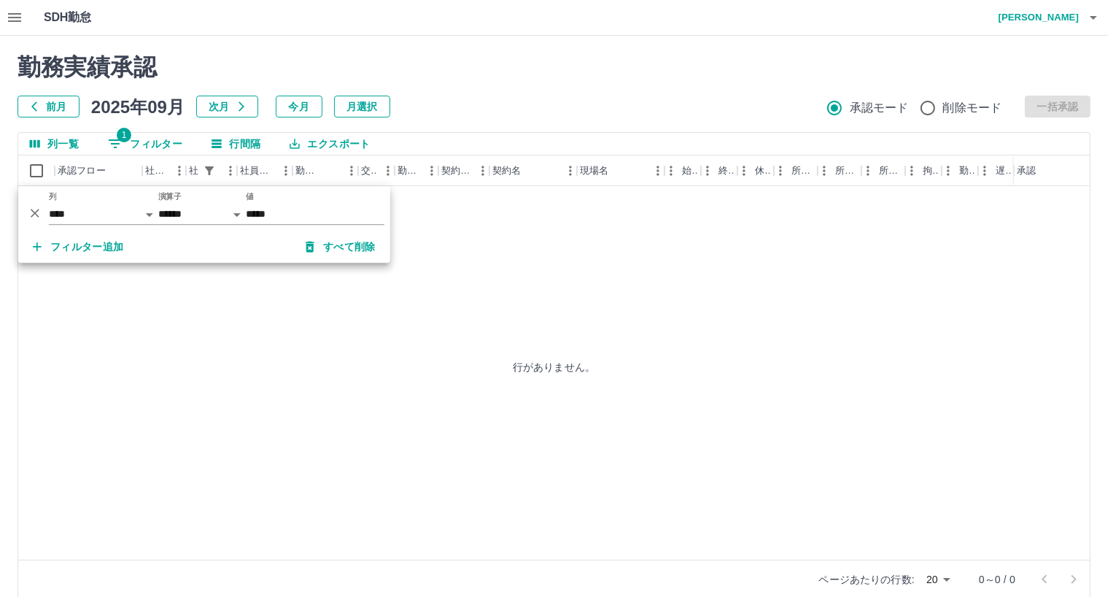
click at [213, 430] on div "行がありません。" at bounding box center [554, 366] width 1072 height 361
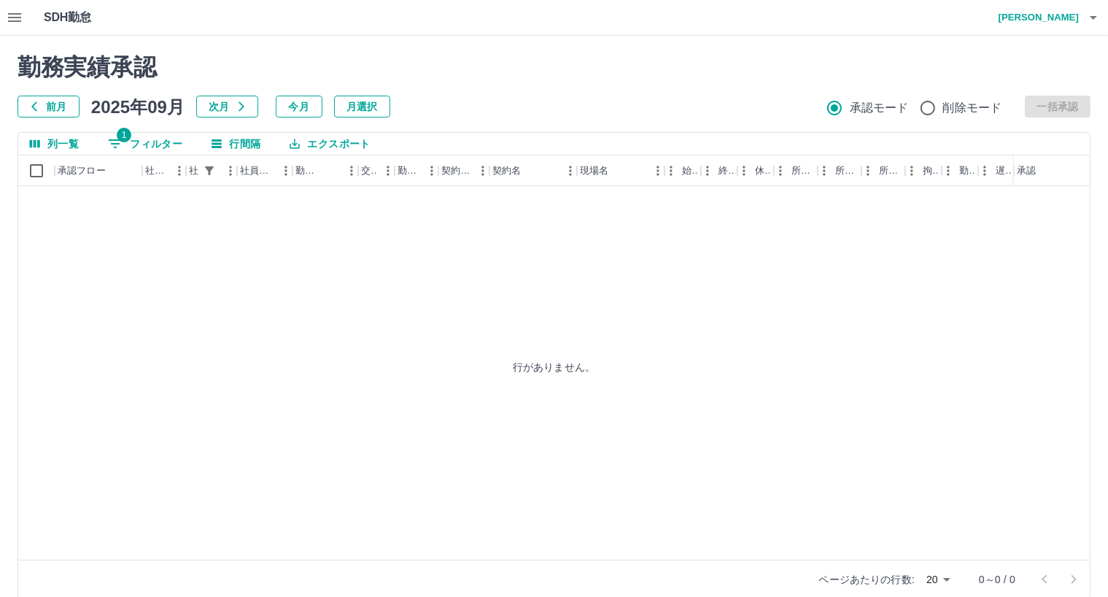
click at [60, 108] on button "前月" at bounding box center [49, 107] width 62 height 22
click at [213, 110] on button "次月" at bounding box center [227, 107] width 62 height 22
click at [16, 23] on icon "button" at bounding box center [15, 18] width 18 height 18
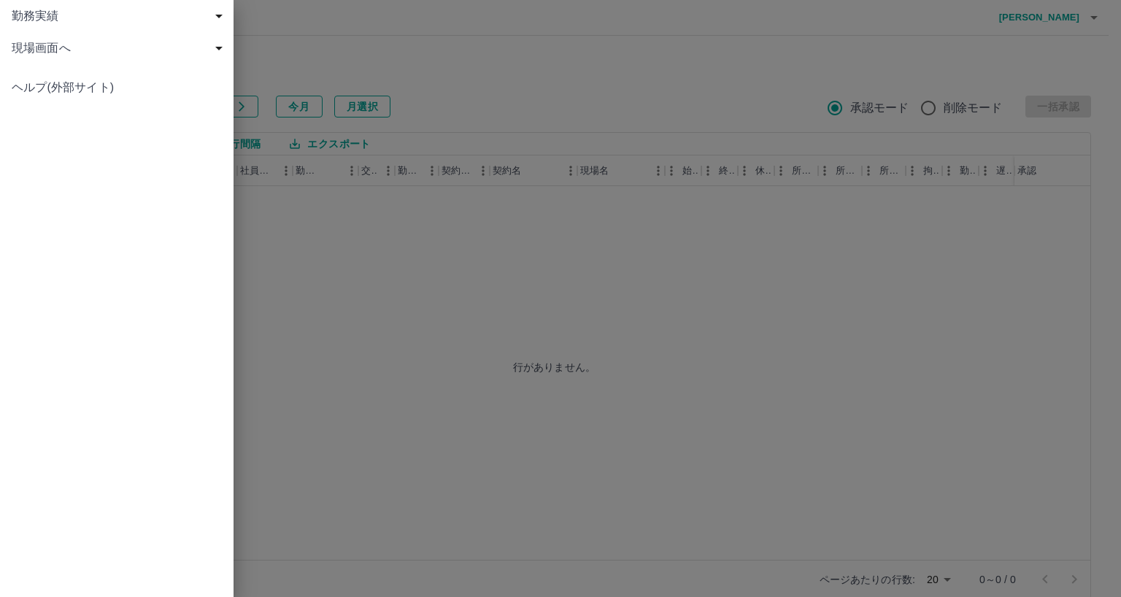
click at [20, 47] on span "現場画面へ" at bounding box center [120, 48] width 216 height 18
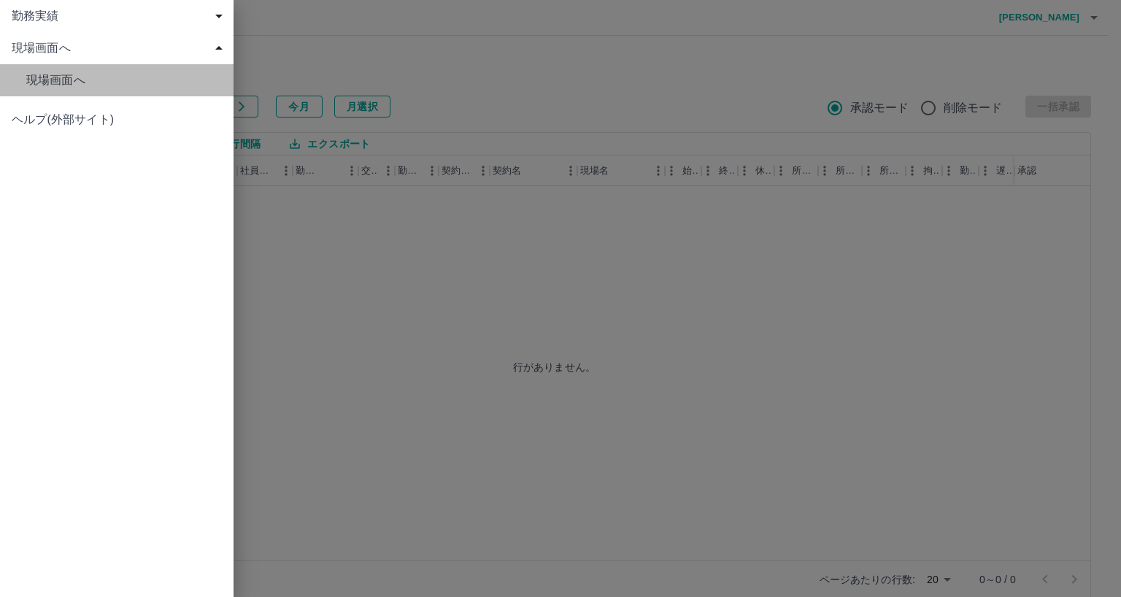
click at [44, 80] on span "現場画面へ" at bounding box center [124, 80] width 196 height 18
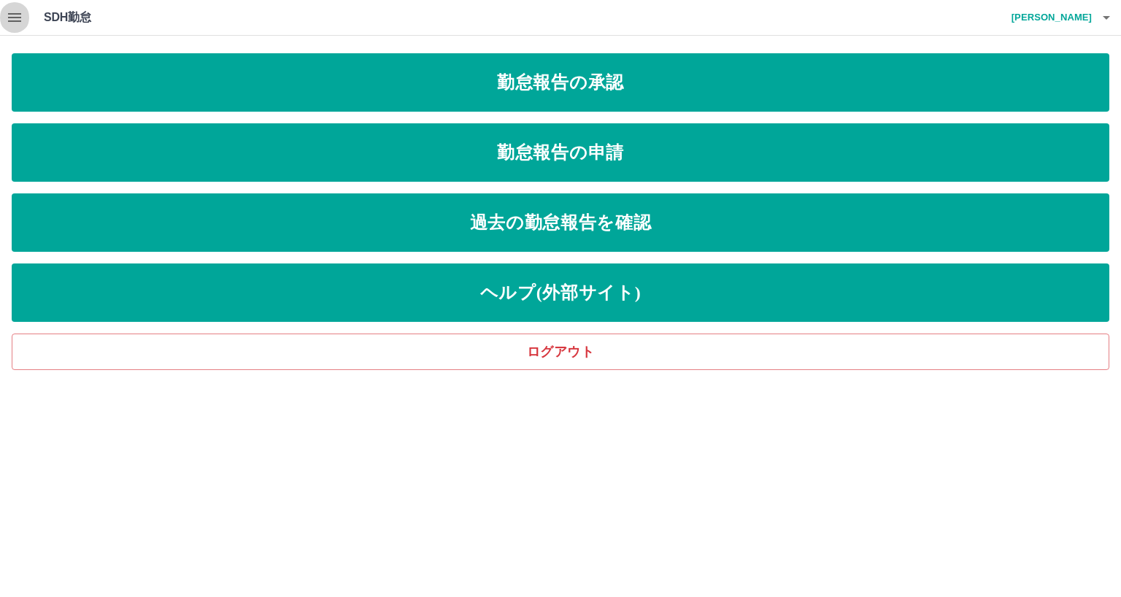
click at [15, 18] on icon "button" at bounding box center [15, 18] width 18 height 18
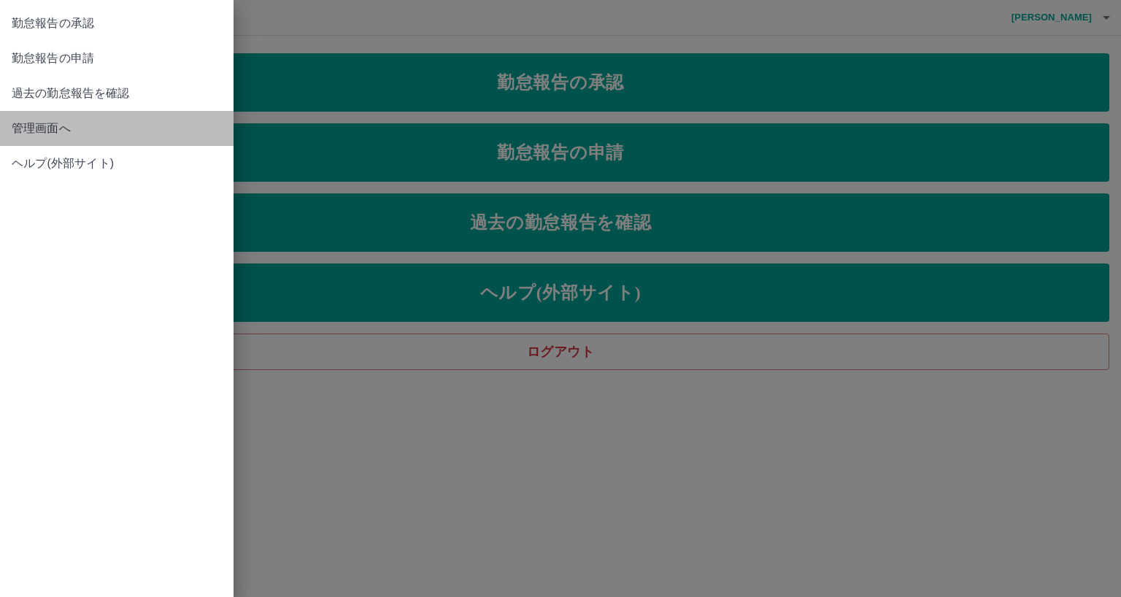
click at [22, 127] on span "管理画面へ" at bounding box center [117, 129] width 210 height 18
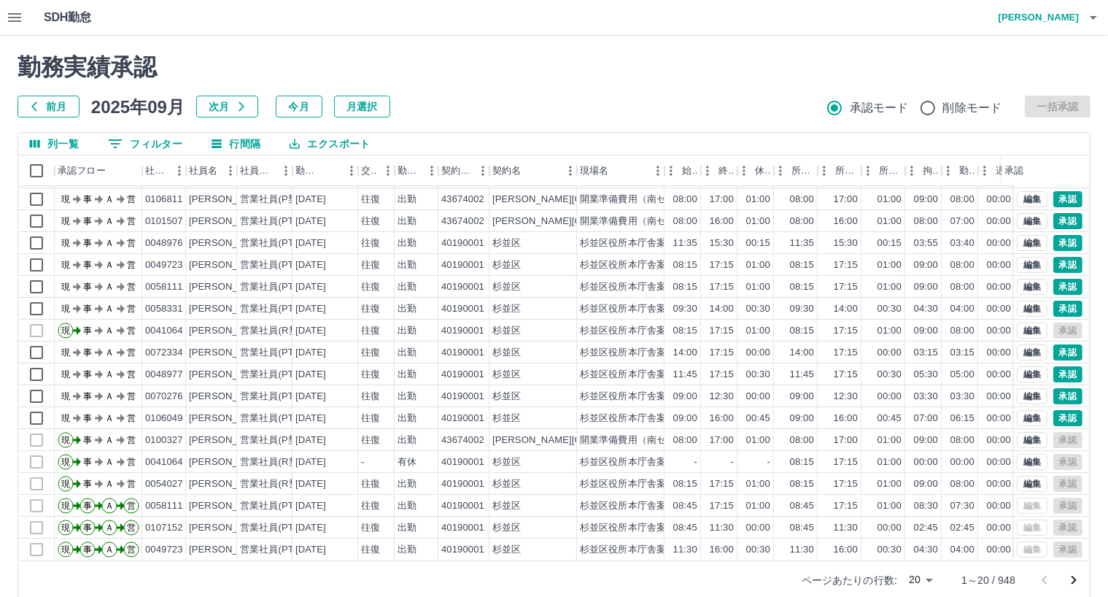
scroll to position [76, 0]
click at [1075, 577] on icon "次のページへ" at bounding box center [1074, 580] width 18 height 18
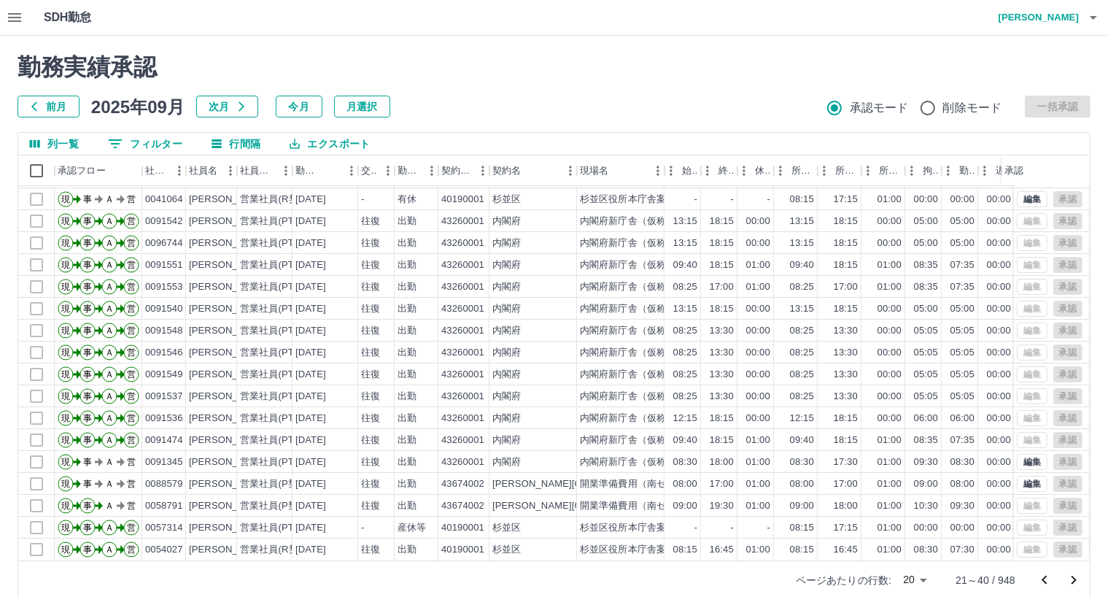
scroll to position [20, 0]
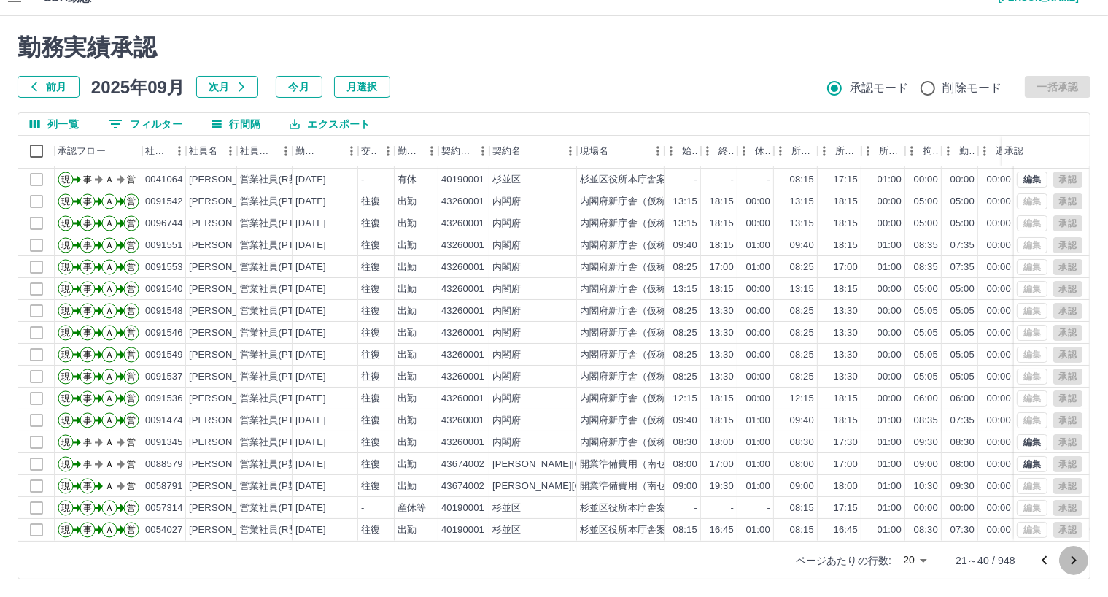
click at [1072, 558] on icon "次のページへ" at bounding box center [1074, 561] width 18 height 18
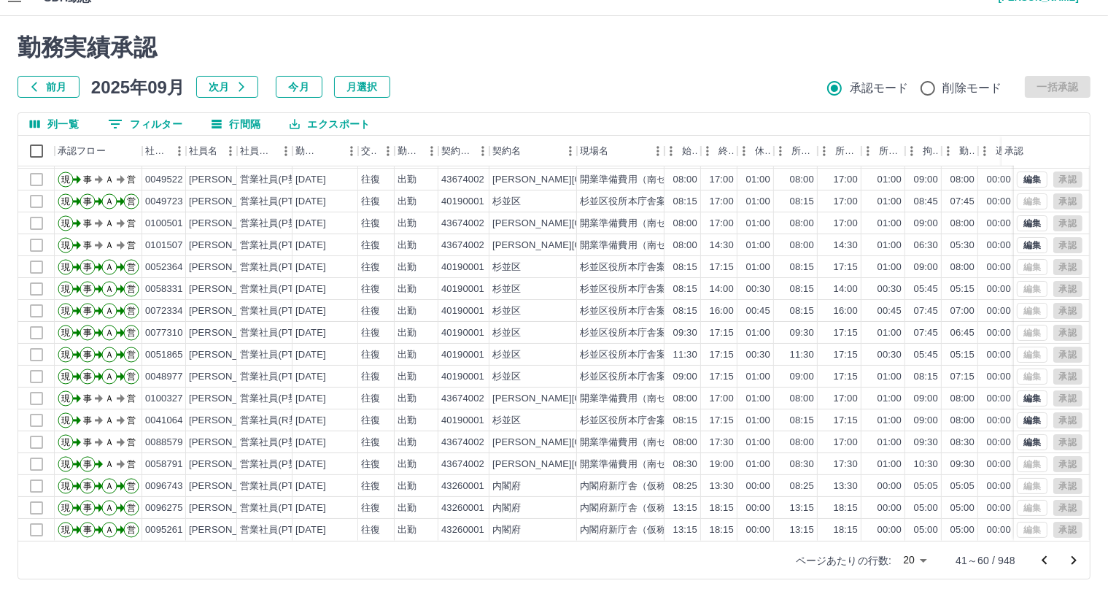
scroll to position [76, 0]
click at [1077, 562] on icon "次のページへ" at bounding box center [1074, 561] width 18 height 18
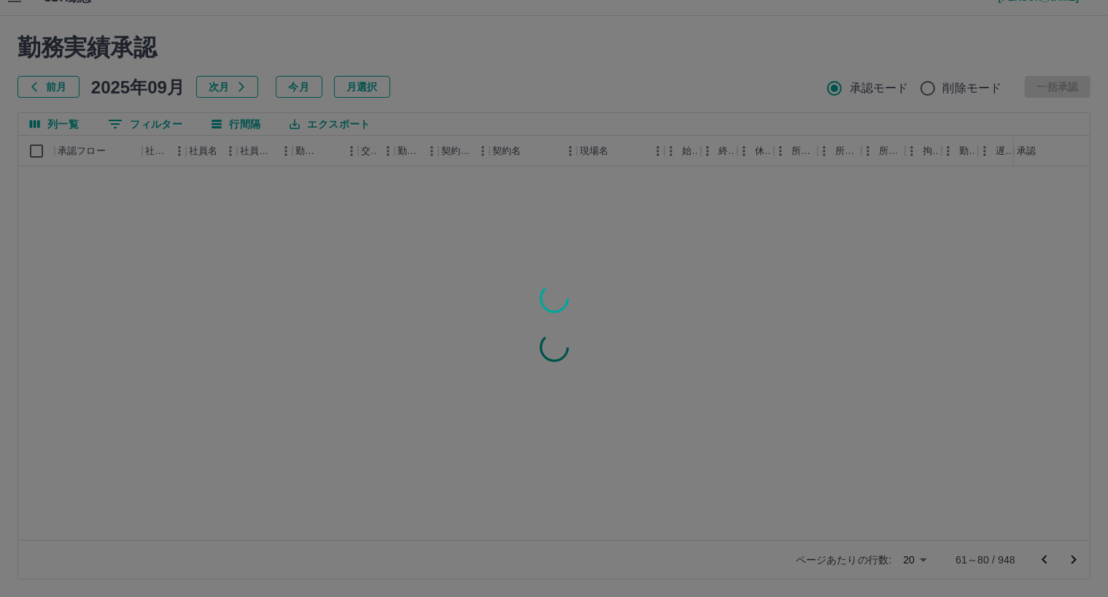
scroll to position [0, 0]
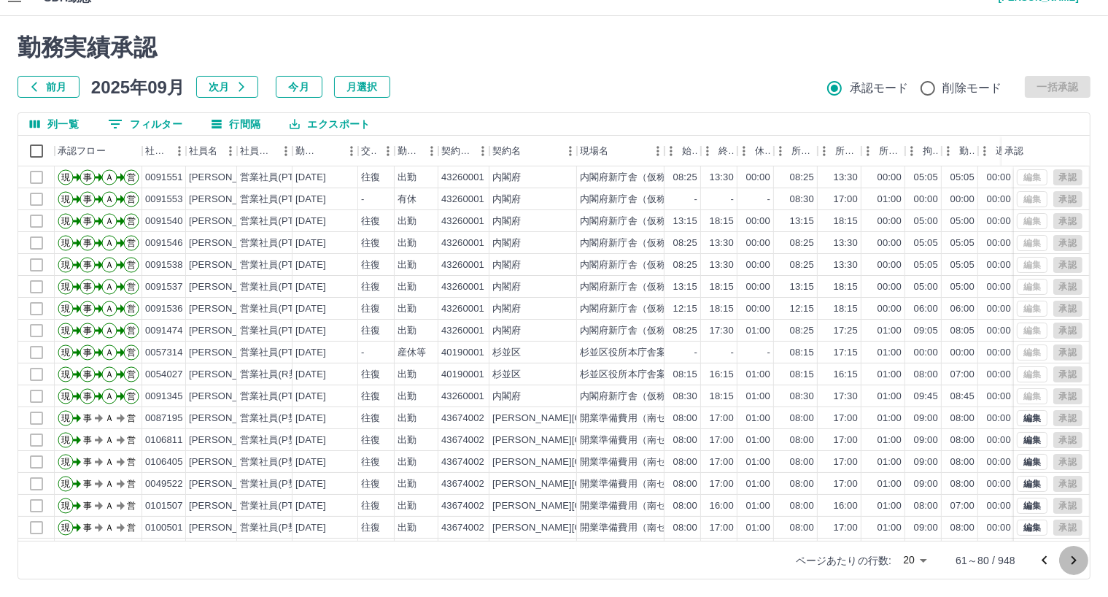
click at [1080, 561] on icon "次のページへ" at bounding box center [1074, 561] width 18 height 18
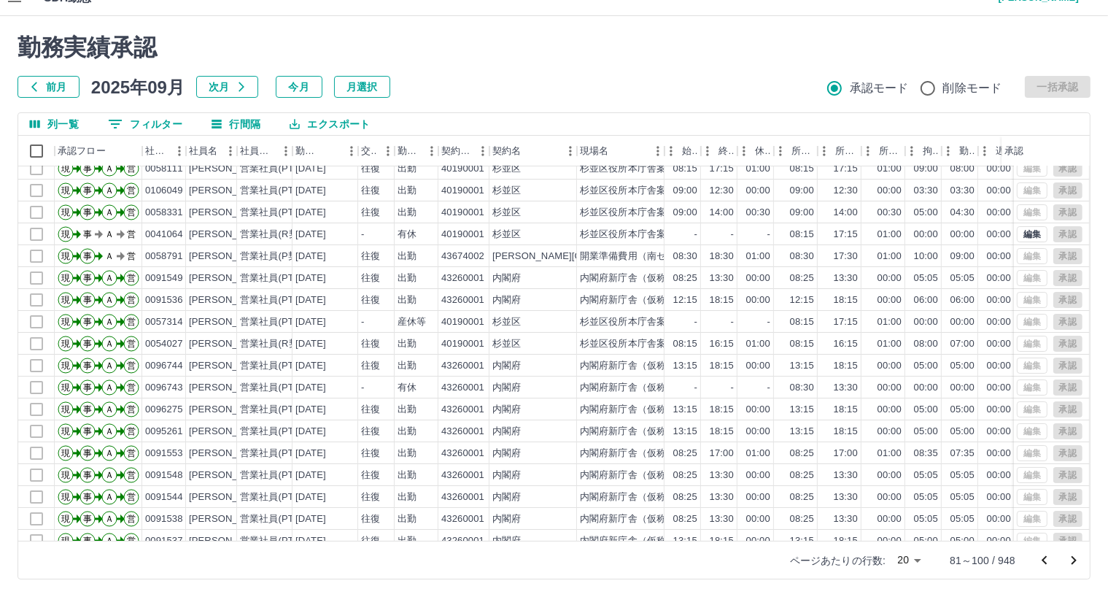
scroll to position [76, 0]
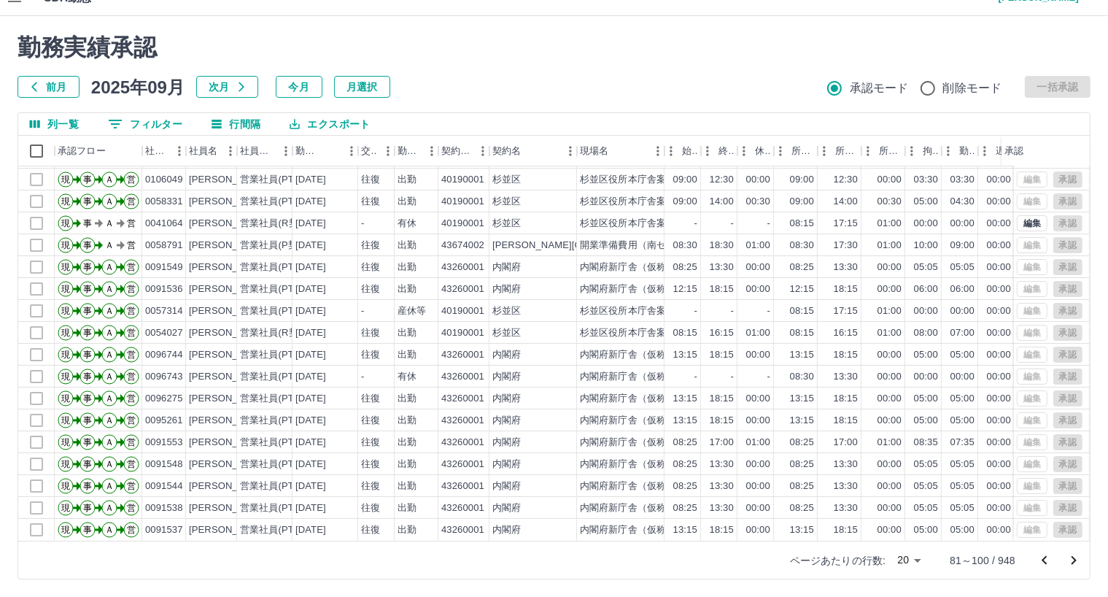
click at [1075, 558] on icon "次のページへ" at bounding box center [1074, 560] width 5 height 9
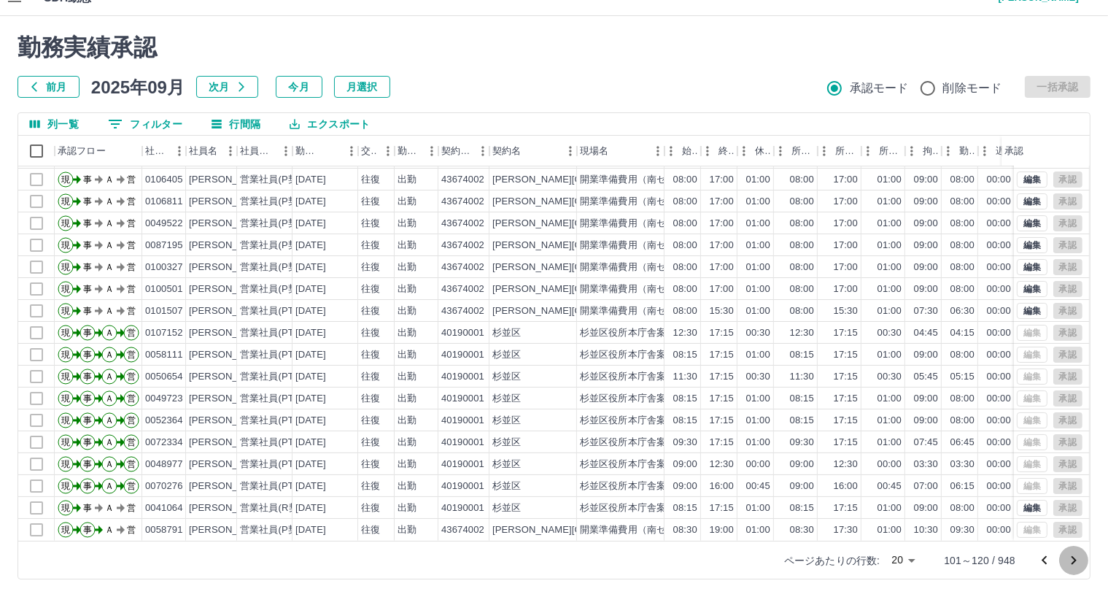
click at [1075, 560] on icon "次のページへ" at bounding box center [1074, 560] width 5 height 9
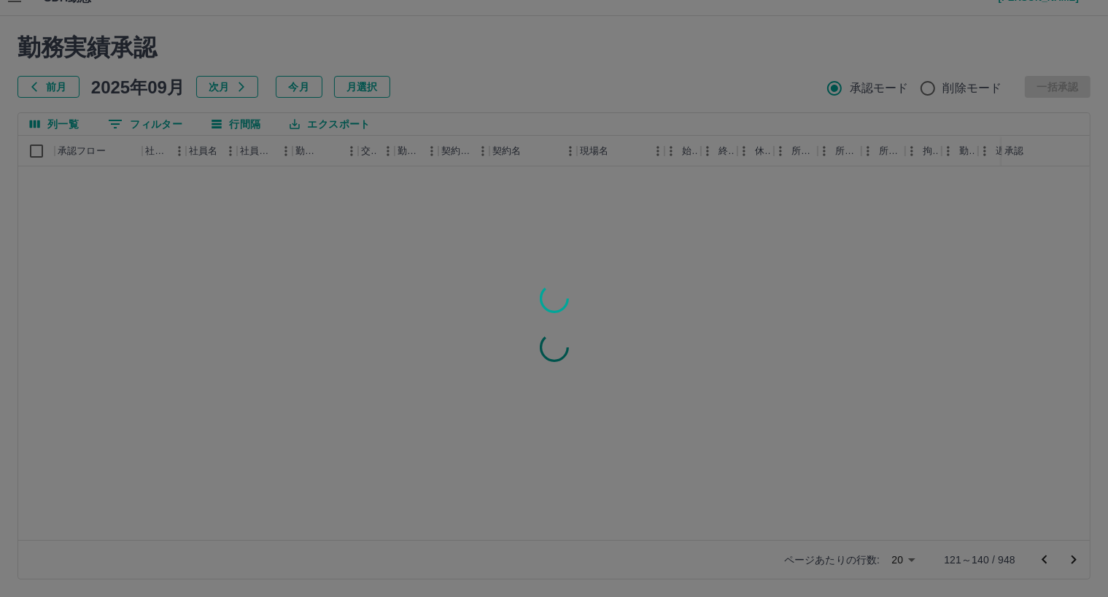
scroll to position [0, 0]
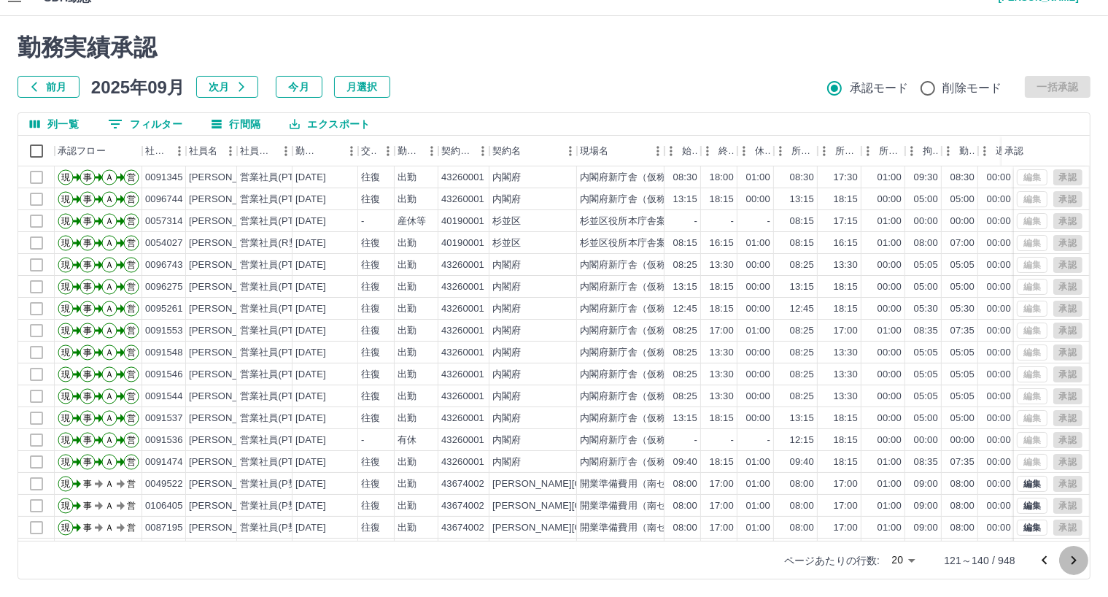
click at [1071, 564] on icon "次のページへ" at bounding box center [1074, 561] width 18 height 18
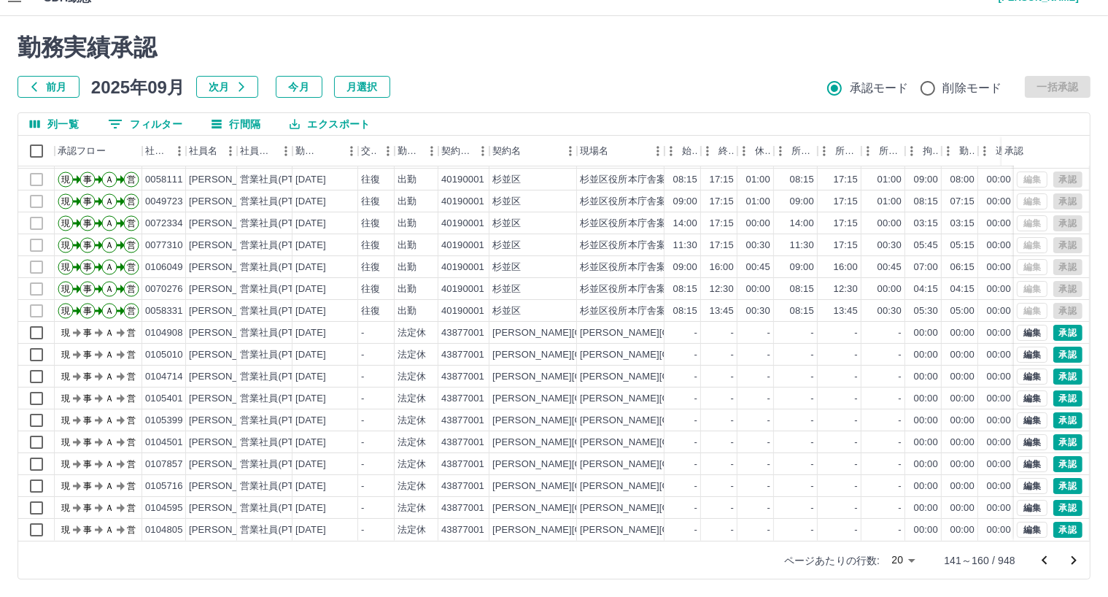
scroll to position [76, 0]
click at [1075, 559] on icon "次のページへ" at bounding box center [1074, 560] width 5 height 9
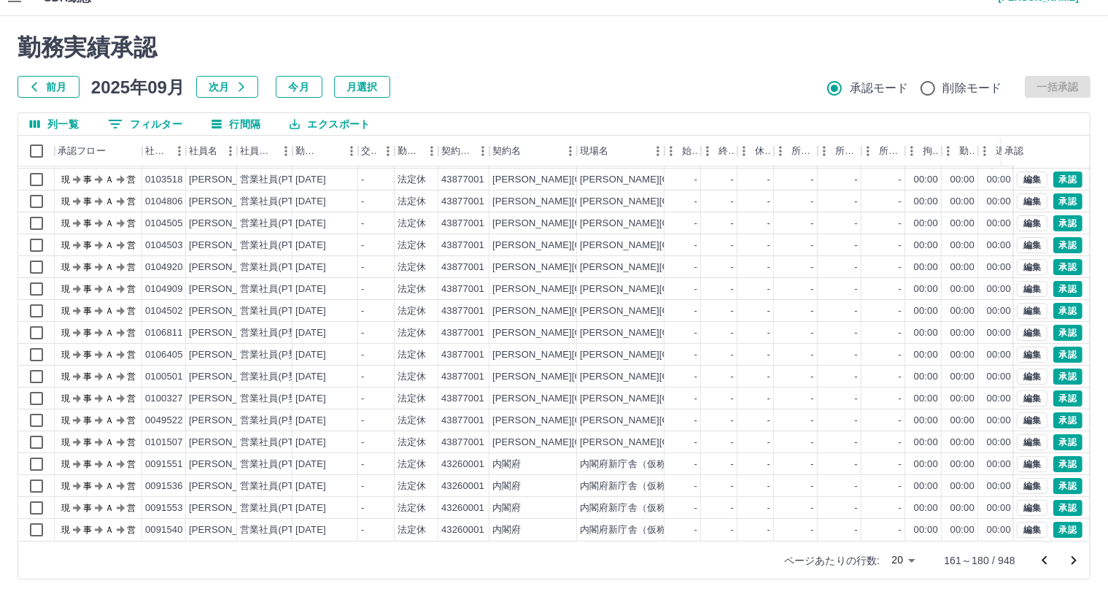
click at [1071, 555] on icon "次のページへ" at bounding box center [1074, 561] width 18 height 18
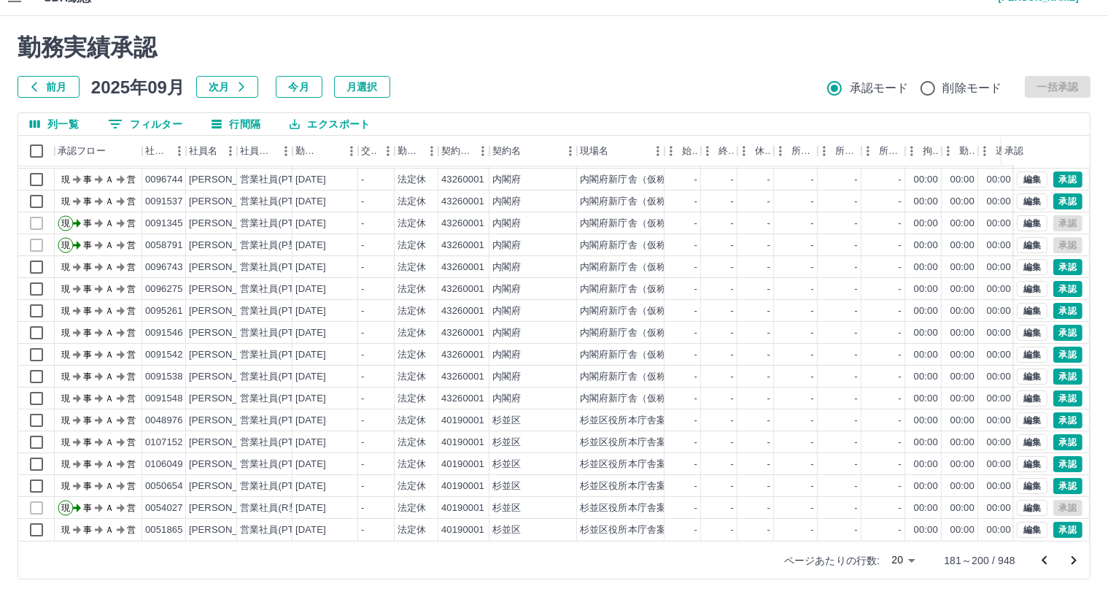
scroll to position [0, 0]
